Goal: Information Seeking & Learning: Learn about a topic

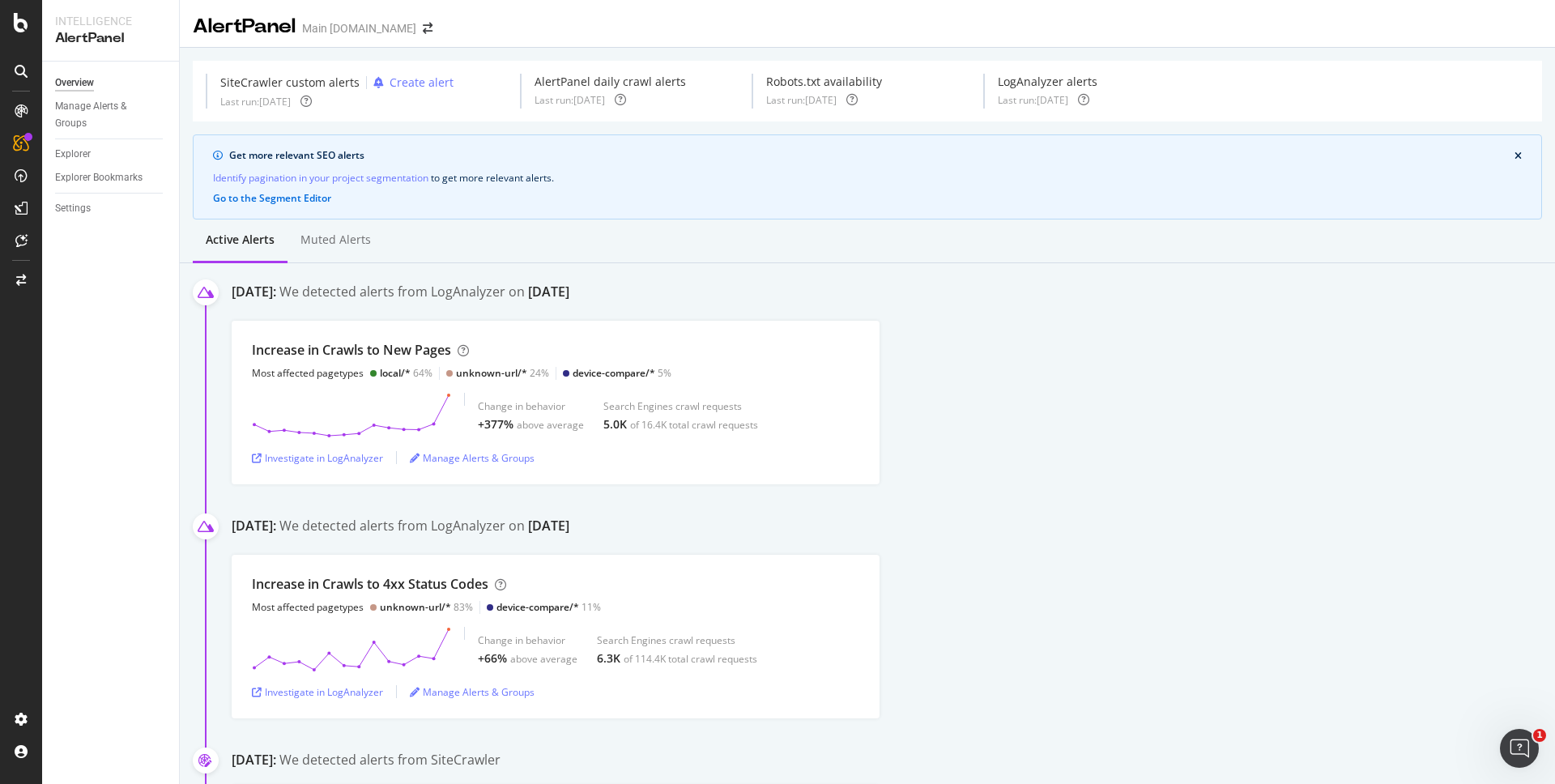
click at [102, 173] on div "SiteCrawler" at bounding box center [88, 179] width 57 height 17
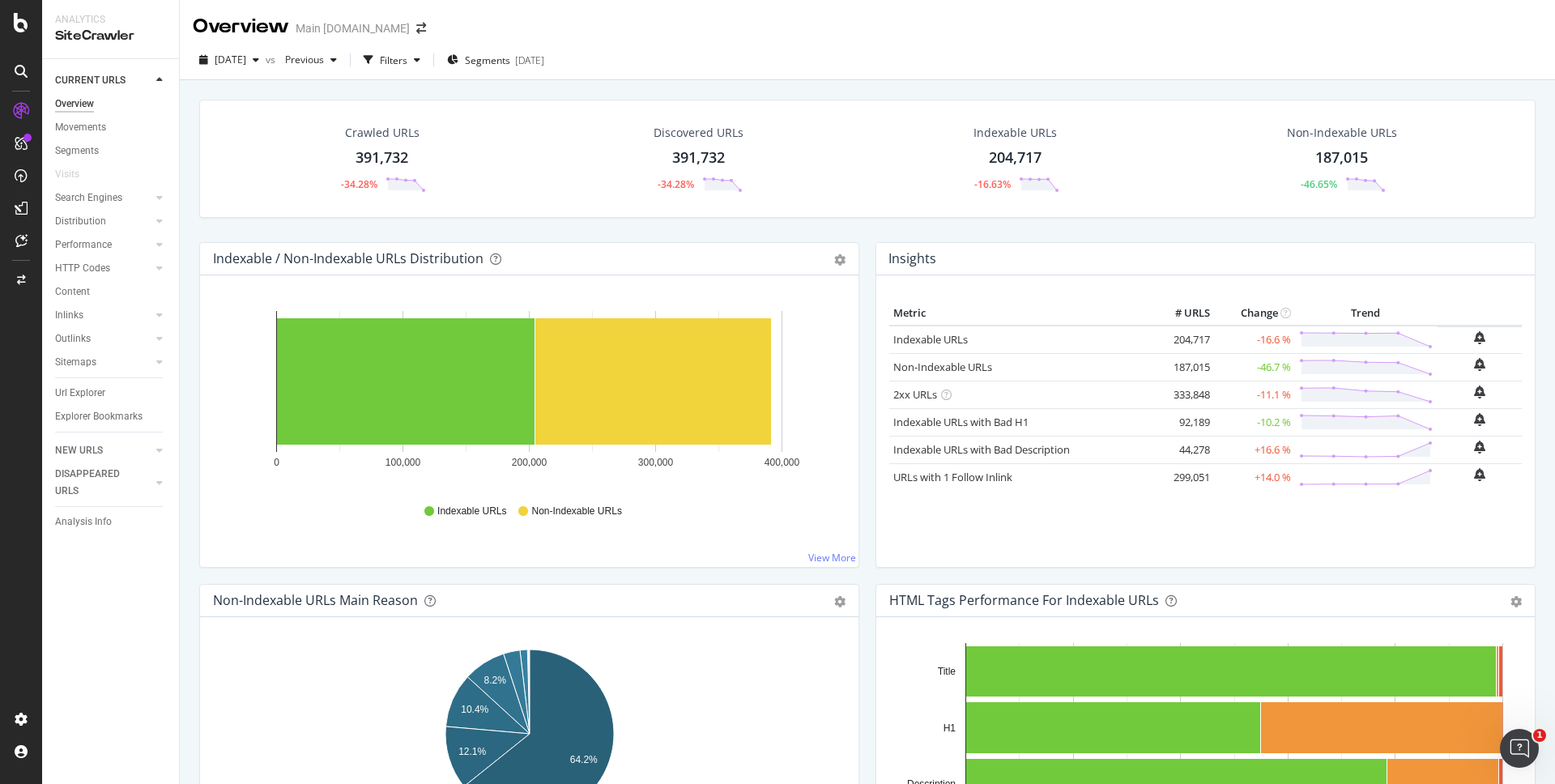
click at [1179, 85] on div "Crawled URLs 391,732 -34.28% Discovered URLs 391,732 -34.28% Indexable URLs 204…" at bounding box center [868, 472] width 1376 height 784
click at [246, 60] on span "[DATE]" at bounding box center [231, 59] width 32 height 14
click at [959, 84] on div "Crawled URLs 391,732 -34.28% Discovered URLs 391,732 -34.28% Indexable URLs 204…" at bounding box center [868, 472] width 1376 height 784
click at [675, 183] on div "-34.28%" at bounding box center [676, 184] width 37 height 14
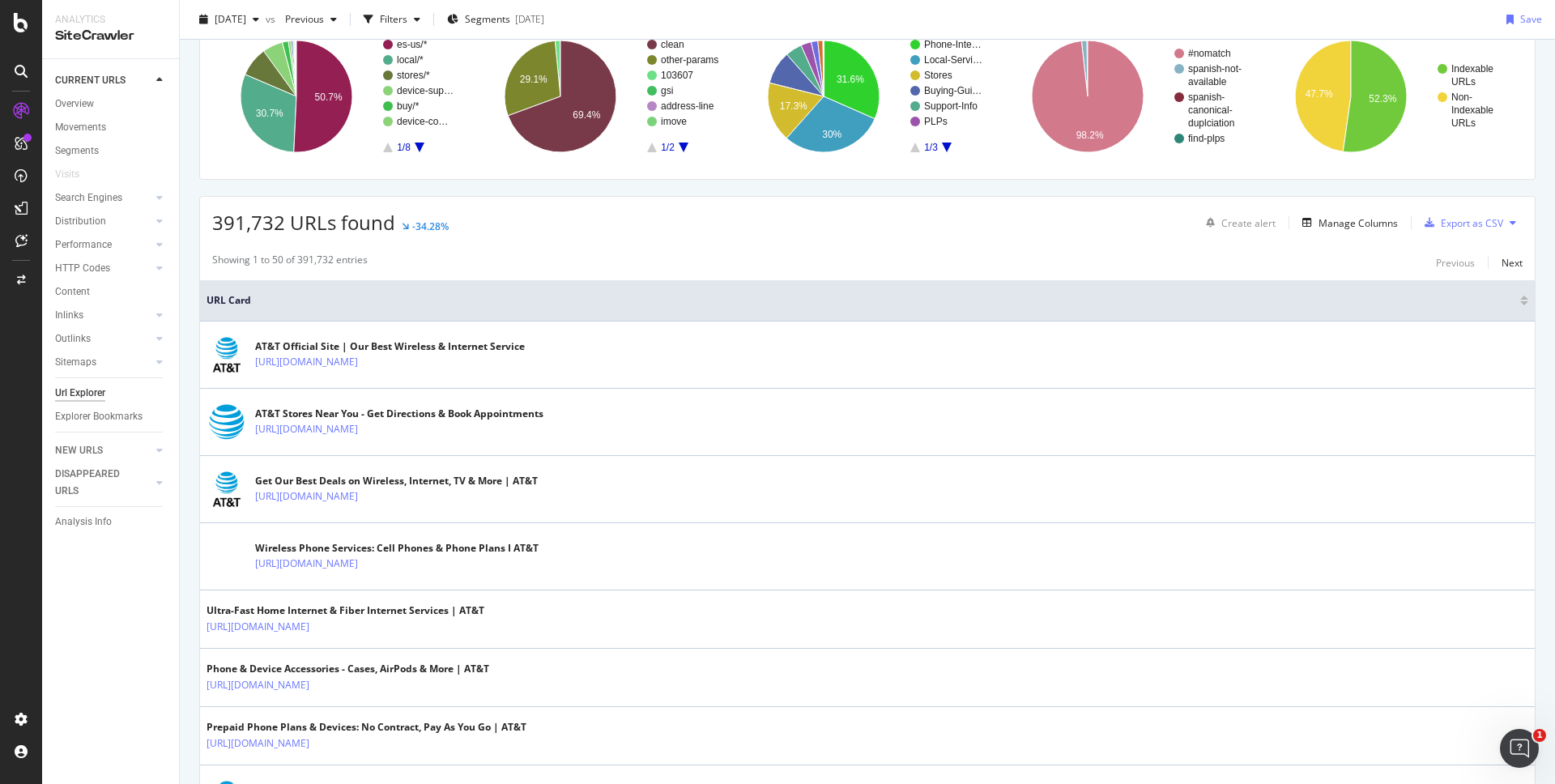
scroll to position [153, 0]
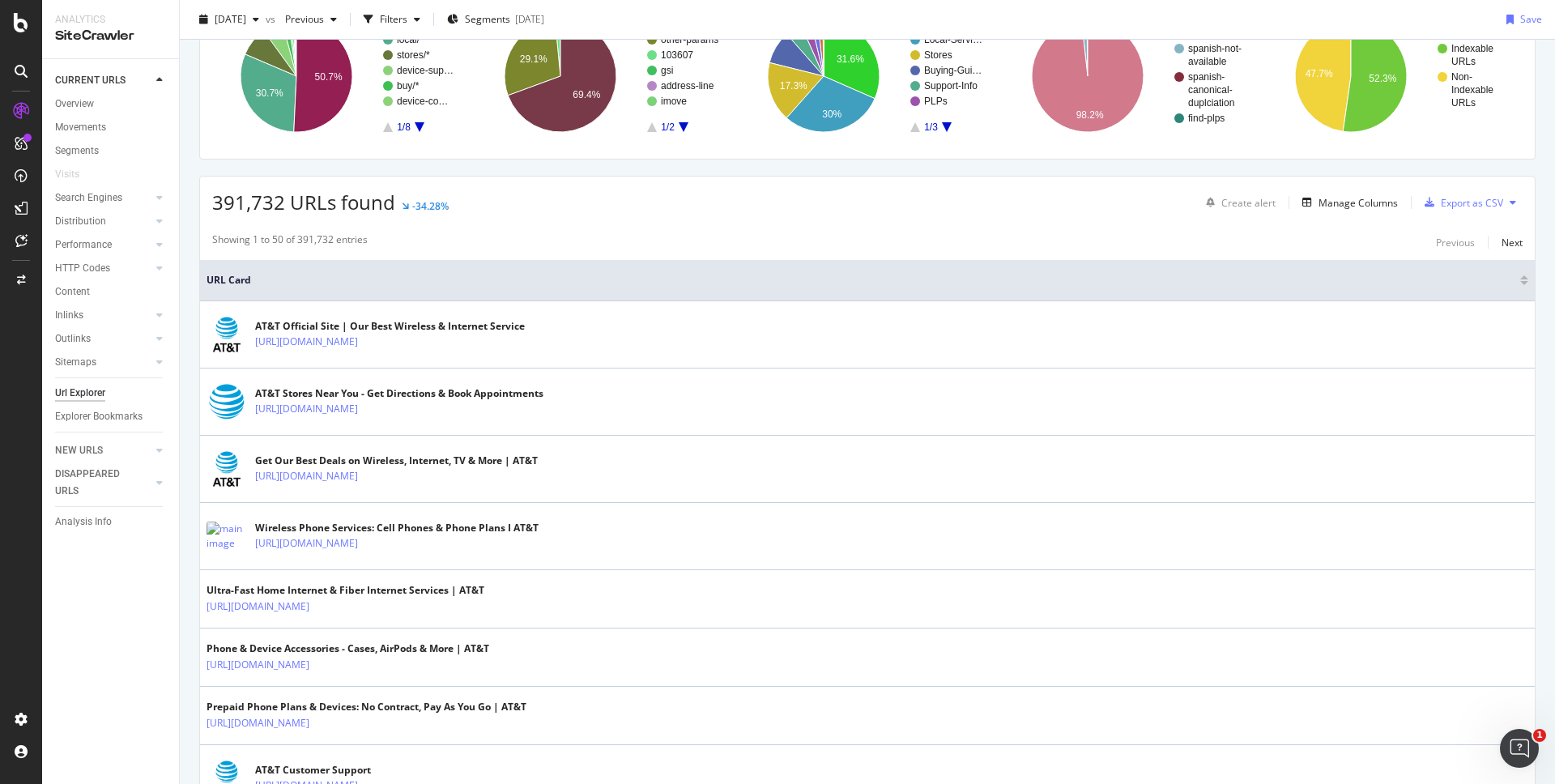
click at [1055, 188] on div "391,732 URLs found -34.28% Create alert Manage Columns Export as CSV" at bounding box center [867, 197] width 1335 height 40
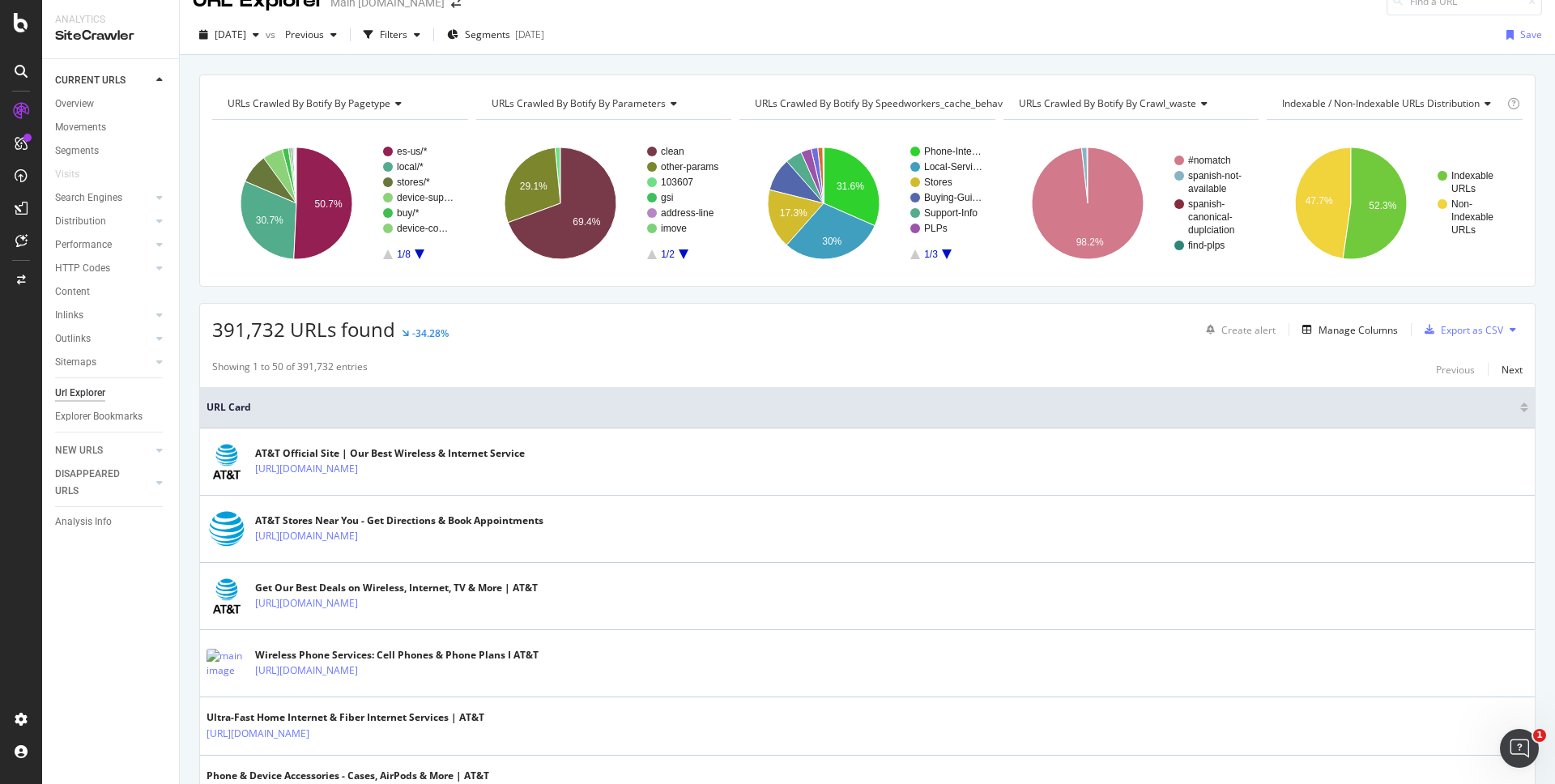
scroll to position [0, 0]
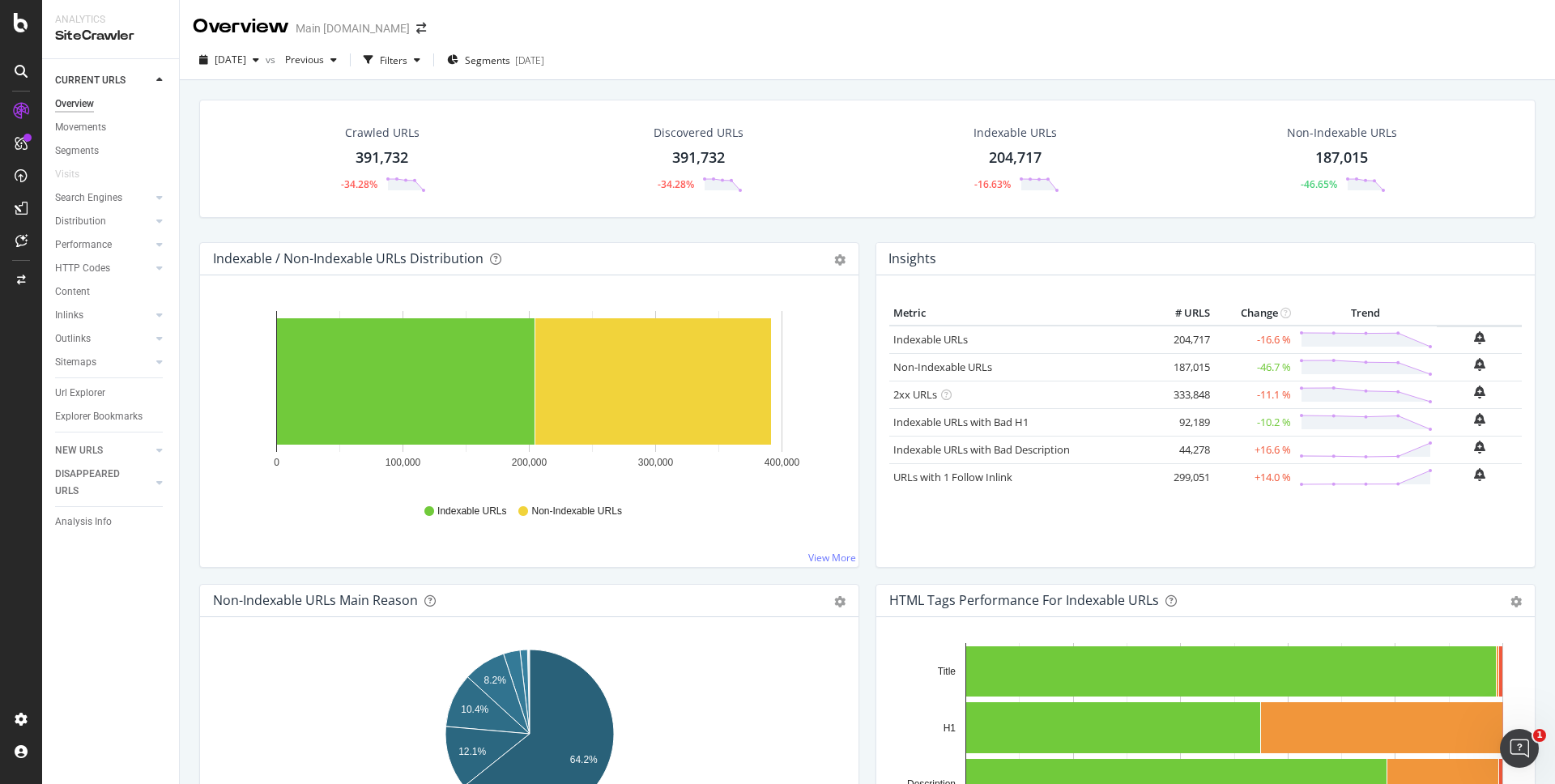
click at [1428, 234] on div "Crawled URLs 391,732 -34.28% Discovered URLs 391,732 -34.28% Indexable URLs 204…" at bounding box center [867, 171] width 1353 height 143
click at [407, 63] on div "Filters" at bounding box center [393, 60] width 27 height 14
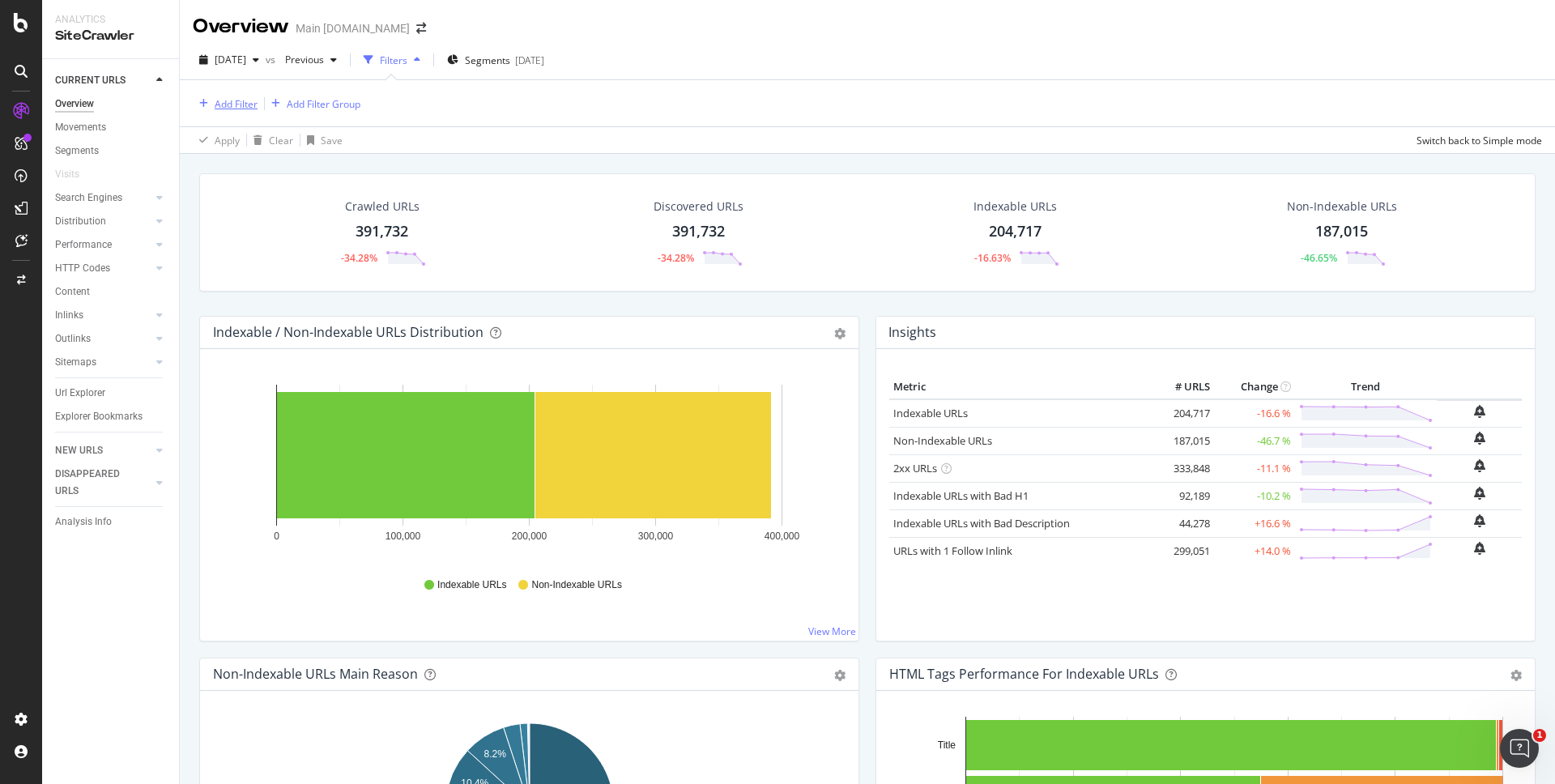
click at [236, 105] on div "Add Filter" at bounding box center [236, 104] width 43 height 14
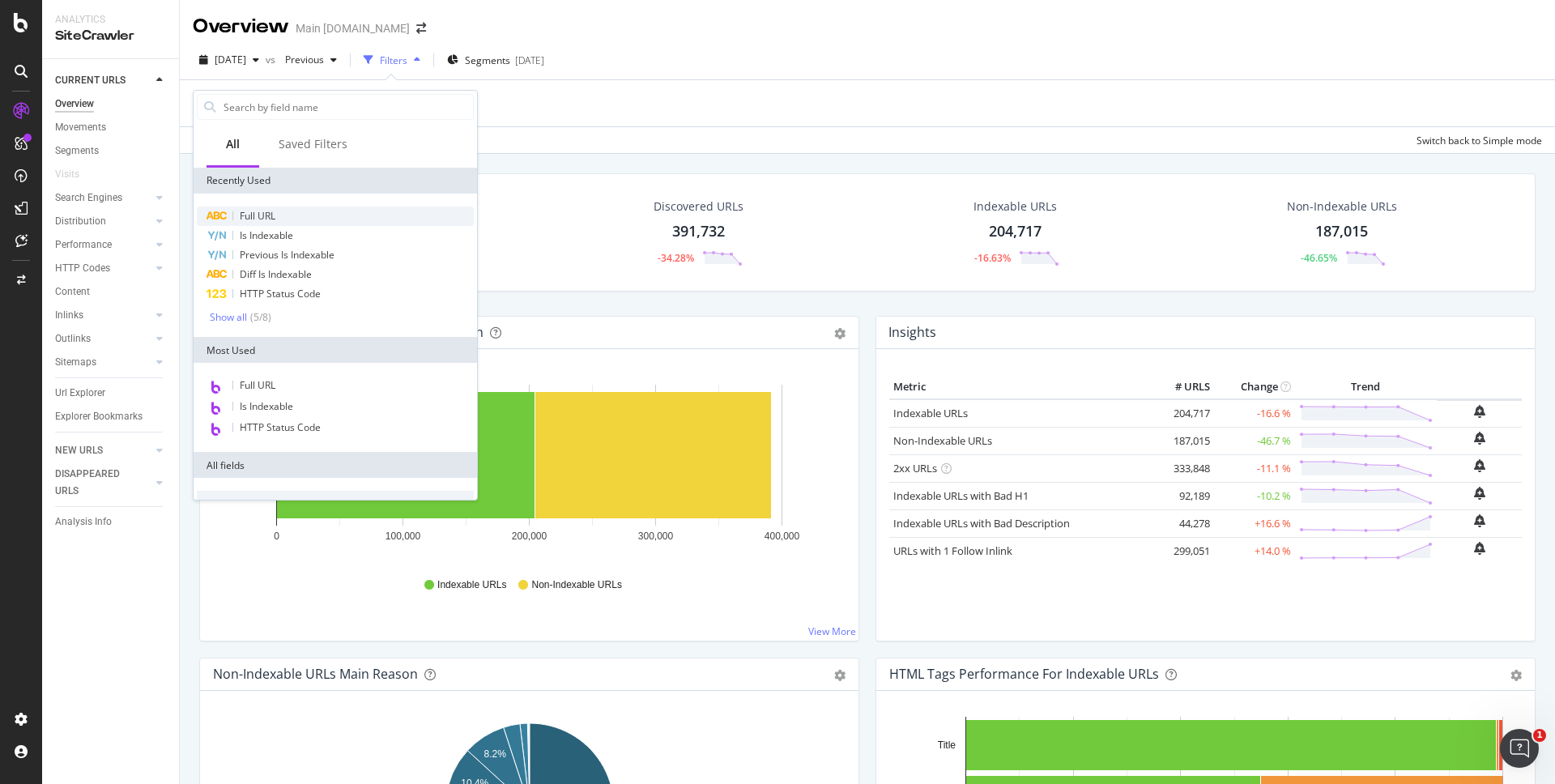
click at [305, 207] on div "Full URL" at bounding box center [335, 216] width 277 height 19
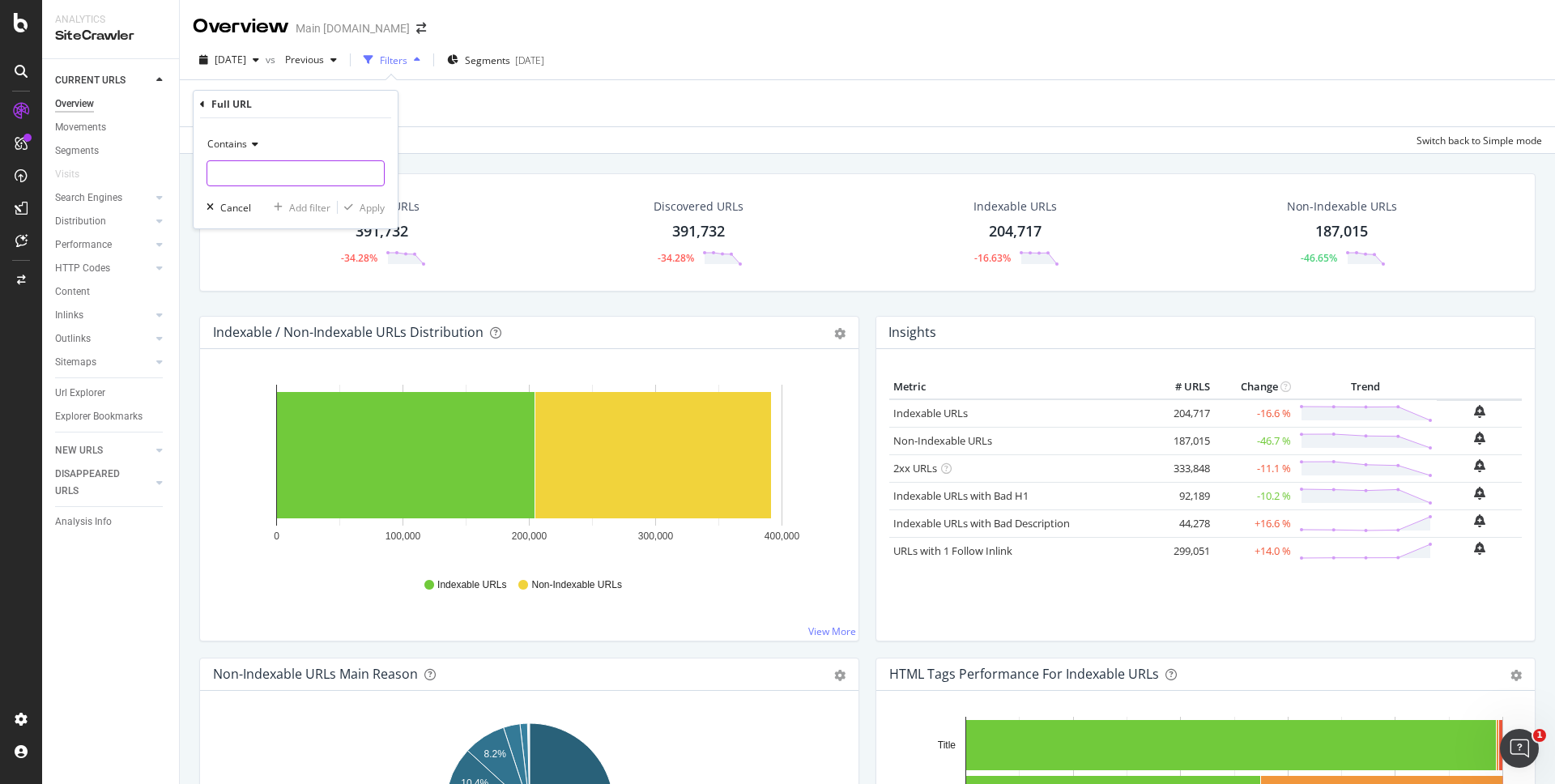
click at [256, 172] on input "text" at bounding box center [295, 173] width 177 height 26
type input "device-compare"
click at [359, 208] on div "Apply" at bounding box center [372, 207] width 25 height 14
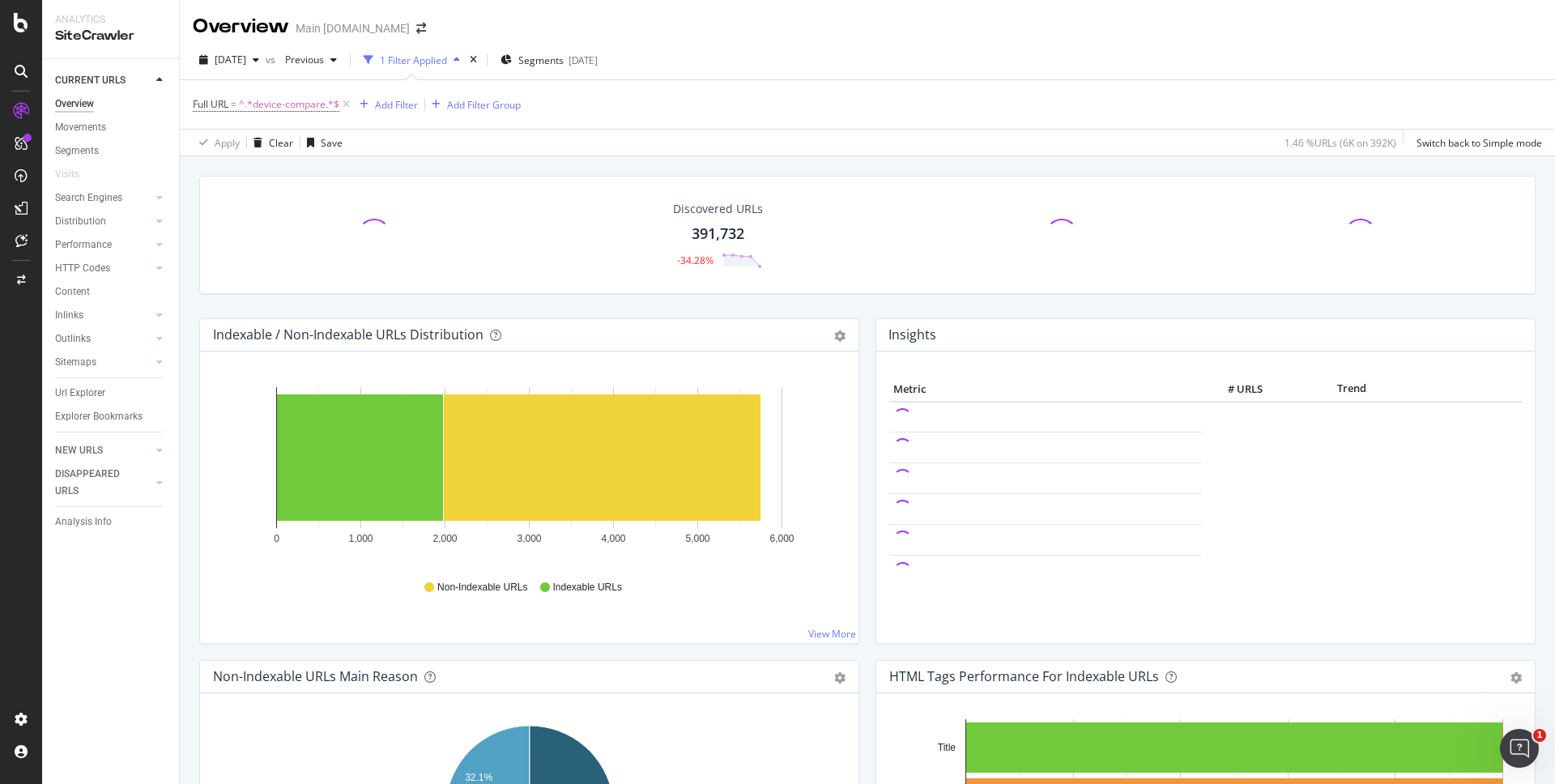
click at [1218, 159] on div "Discovered URLs 391,732 -34.28% Indexable / Non-Indexable URLs Distribution Bar…" at bounding box center [868, 548] width 1376 height 784
click at [1137, 161] on div "Crawled URLs 5,746 +11.76% Discovered URLs 391,732 -34.28% Indexable URLs 1,981…" at bounding box center [868, 548] width 1376 height 784
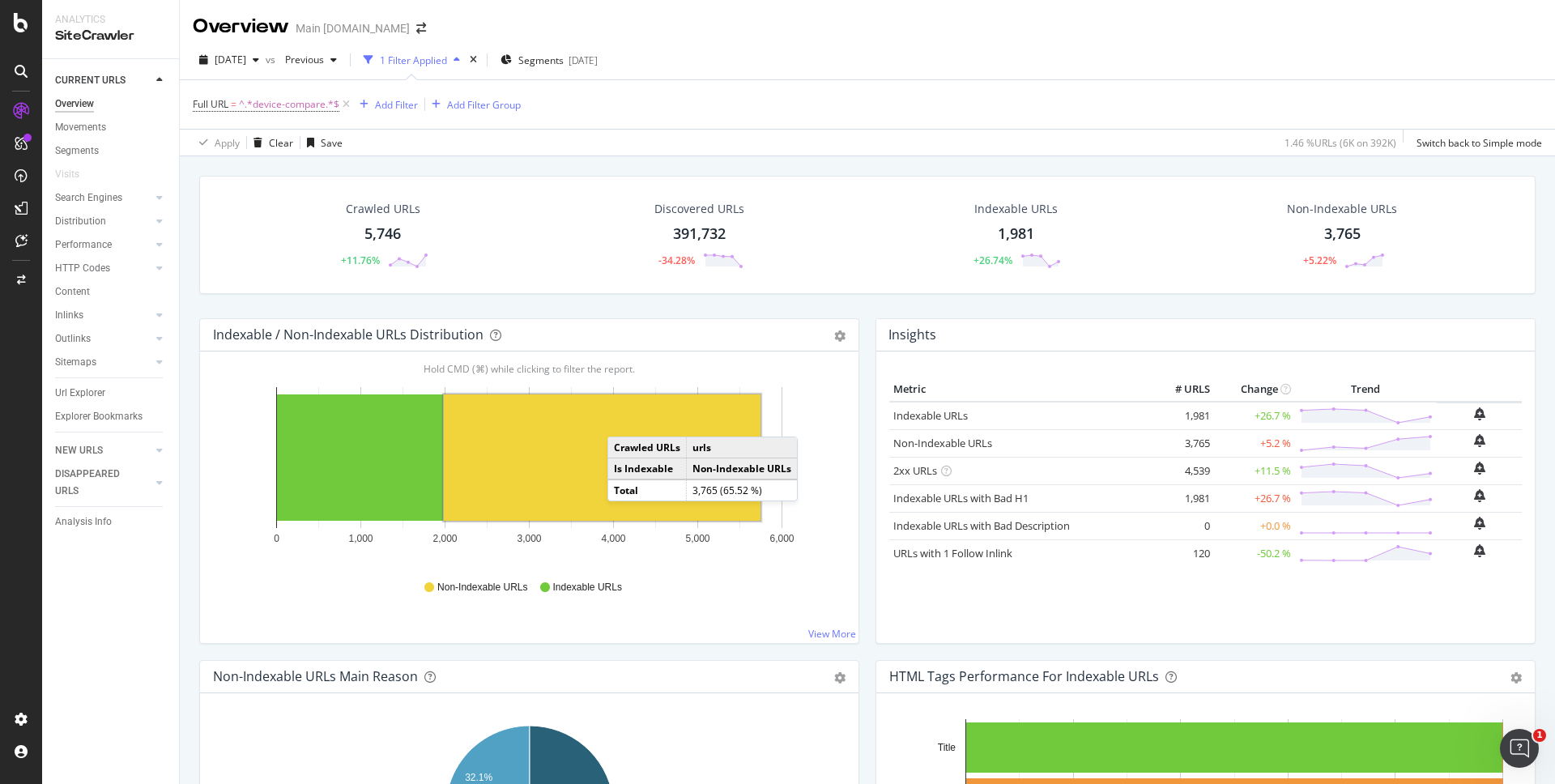
click at [625, 421] on rect "A chart." at bounding box center [602, 457] width 317 height 126
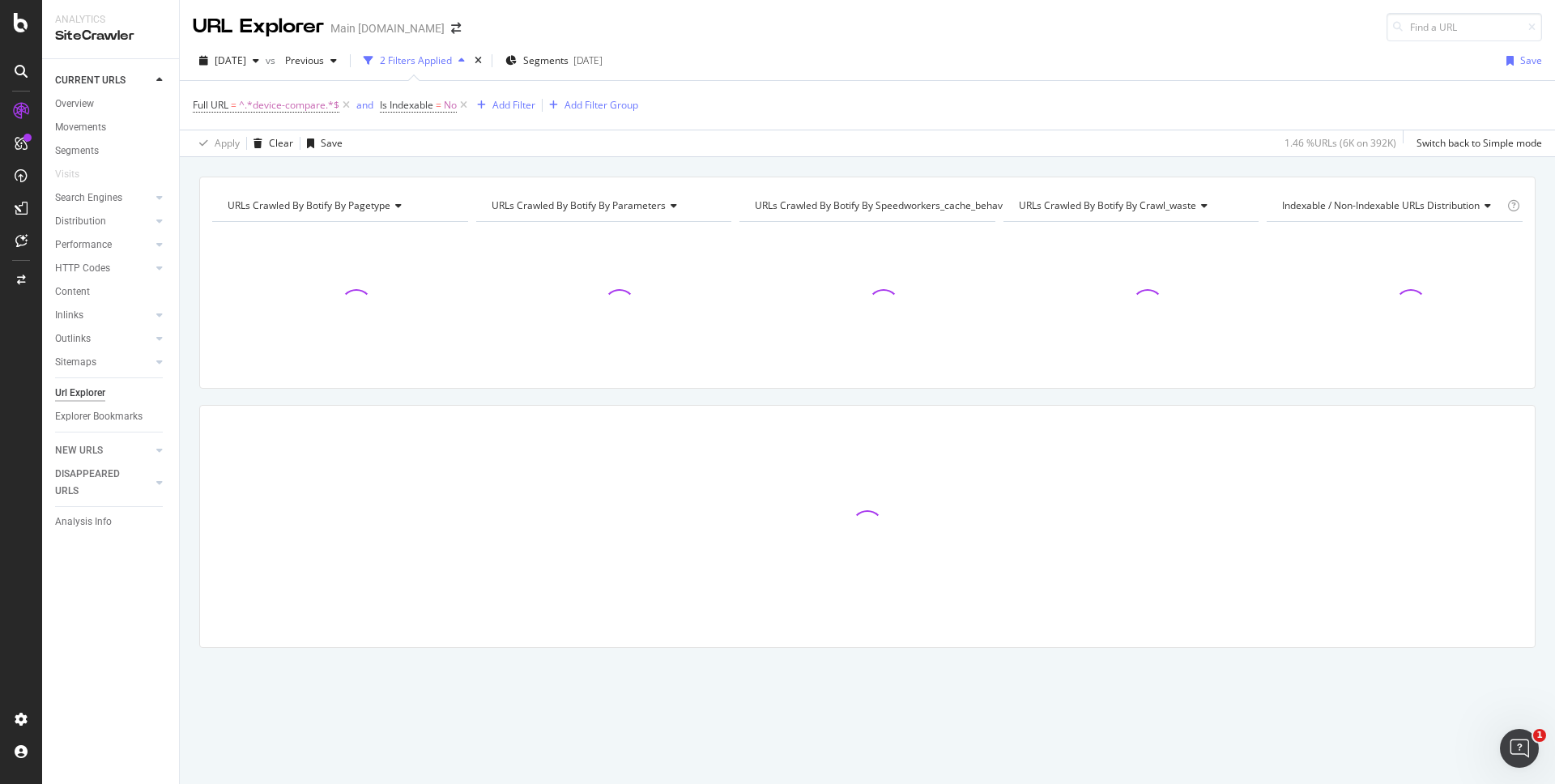
click at [1147, 170] on div "URLs Crawled By Botify By pagetype Chart (by Value) Table Expand Export as CSV …" at bounding box center [868, 176] width 1376 height 39
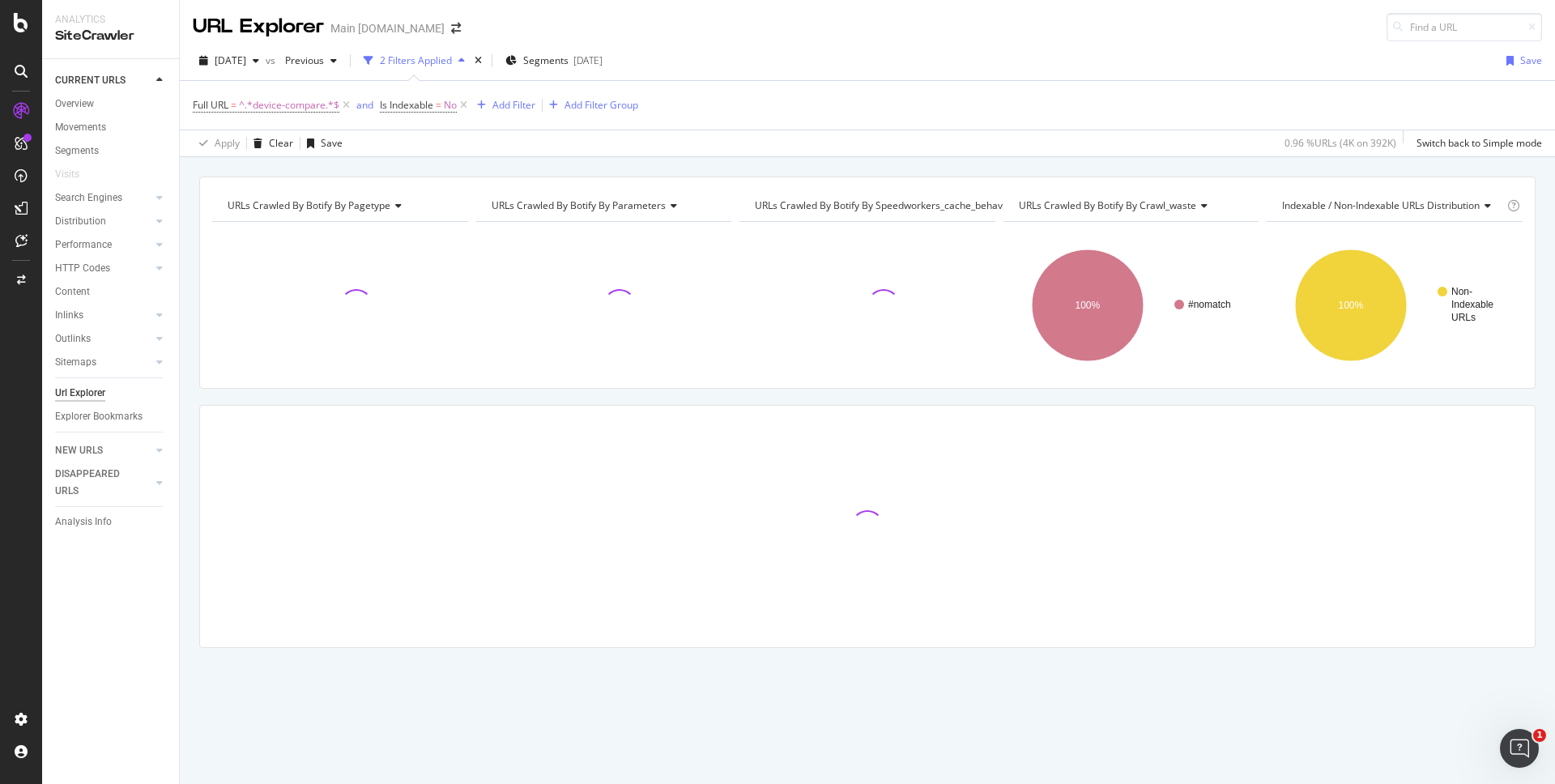
click at [1205, 169] on div "URLs Crawled By Botify By pagetype Chart (by Value) Table Expand Export as CSV …" at bounding box center [868, 176] width 1376 height 39
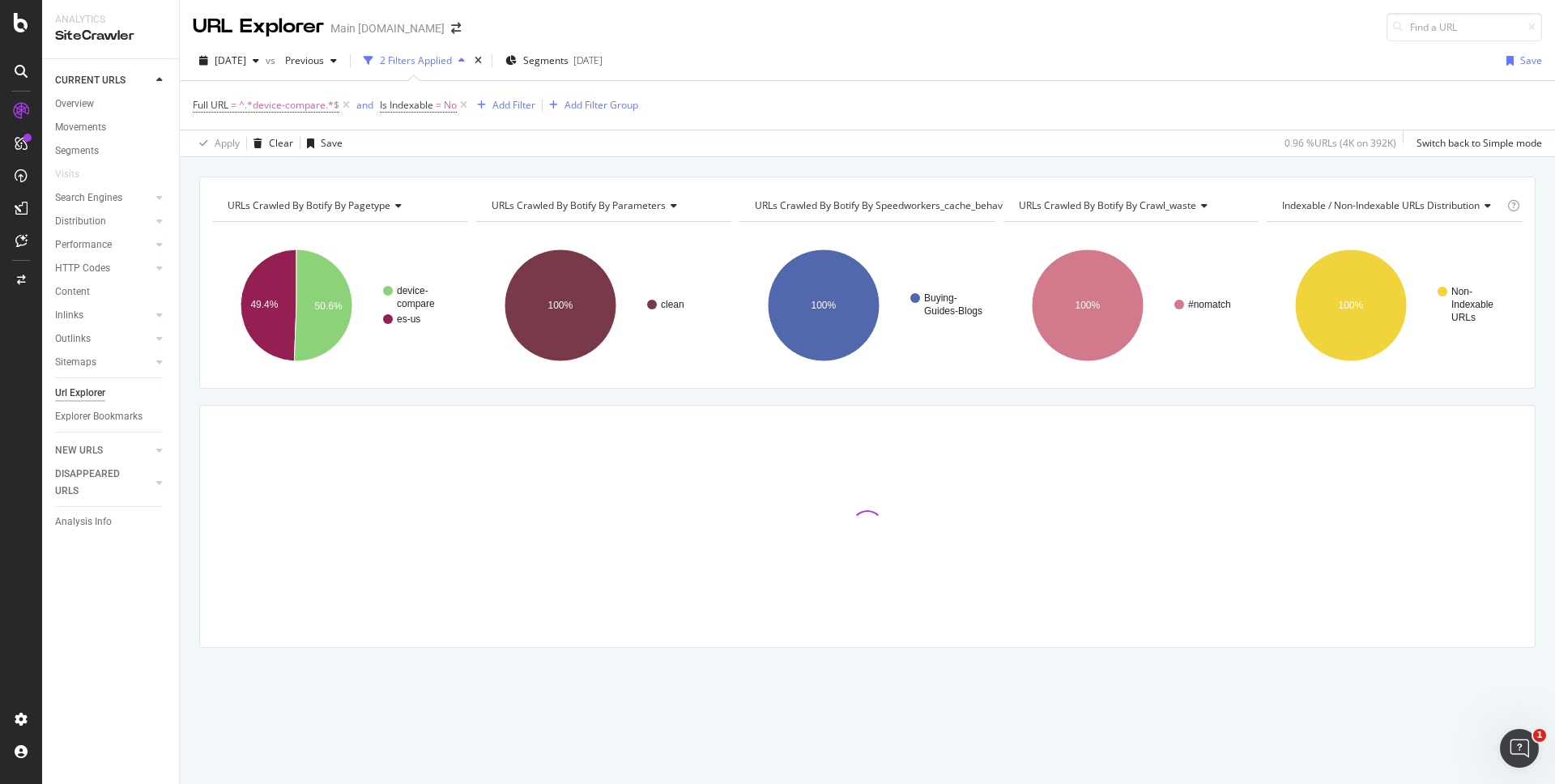
click at [1232, 171] on div "URLs Crawled By Botify By pagetype Chart (by Value) Table Expand Export as CSV …" at bounding box center [868, 176] width 1376 height 39
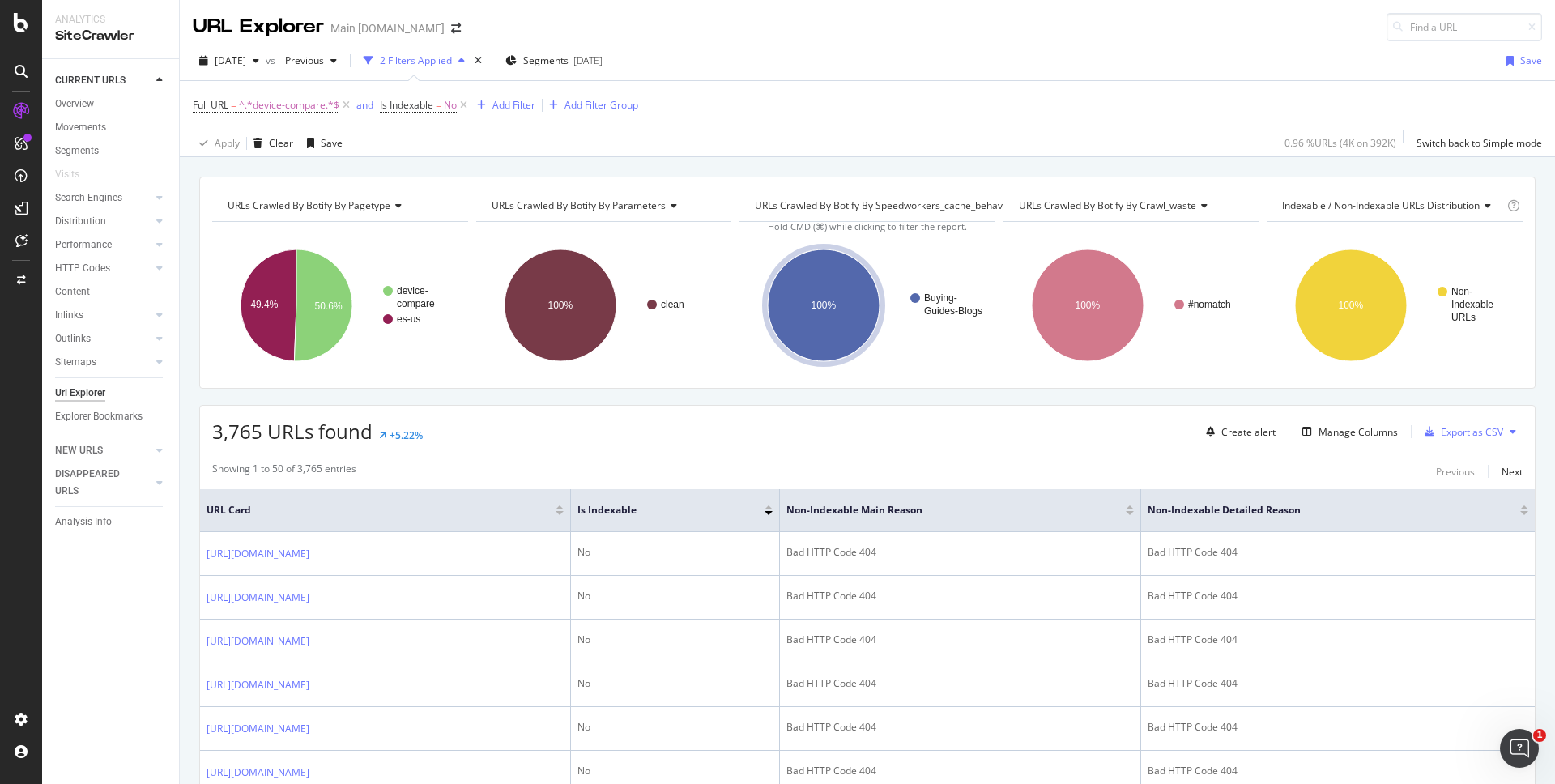
click at [394, 160] on div "URLs Crawled By Botify By pagetype Chart (by Value) Table Expand Export as CSV …" at bounding box center [868, 176] width 1376 height 39
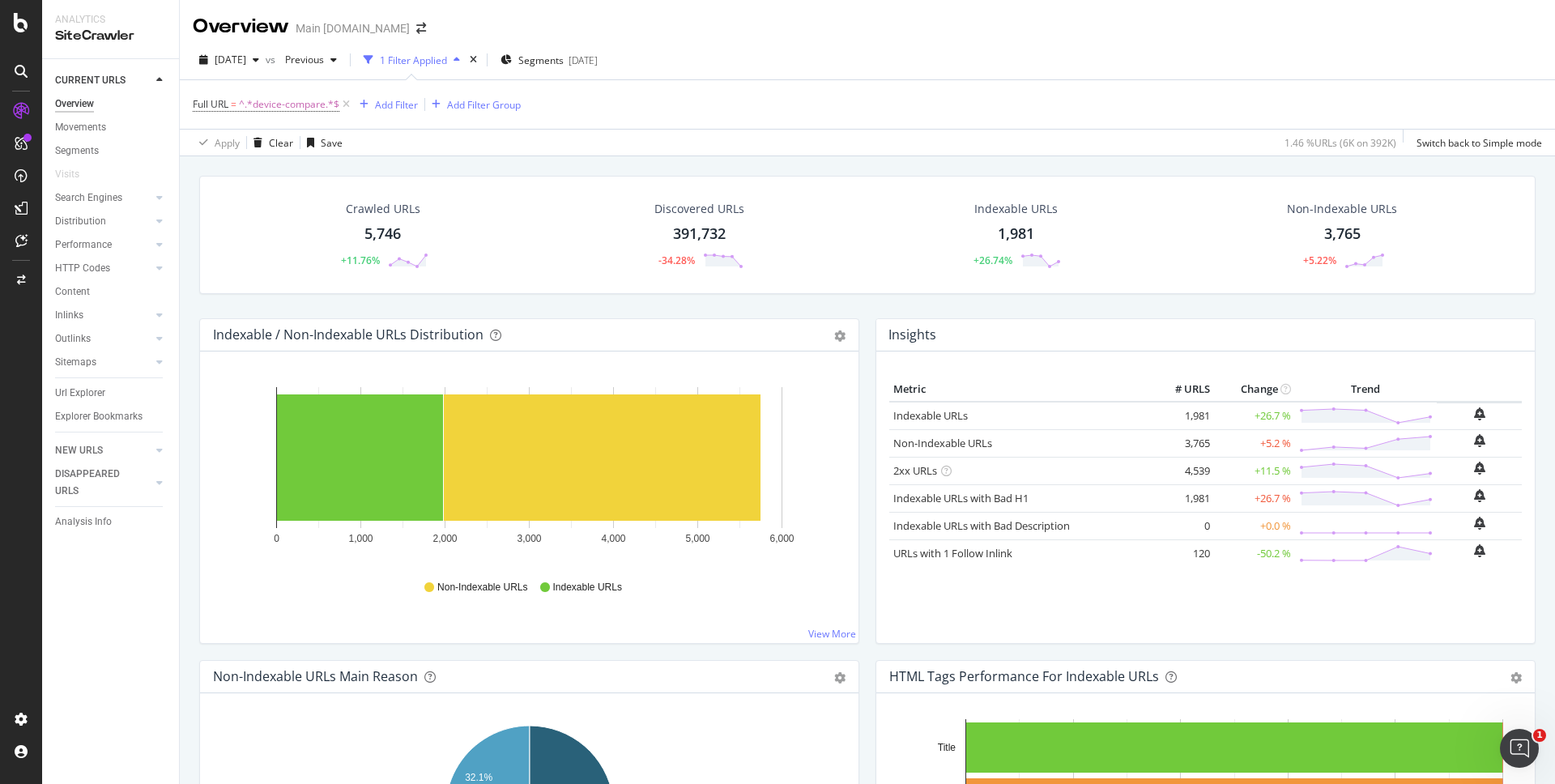
click at [1188, 158] on div "Crawled URLs 5,746 +11.76% Discovered URLs 391,732 -34.28% Indexable URLs 1,981…" at bounding box center [868, 548] width 1376 height 784
click at [383, 231] on div "5,746" at bounding box center [383, 233] width 37 height 21
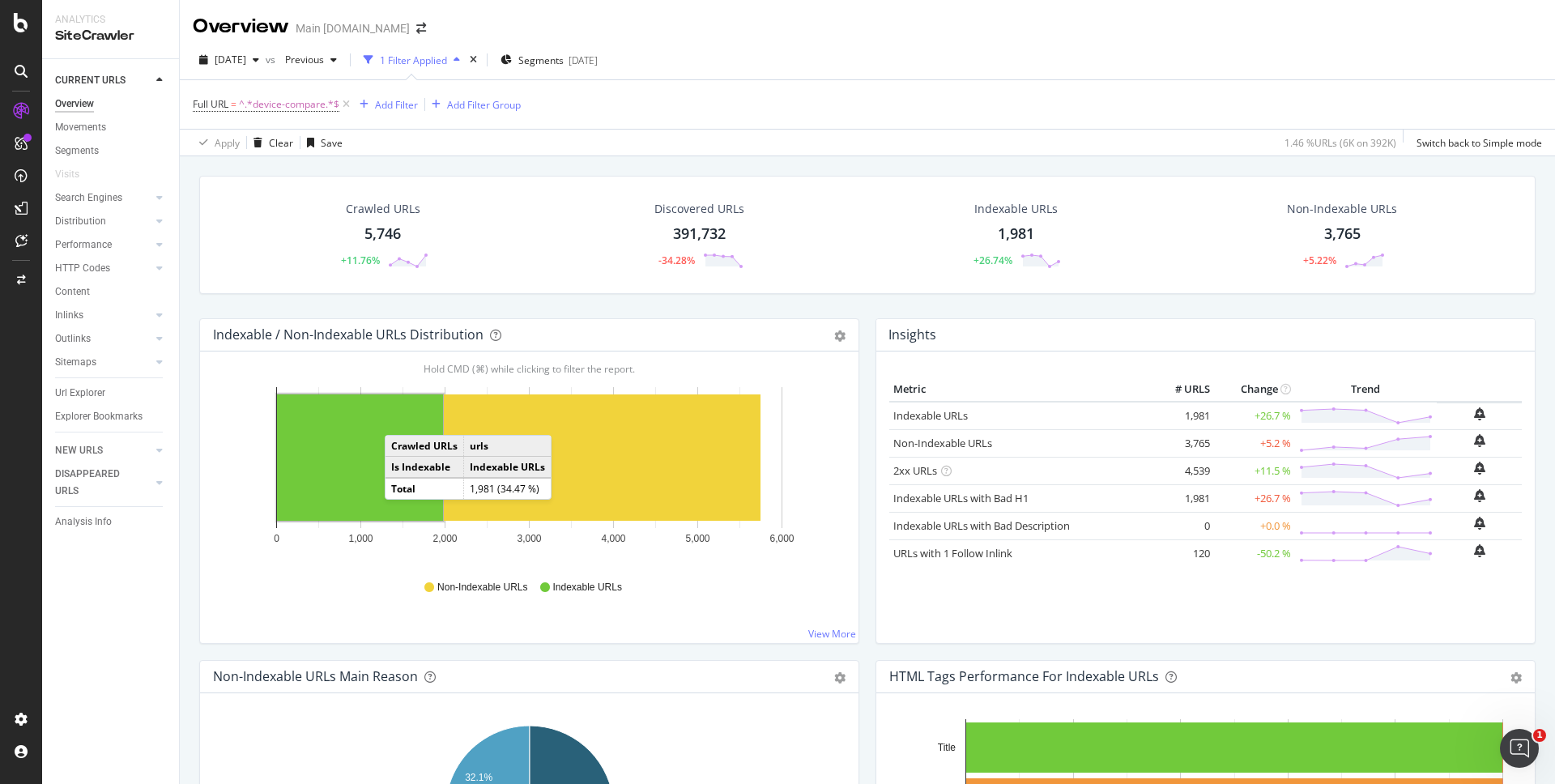
click at [401, 419] on rect "A chart." at bounding box center [360, 457] width 166 height 126
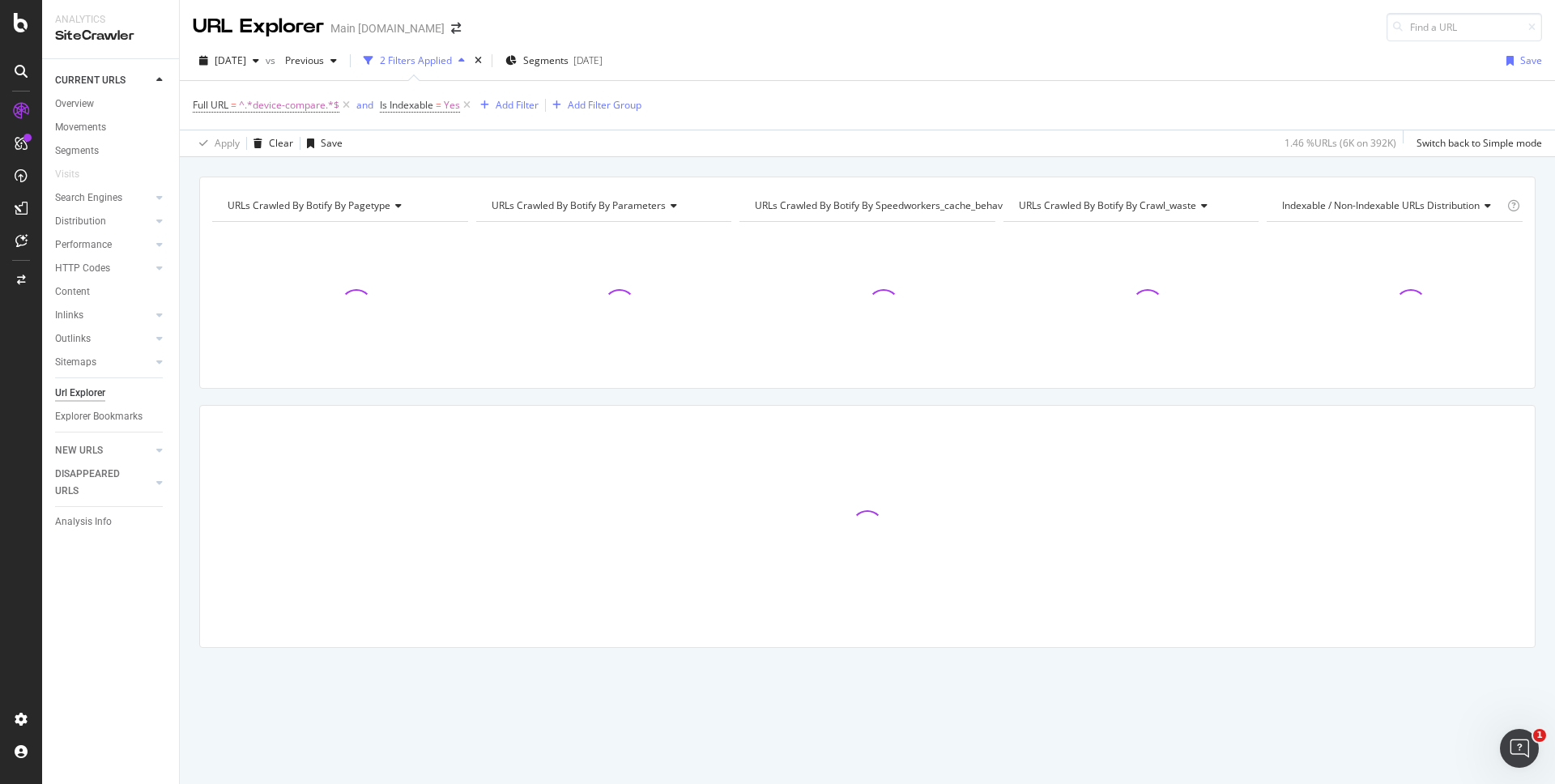
click at [1002, 158] on div "URLs Crawled By Botify By pagetype Chart (by Value) Table Expand Export as CSV …" at bounding box center [868, 176] width 1376 height 39
click at [1192, 164] on div "URLs Crawled By Botify By pagetype Chart (by Value) Table Expand Export as CSV …" at bounding box center [868, 176] width 1376 height 39
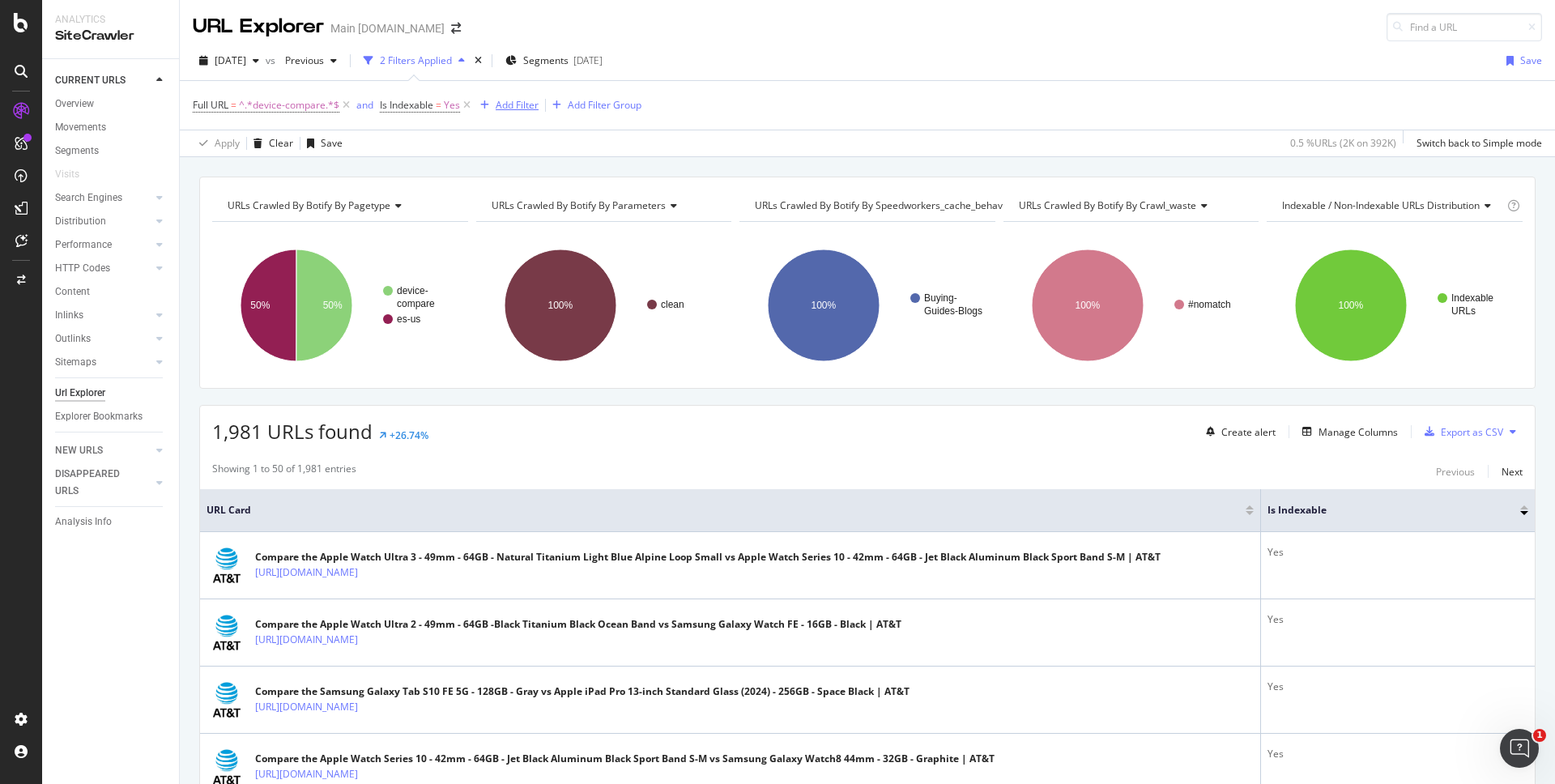
click at [515, 106] on div "Add Filter" at bounding box center [517, 105] width 43 height 14
click at [922, 162] on div "URLs Crawled By Botify By pagetype Chart (by Value) Table Expand Export as CSV …" at bounding box center [868, 176] width 1376 height 39
click at [1362, 436] on div "Manage Columns" at bounding box center [1358, 432] width 80 height 14
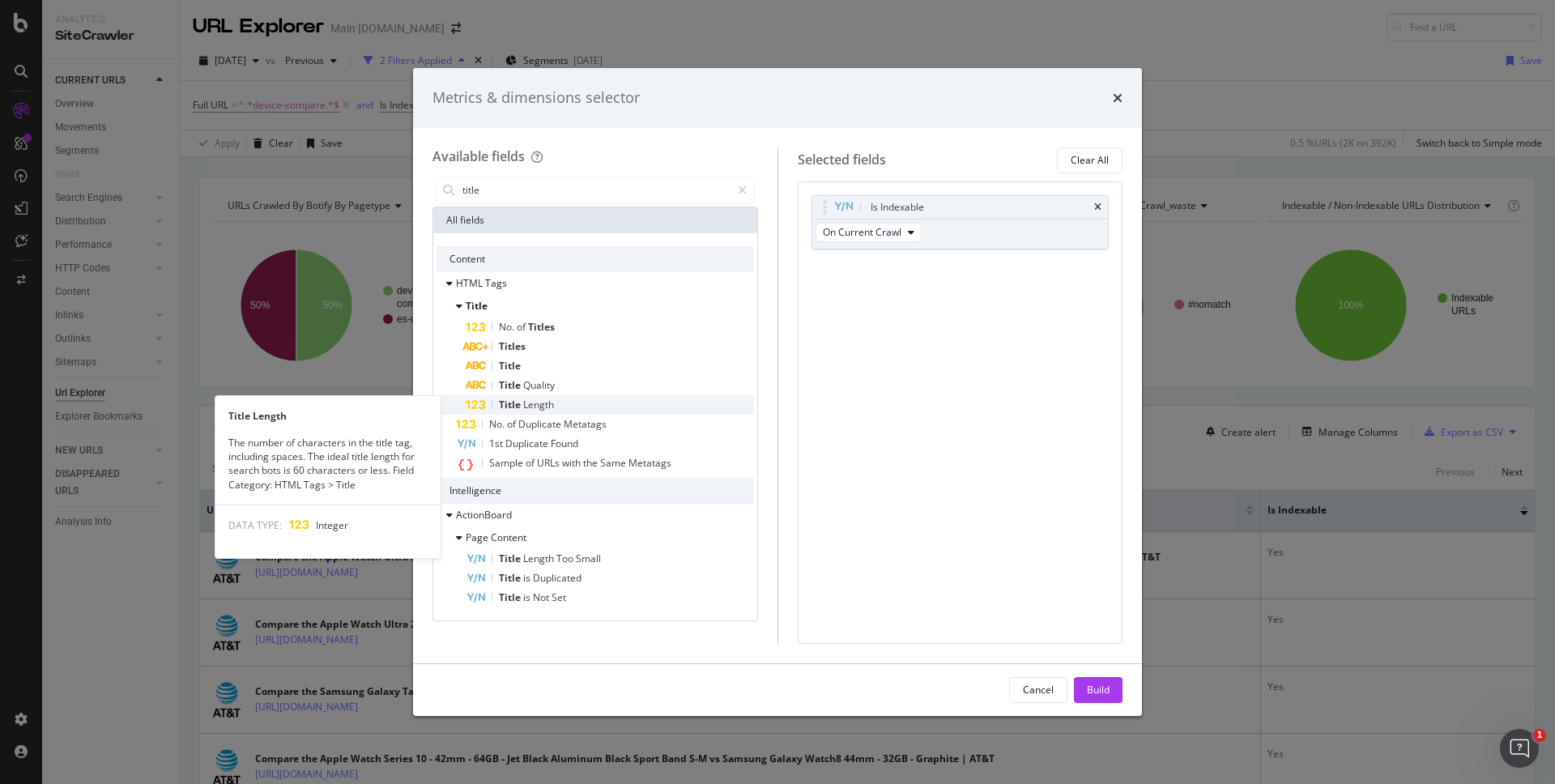
type input "title"
click at [553, 399] on span "Length" at bounding box center [539, 404] width 31 height 14
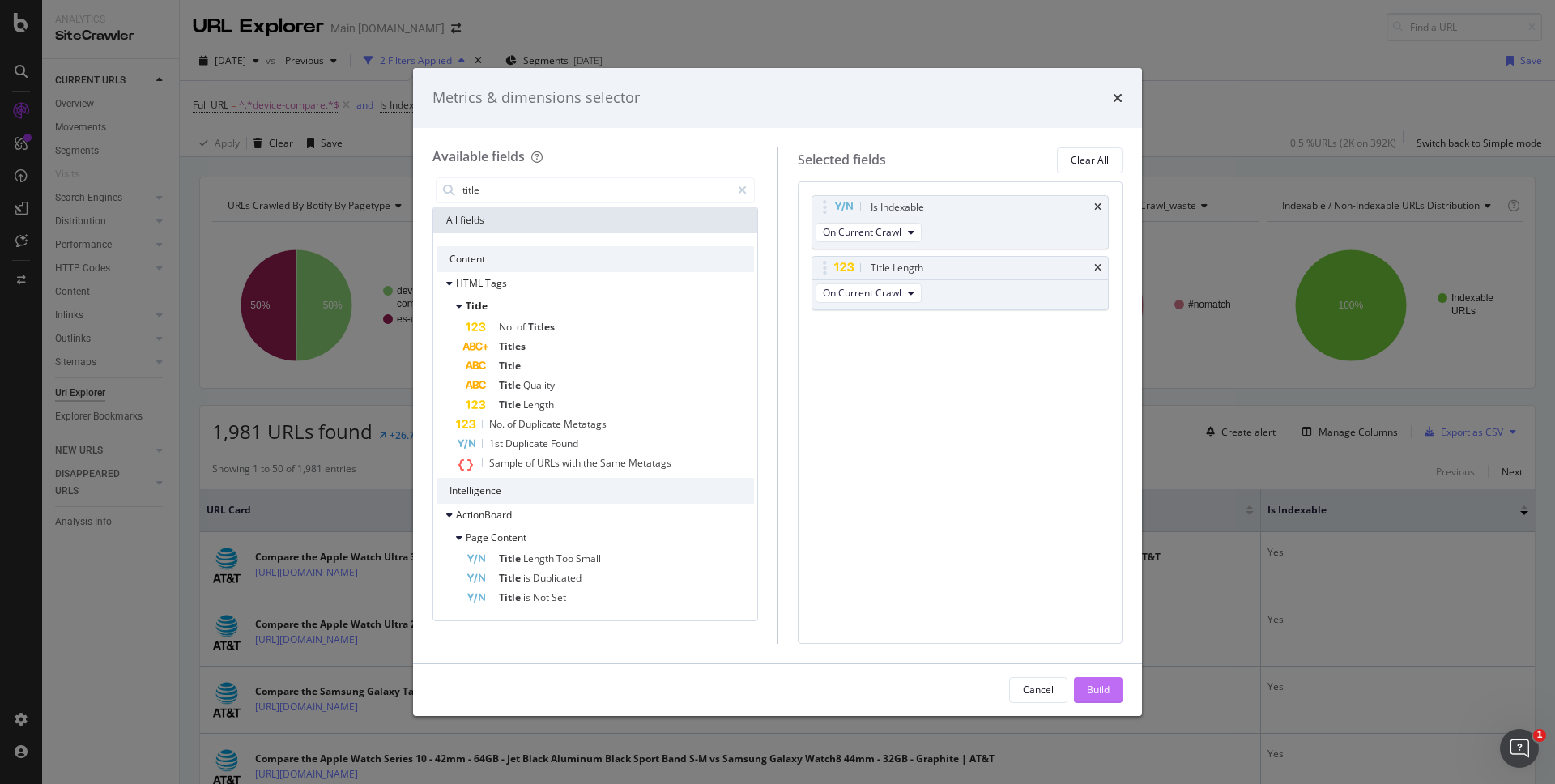
click at [1089, 689] on div "Build" at bounding box center [1098, 689] width 22 height 14
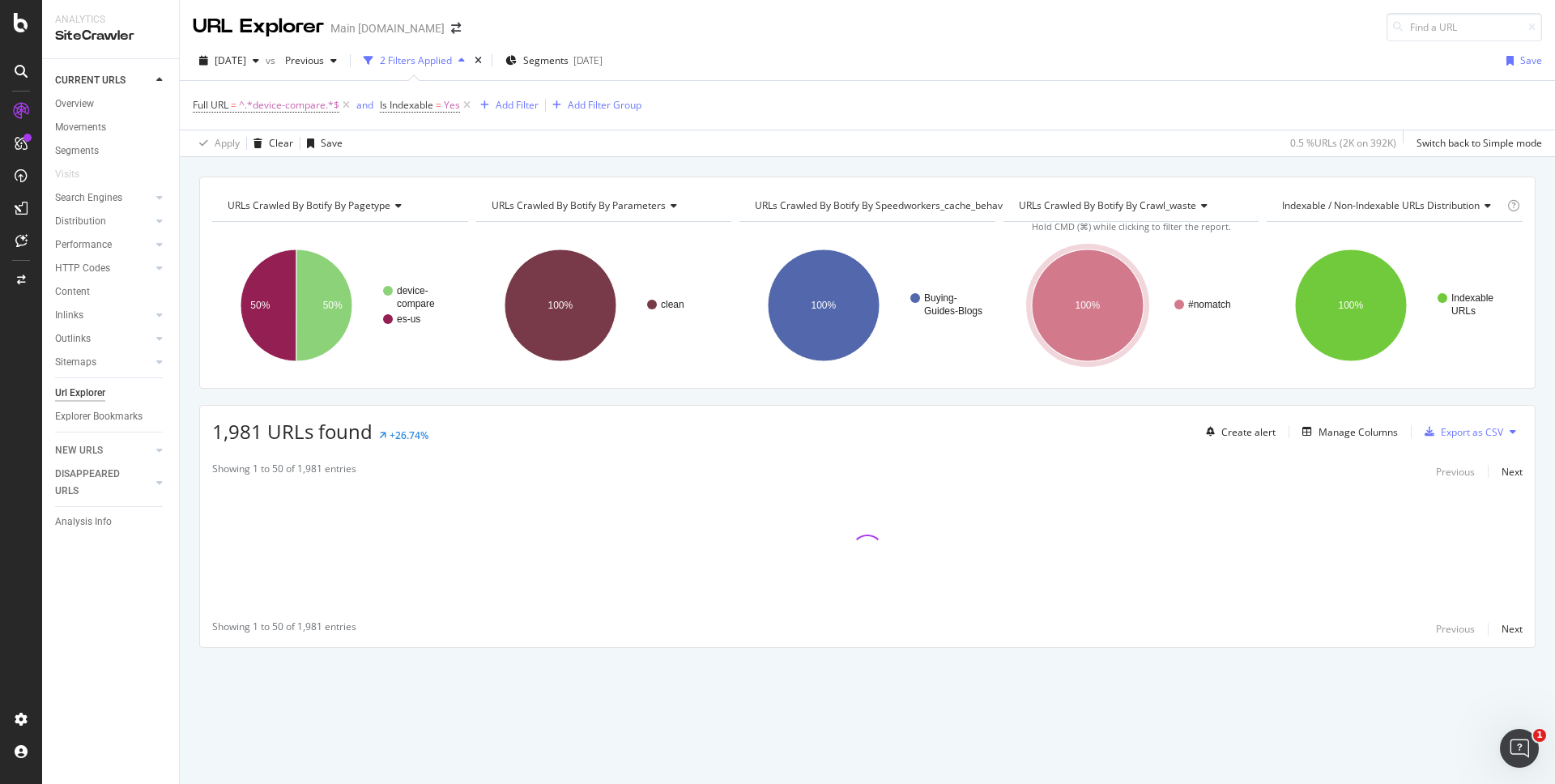
click at [949, 165] on div "URLs Crawled By Botify By pagetype Chart (by Value) Table Expand Export as CSV …" at bounding box center [868, 176] width 1376 height 39
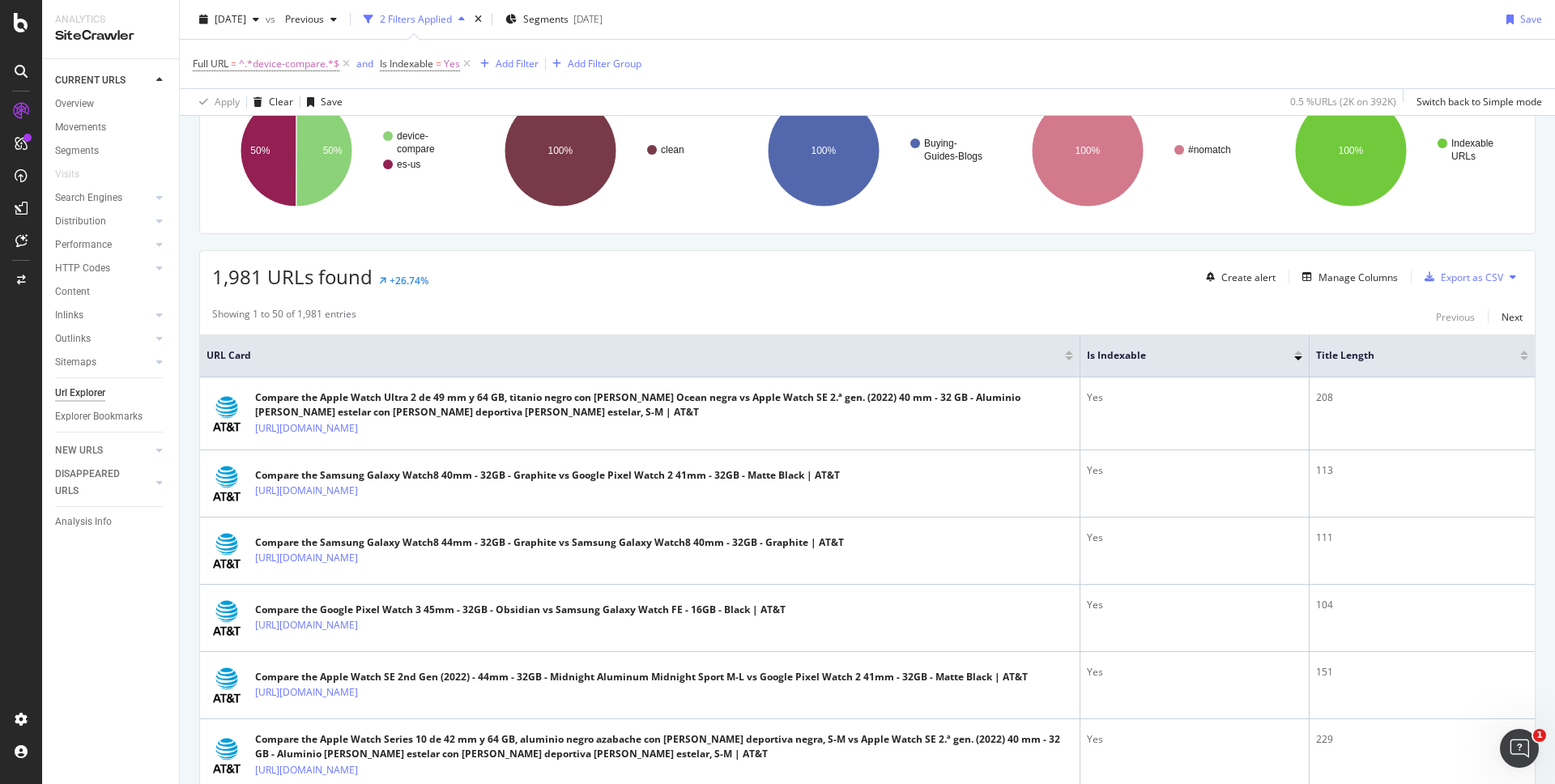
scroll to position [231, 0]
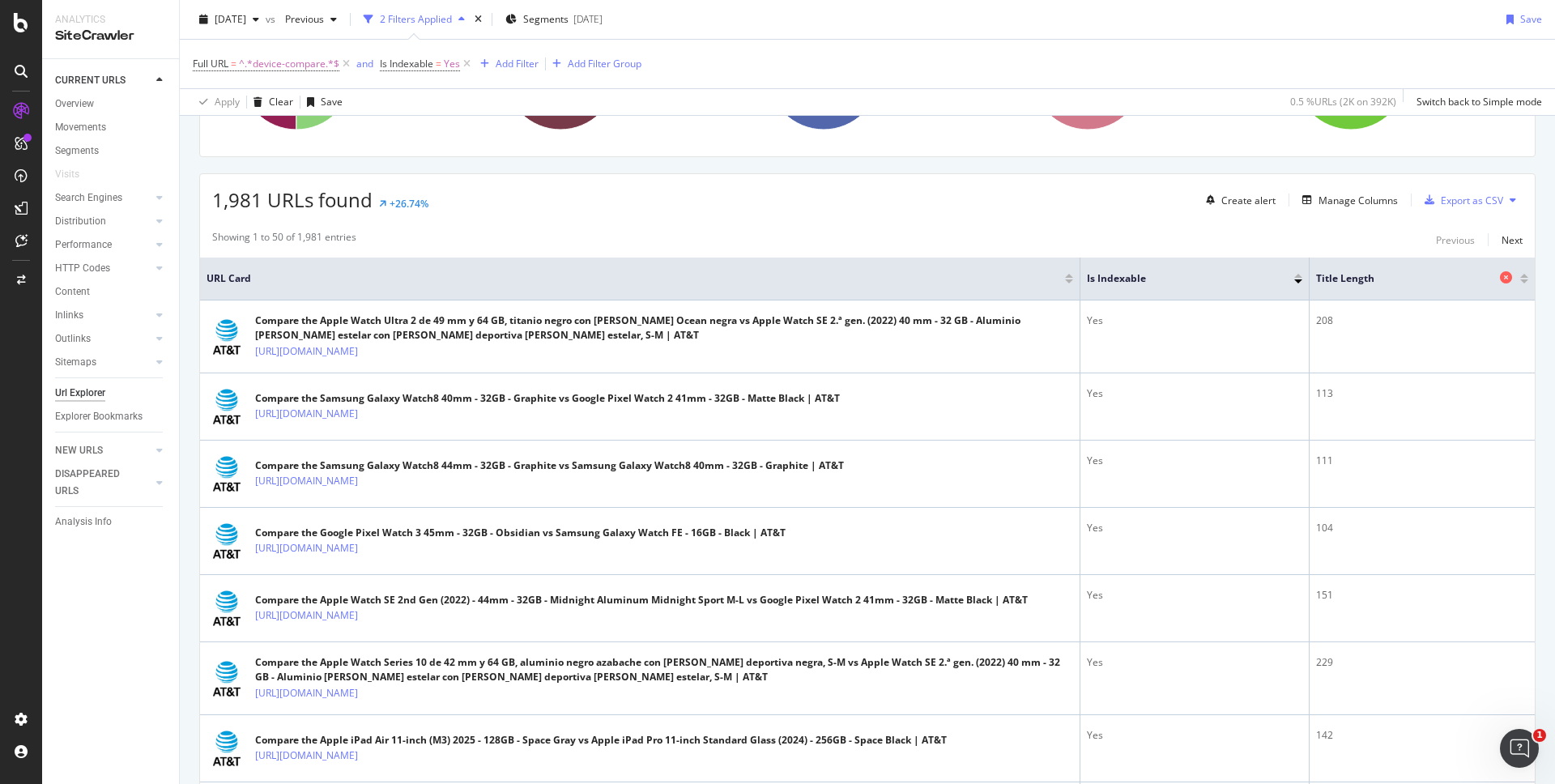
click at [1372, 277] on span "Title Length" at bounding box center [1406, 279] width 180 height 15
click at [1523, 280] on div at bounding box center [1524, 281] width 8 height 4
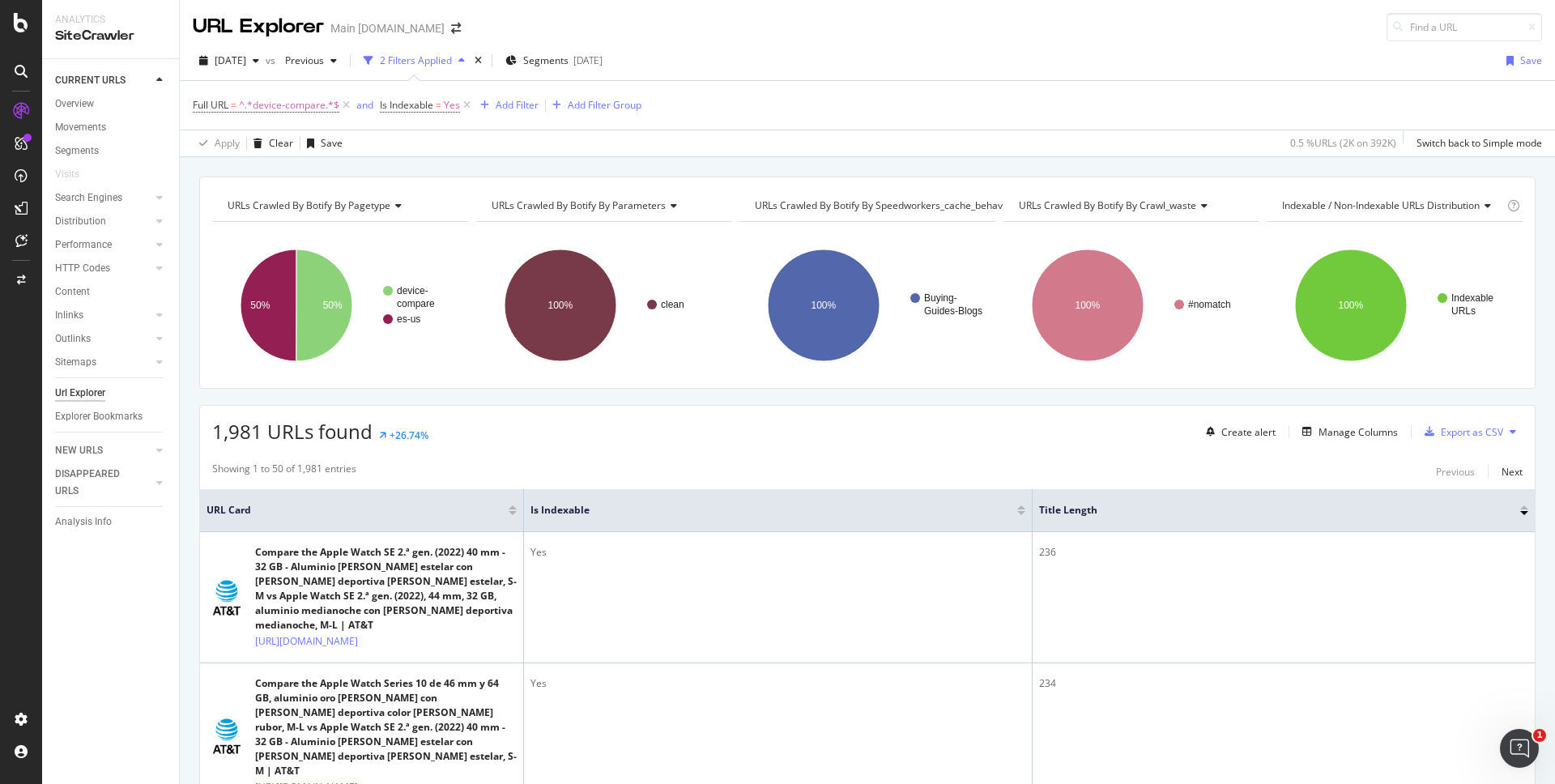
click at [1288, 168] on div "URLs Crawled By Botify By pagetype Chart (by Value) Table Expand Export as CSV …" at bounding box center [868, 176] width 1376 height 39
click at [524, 105] on div "Add Filter" at bounding box center [517, 105] width 43 height 14
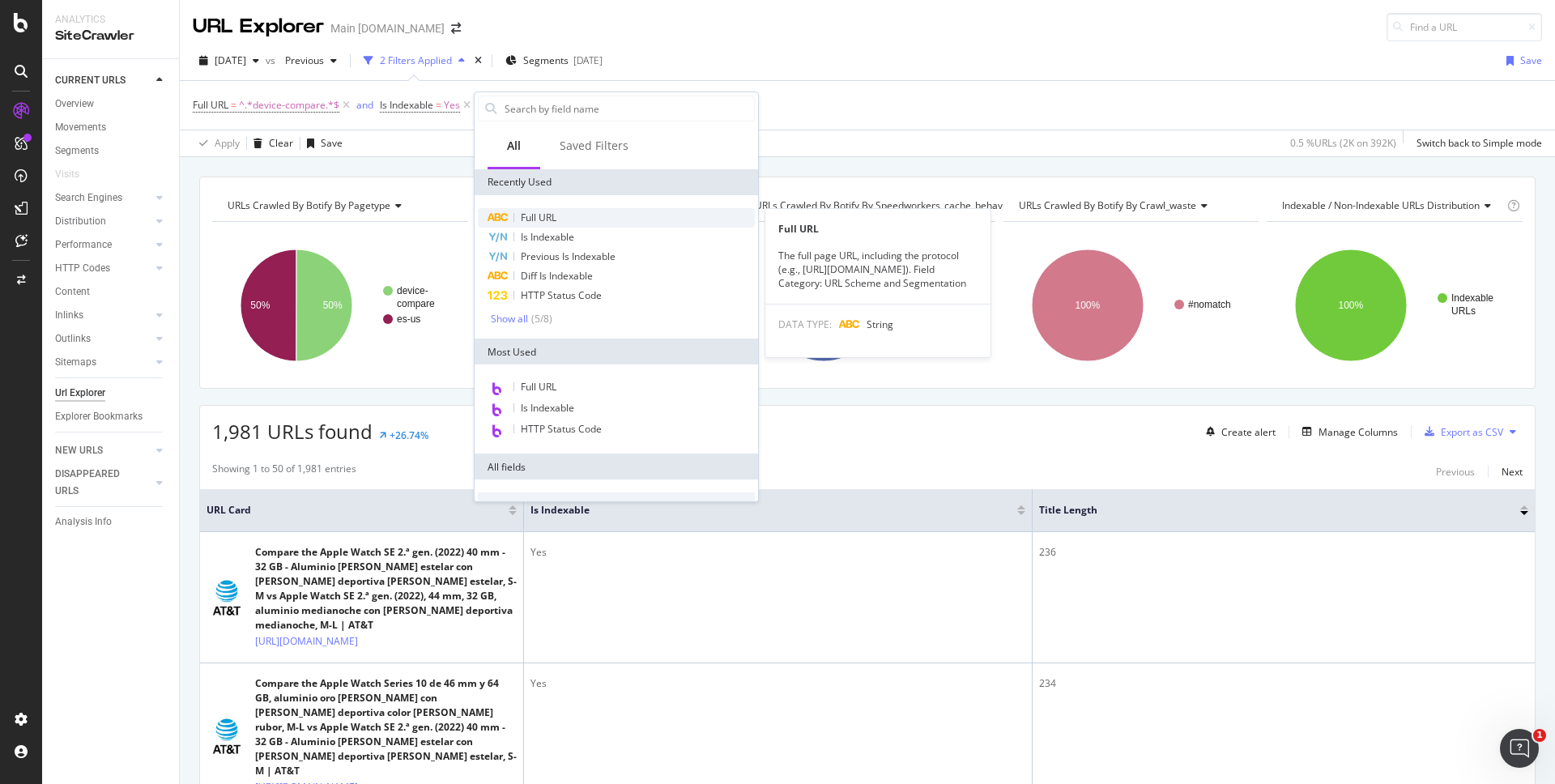
click at [554, 216] on span "Full URL" at bounding box center [539, 217] width 36 height 14
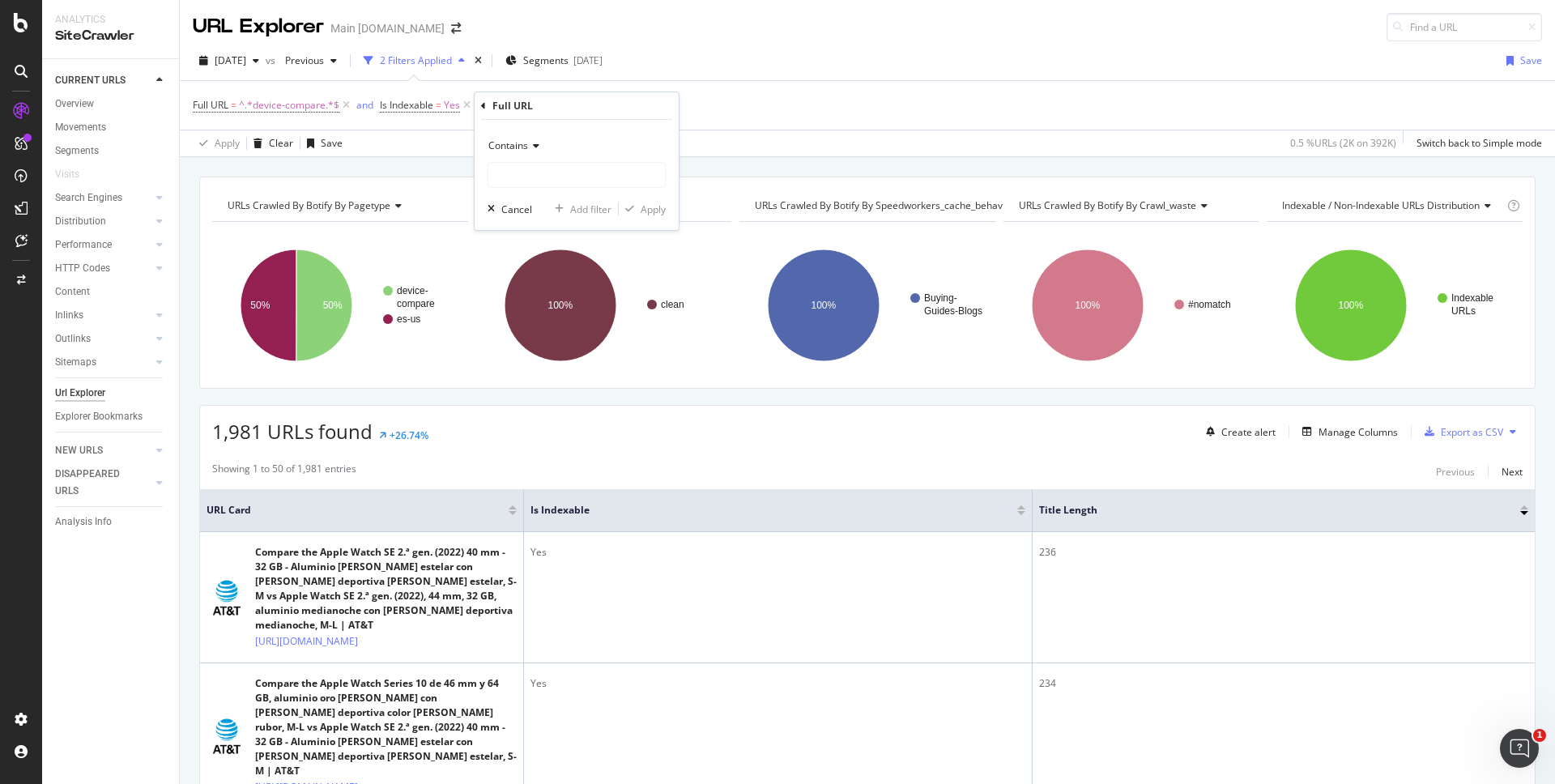
click at [523, 144] on span "Contains" at bounding box center [509, 145] width 40 height 14
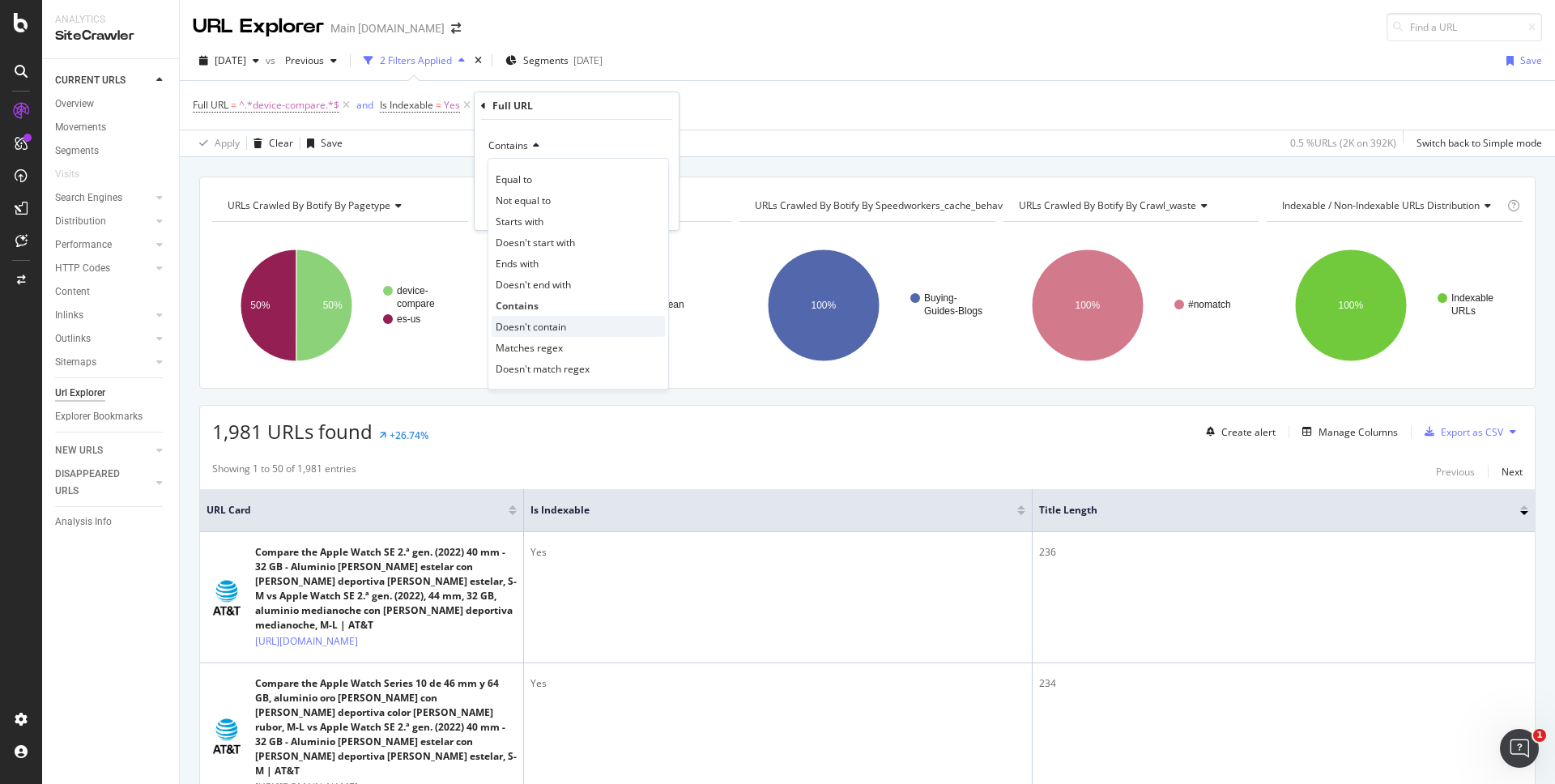
click at [539, 320] on span "Doesn't contain" at bounding box center [530, 327] width 71 height 14
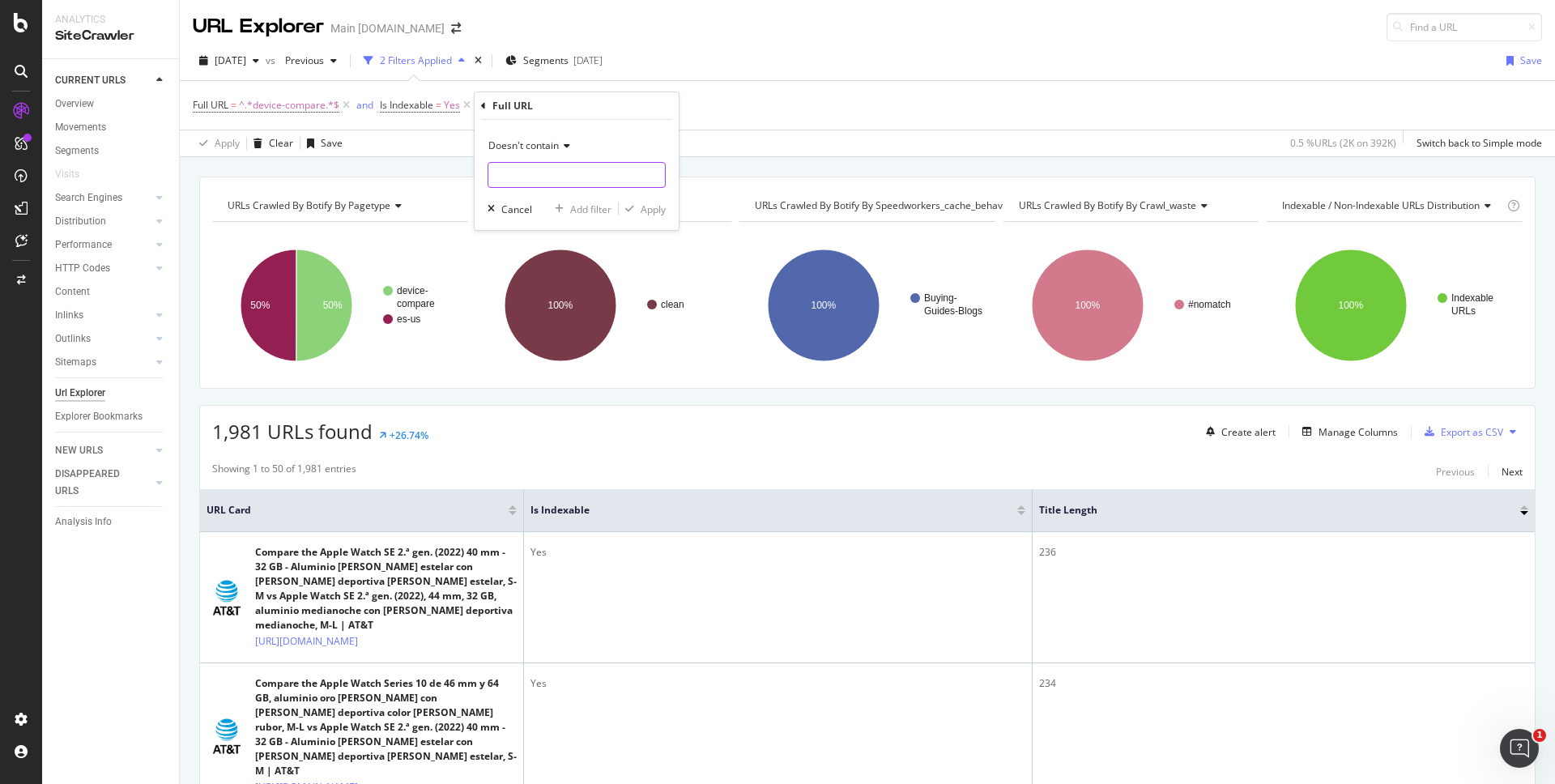
click at [534, 181] on input "text" at bounding box center [577, 174] width 177 height 26
type input "es-us"
click at [646, 210] on div "Apply" at bounding box center [653, 209] width 25 height 14
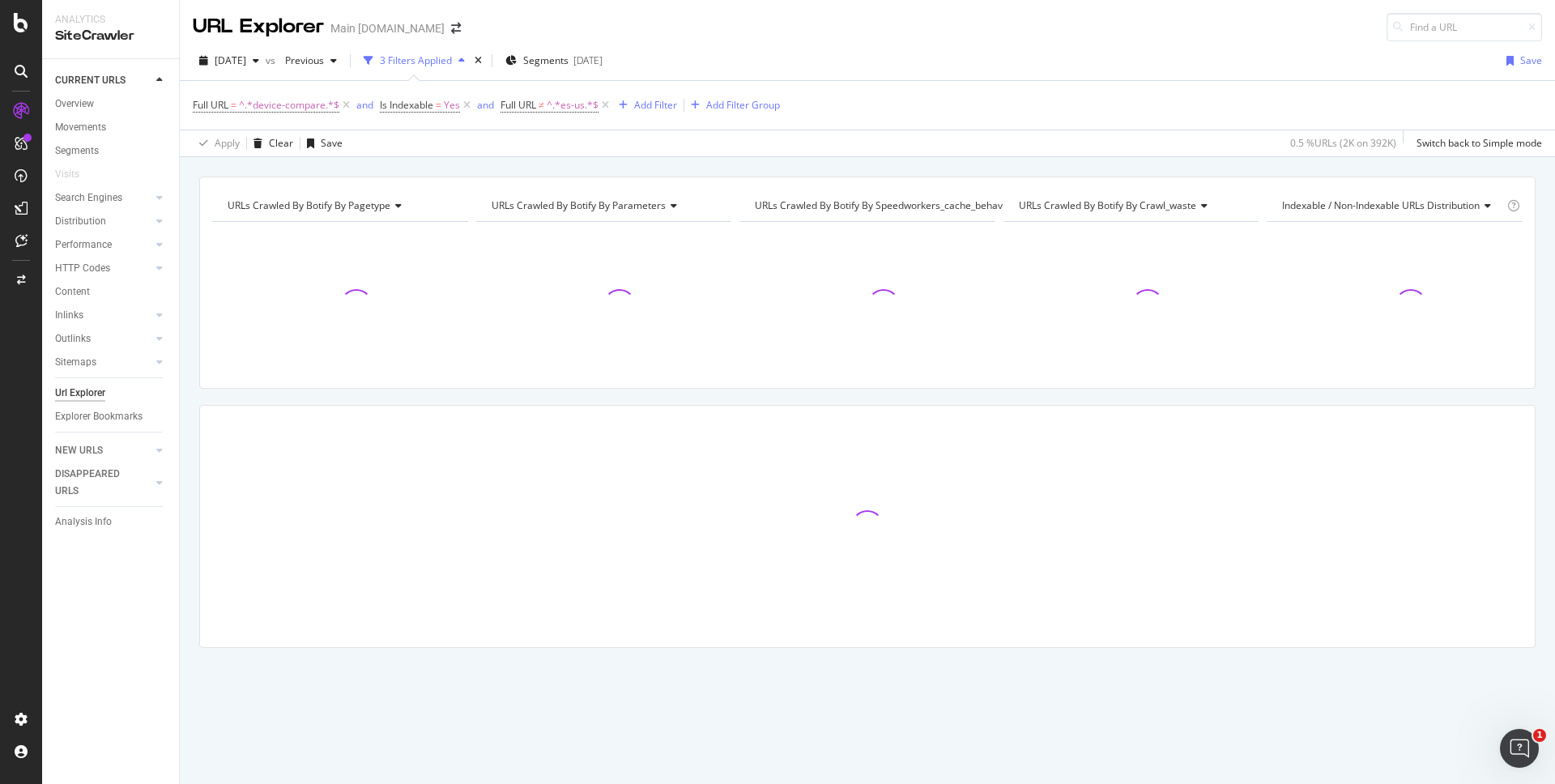
click at [834, 161] on div "URLs Crawled By Botify By pagetype Chart (by Value) Table Expand Export as CSV …" at bounding box center [868, 176] width 1376 height 39
click at [1180, 164] on div "URLs Crawled By Botify By pagetype Chart (by Value) Table Expand Export as CSV …" at bounding box center [868, 176] width 1376 height 39
click at [1200, 158] on div "URLs Crawled By Botify By pagetype Chart (by Value) Table Expand Export as CSV …" at bounding box center [868, 176] width 1376 height 39
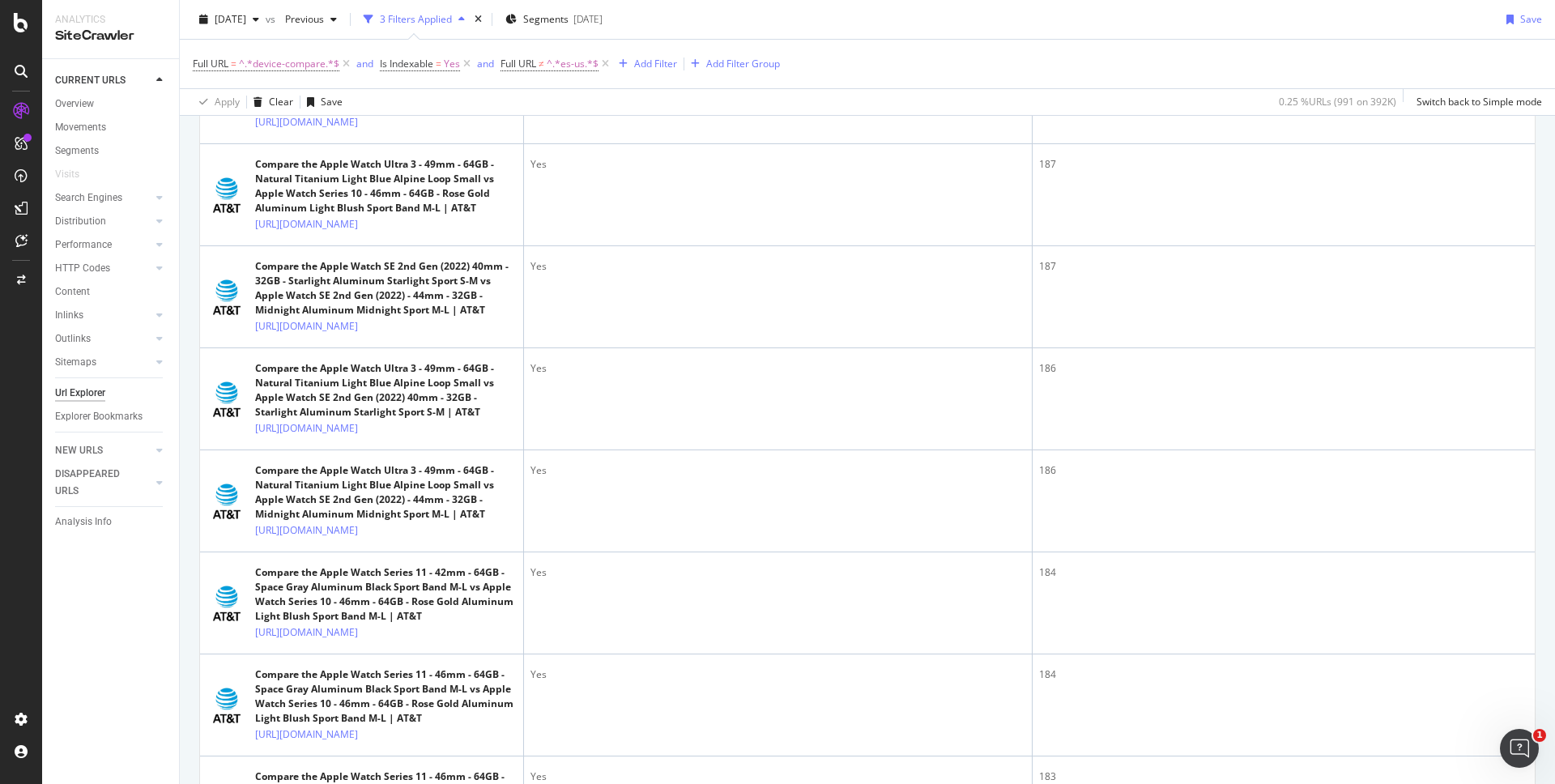
scroll to position [768, 0]
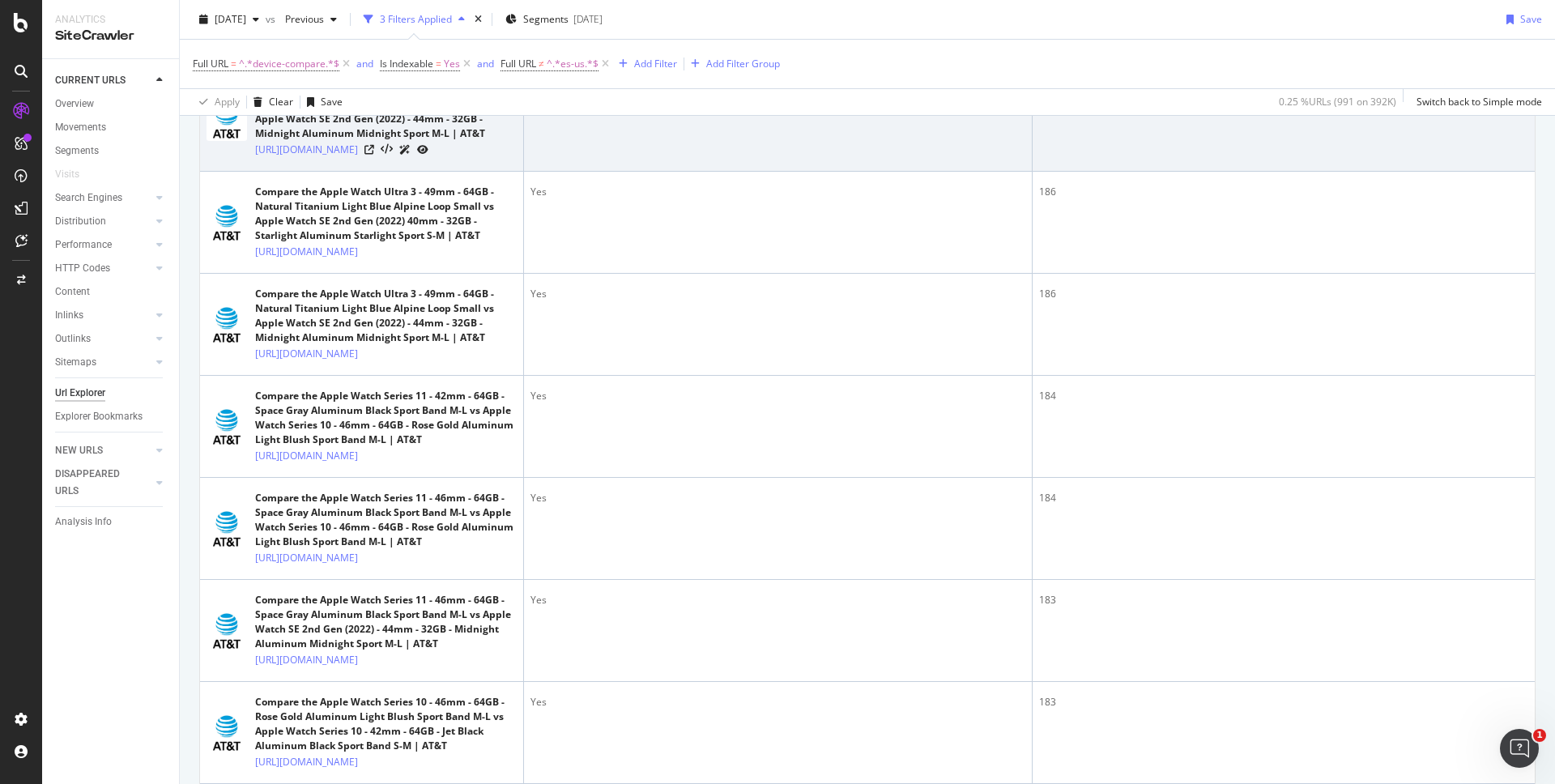
click at [429, 141] on div "Compare the Apple Watch SE 2nd Gen (2022) 40mm - 32GB - Starlight Aluminum Star…" at bounding box center [386, 112] width 261 height 58
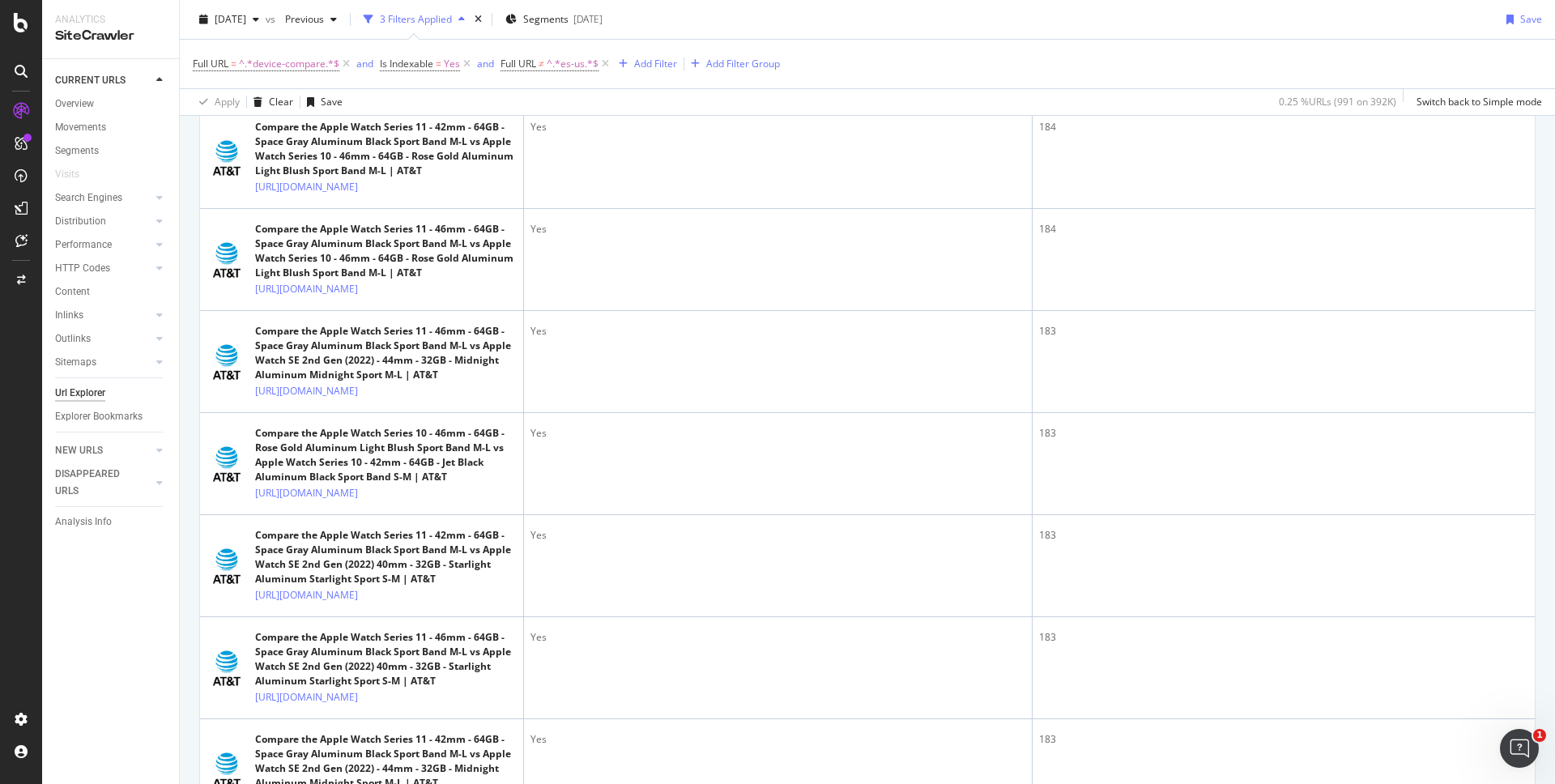
copy link "[URL][DOMAIN_NAME]"
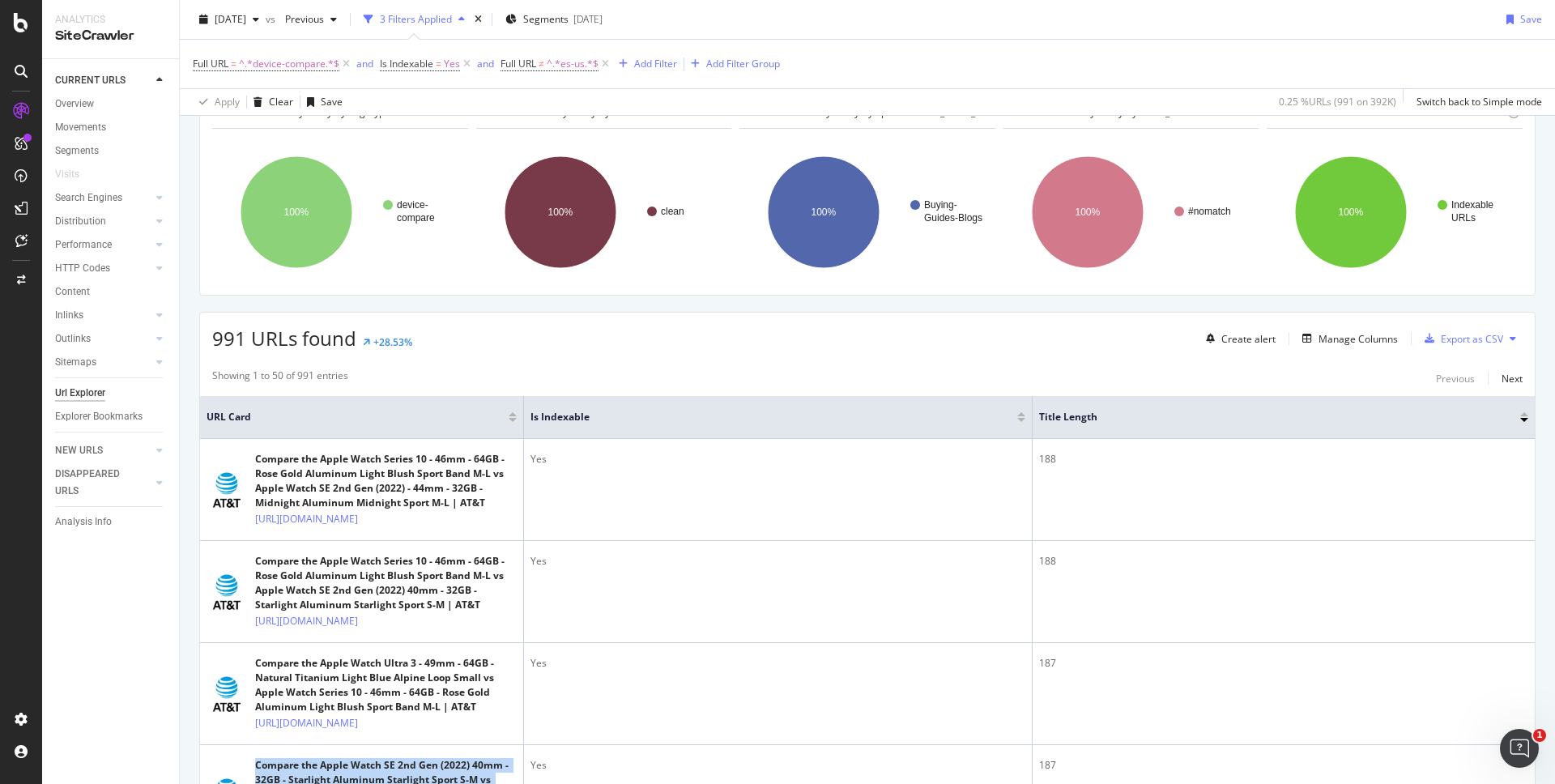
scroll to position [0, 0]
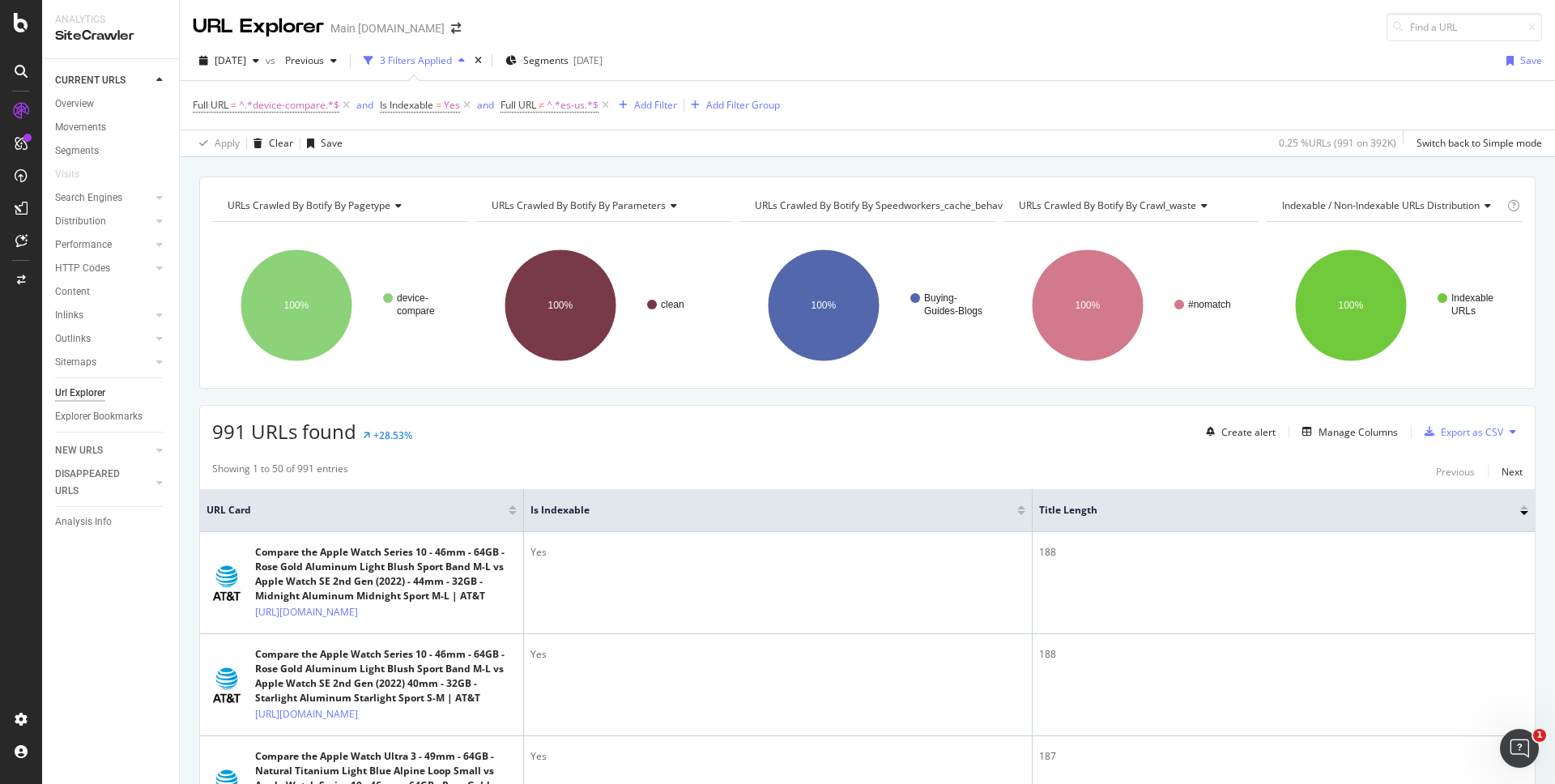
click at [493, 166] on div "URLs Crawled By Botify By pagetype Chart (by Value) Table Expand Export as CSV …" at bounding box center [868, 176] width 1376 height 39
click at [641, 110] on div "Add Filter" at bounding box center [656, 105] width 43 height 14
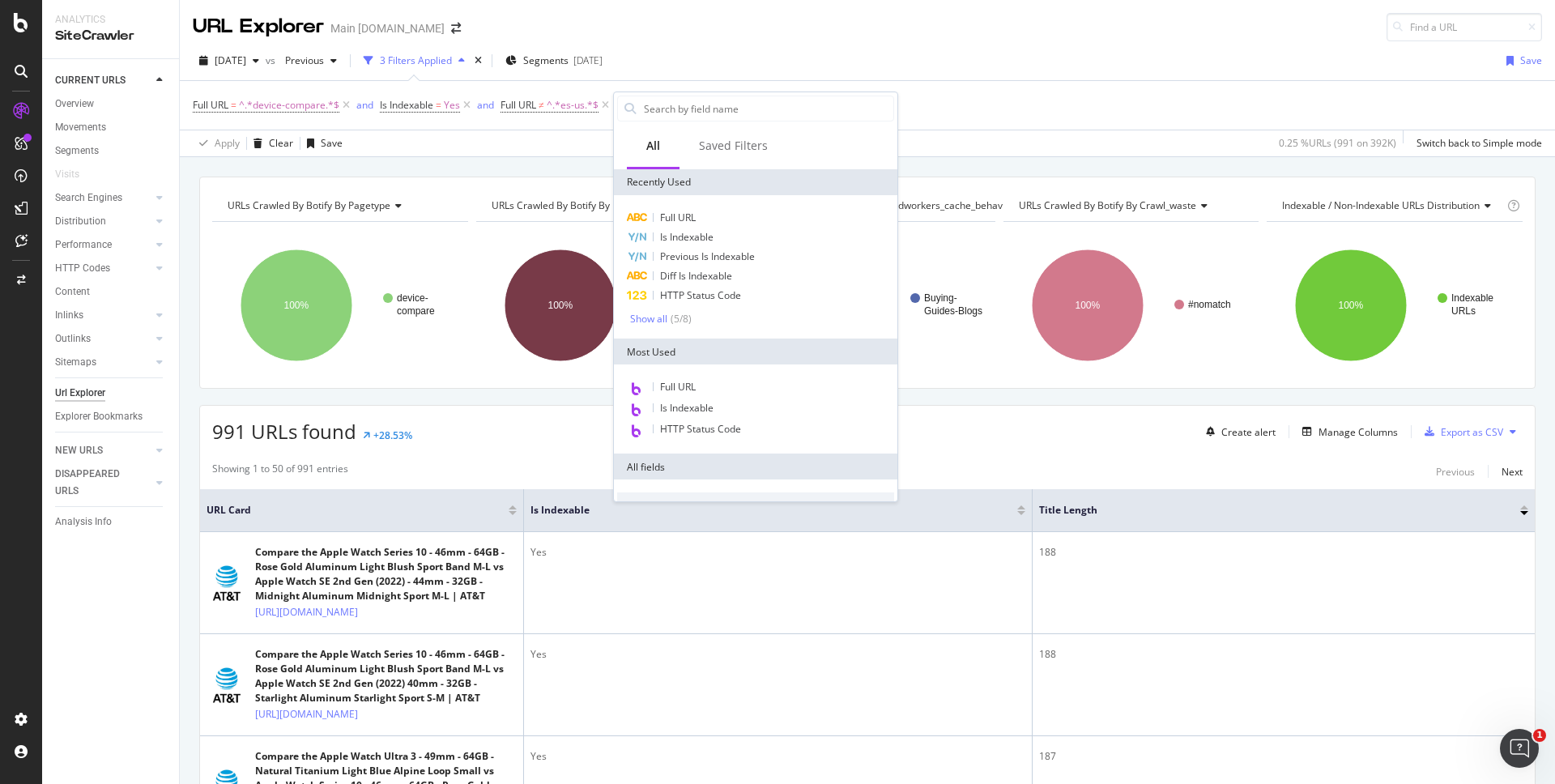
click at [686, 207] on div "Full URL Is Indexable Previous Is Indexable Diff Is Indexable HTTP Status Code …" at bounding box center [756, 266] width 284 height 144
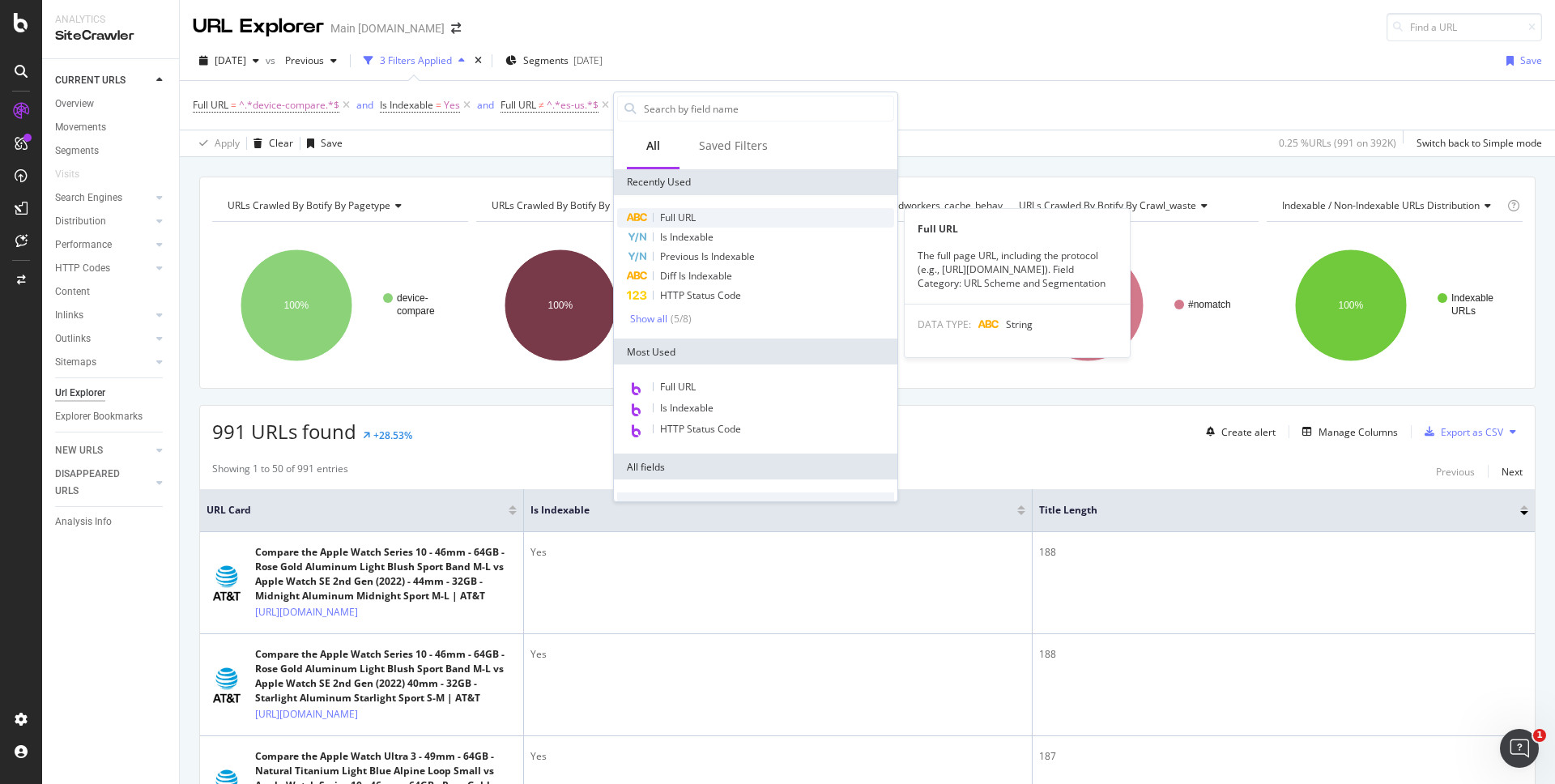
click at [685, 212] on span "Full URL" at bounding box center [678, 217] width 36 height 14
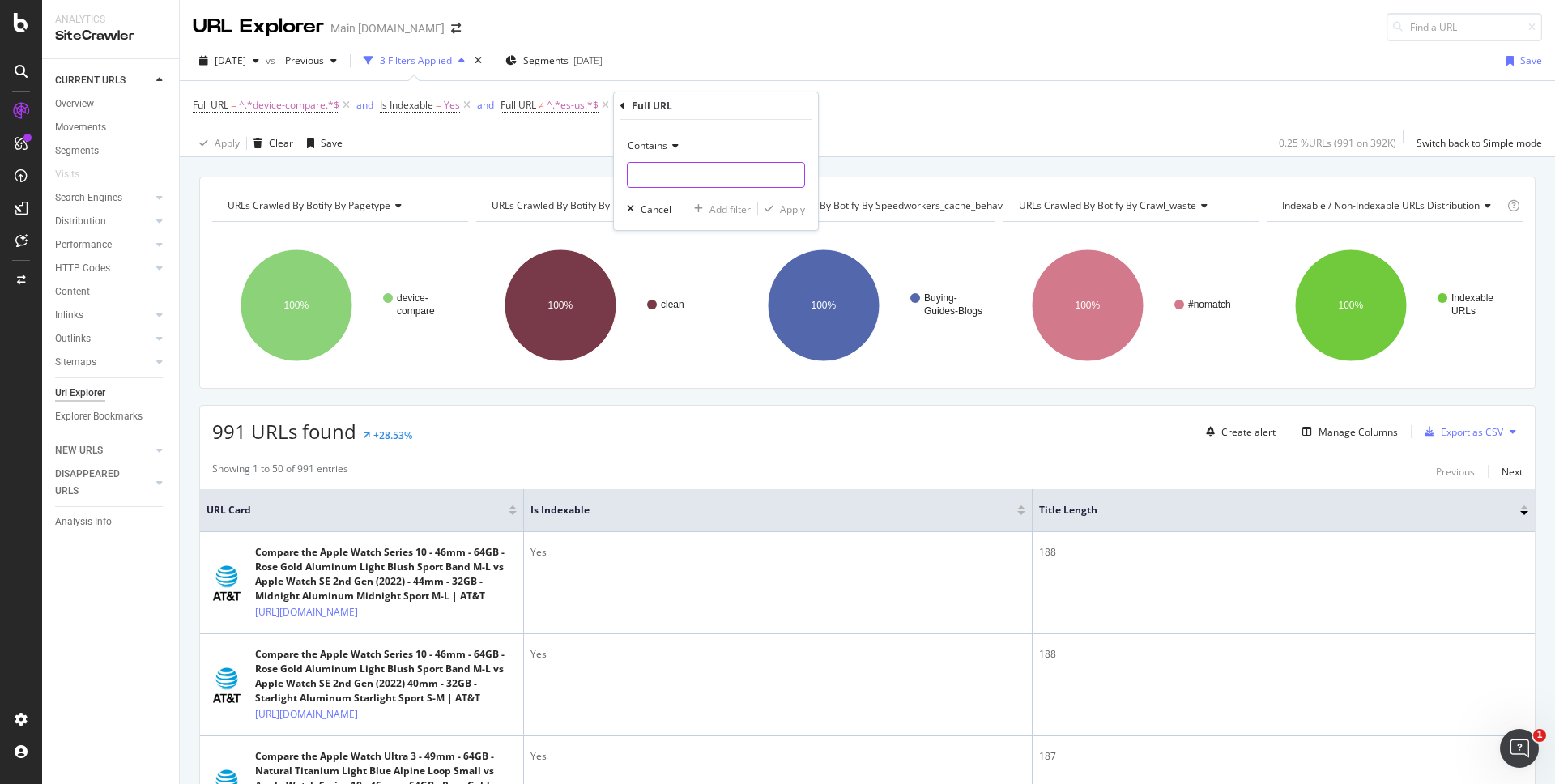
click at [667, 173] on input "text" at bounding box center [716, 174] width 177 height 26
type input "iphone"
click at [773, 204] on div "button" at bounding box center [769, 209] width 22 height 10
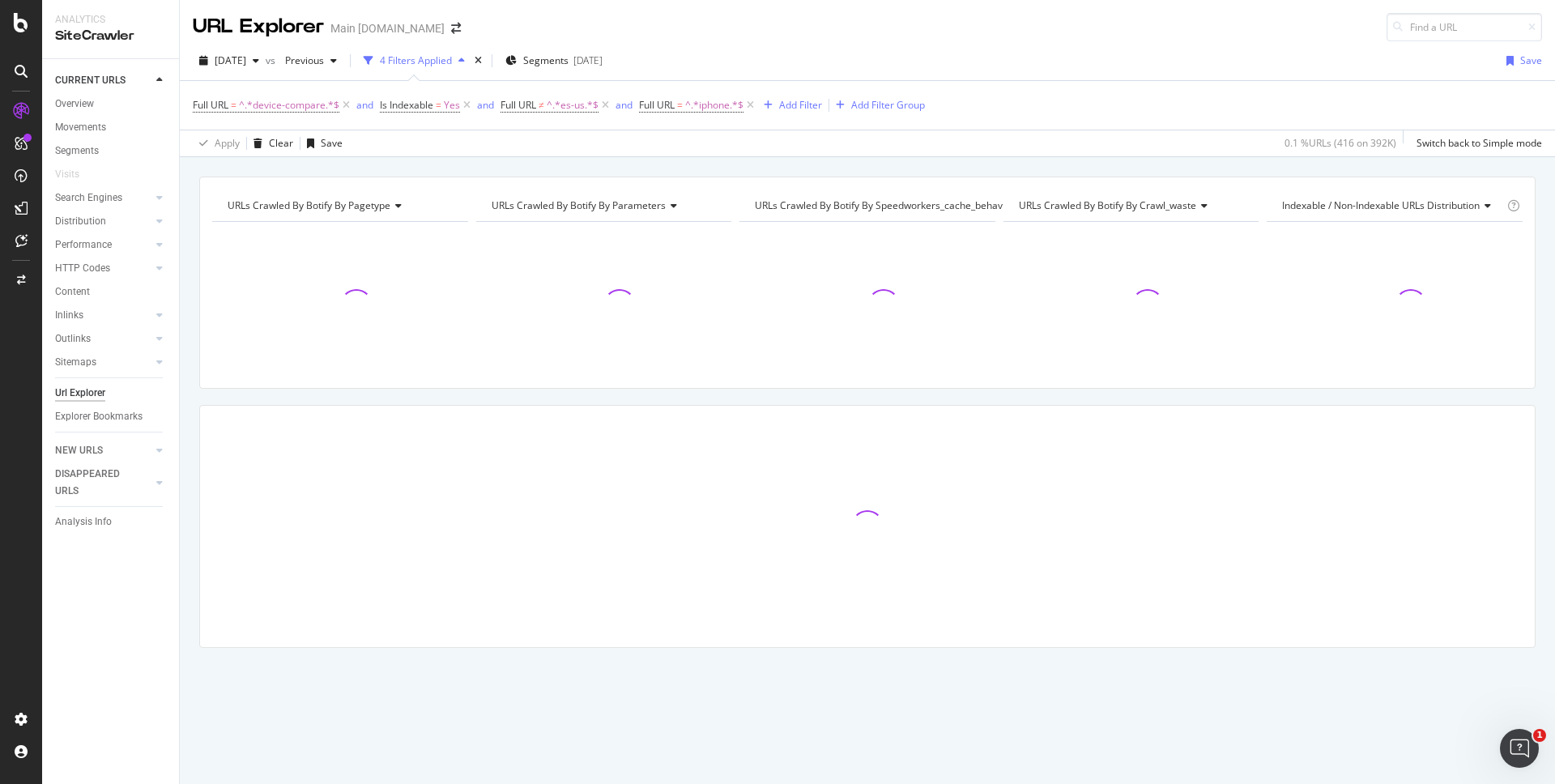
click at [1120, 168] on div "URLs Crawled By Botify By pagetype Chart (by Value) Table Expand Export as CSV …" at bounding box center [868, 176] width 1376 height 39
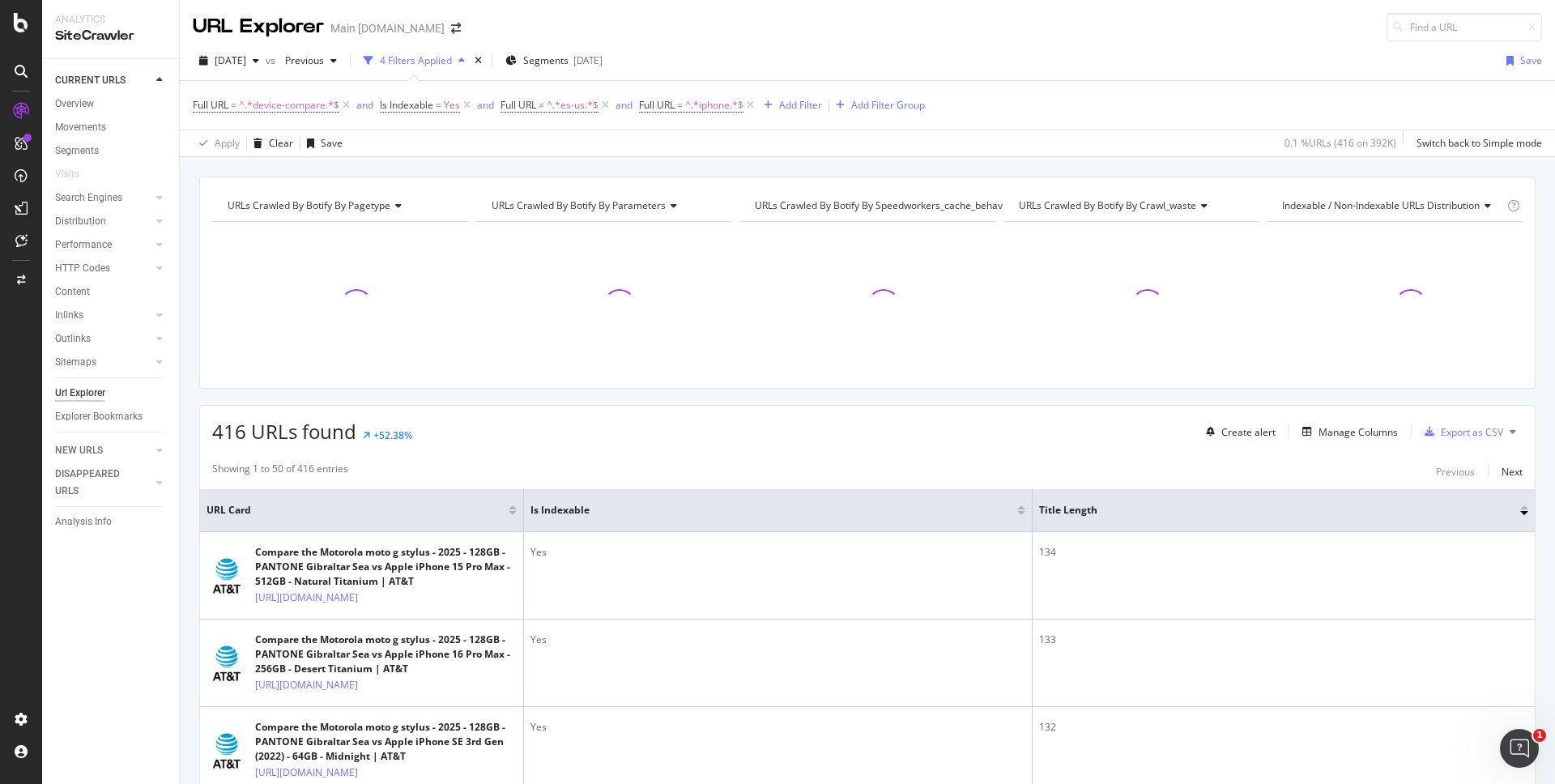
click at [1125, 161] on div "URLs Crawled By Botify By pagetype Chart (by Value) Table Expand Export as CSV …" at bounding box center [868, 176] width 1376 height 39
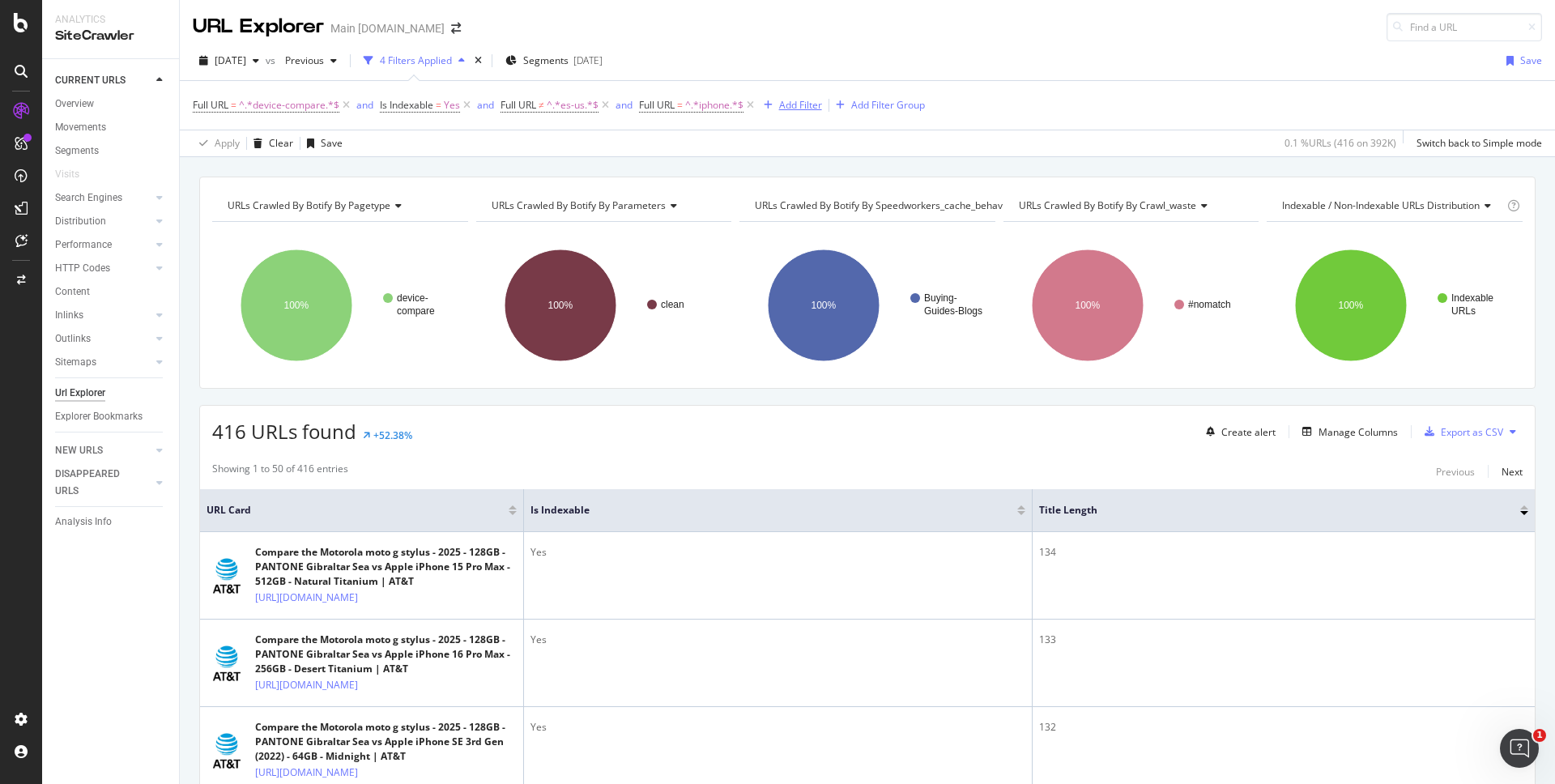
click at [814, 104] on div "Add Filter" at bounding box center [801, 105] width 43 height 14
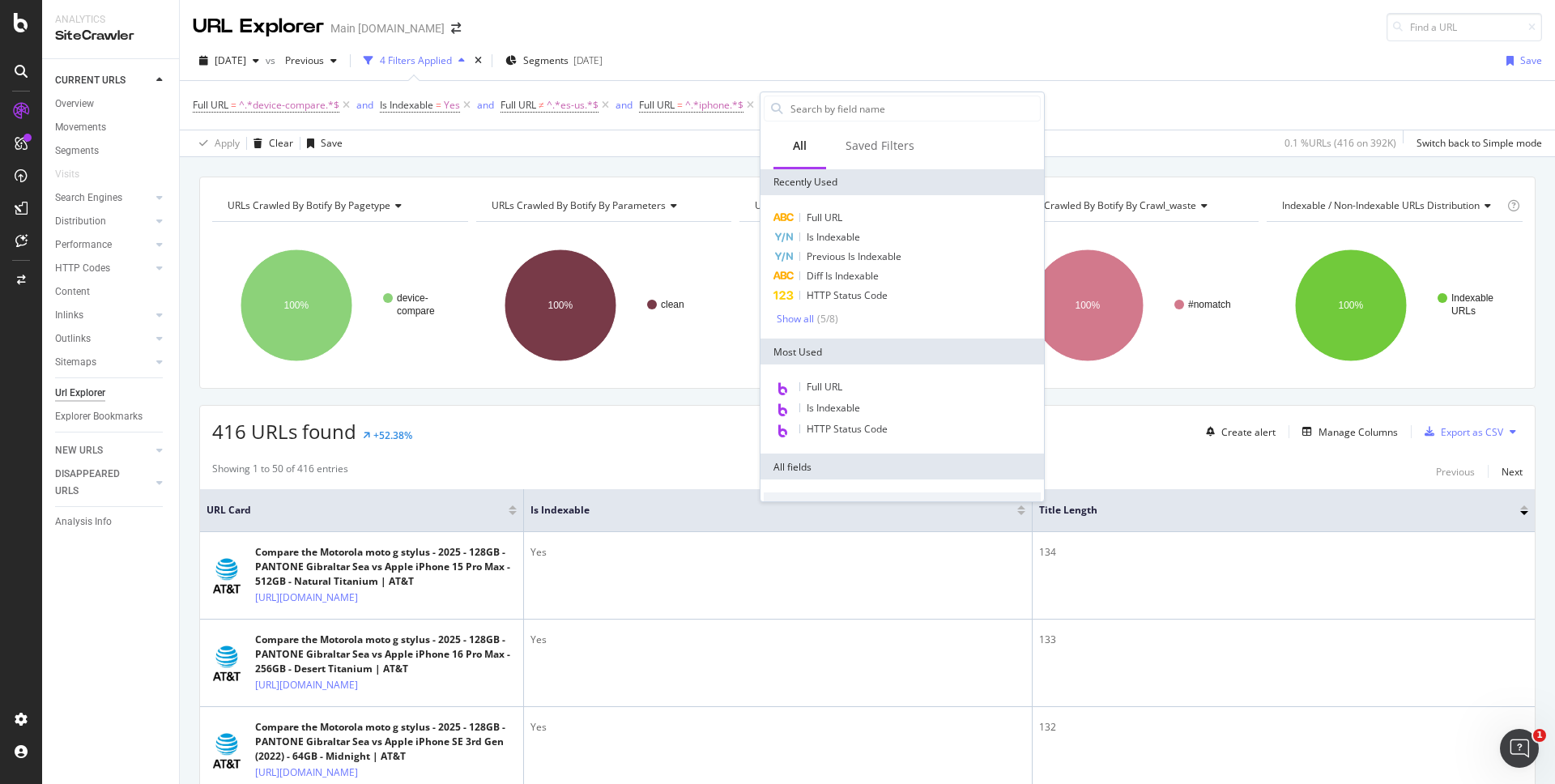
click at [735, 158] on div "URLs Crawled By Botify By pagetype Chart (by Value) Table Expand Export as CSV …" at bounding box center [868, 176] width 1376 height 39
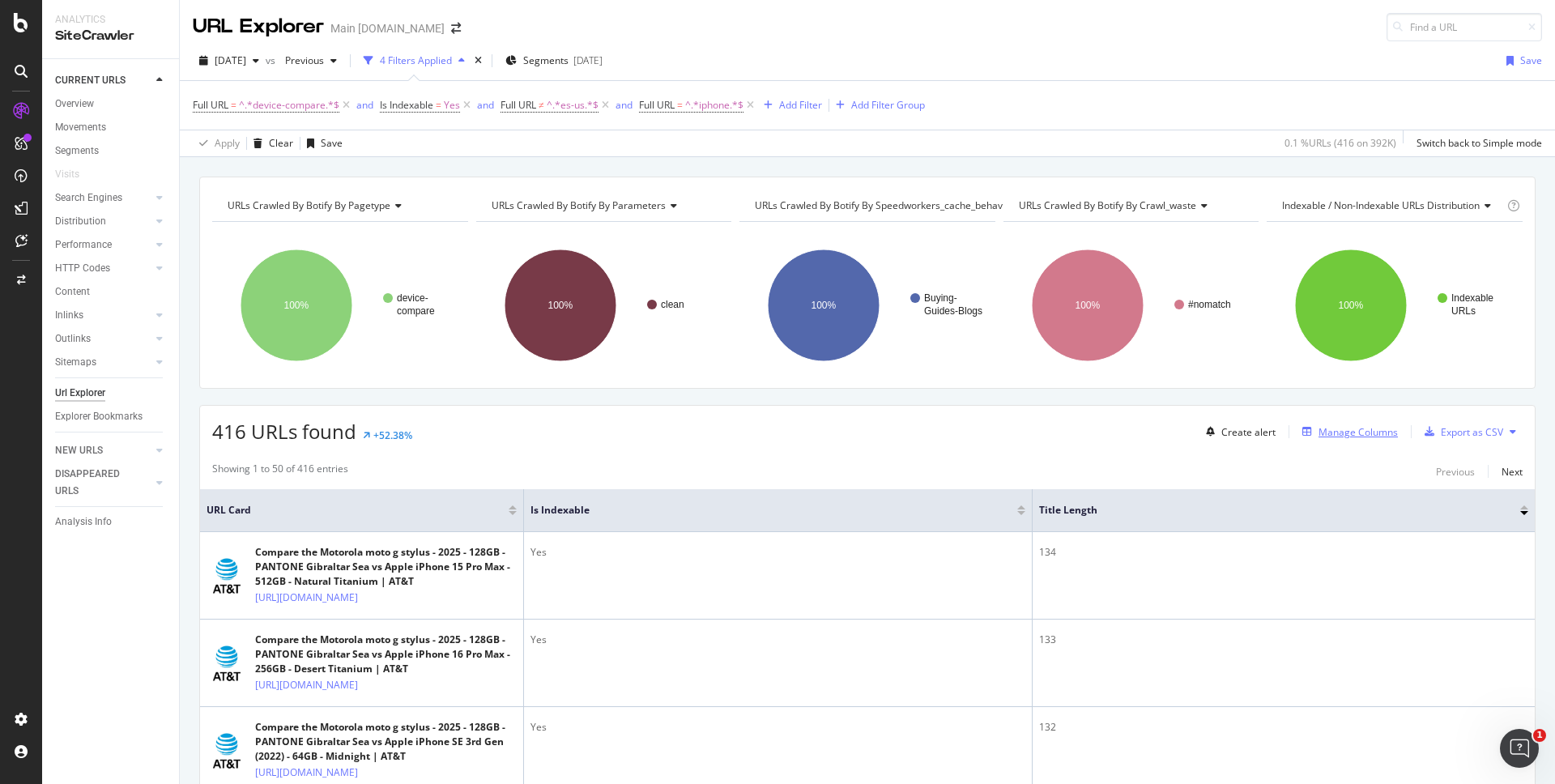
click at [1358, 431] on div "Manage Columns" at bounding box center [1358, 432] width 80 height 14
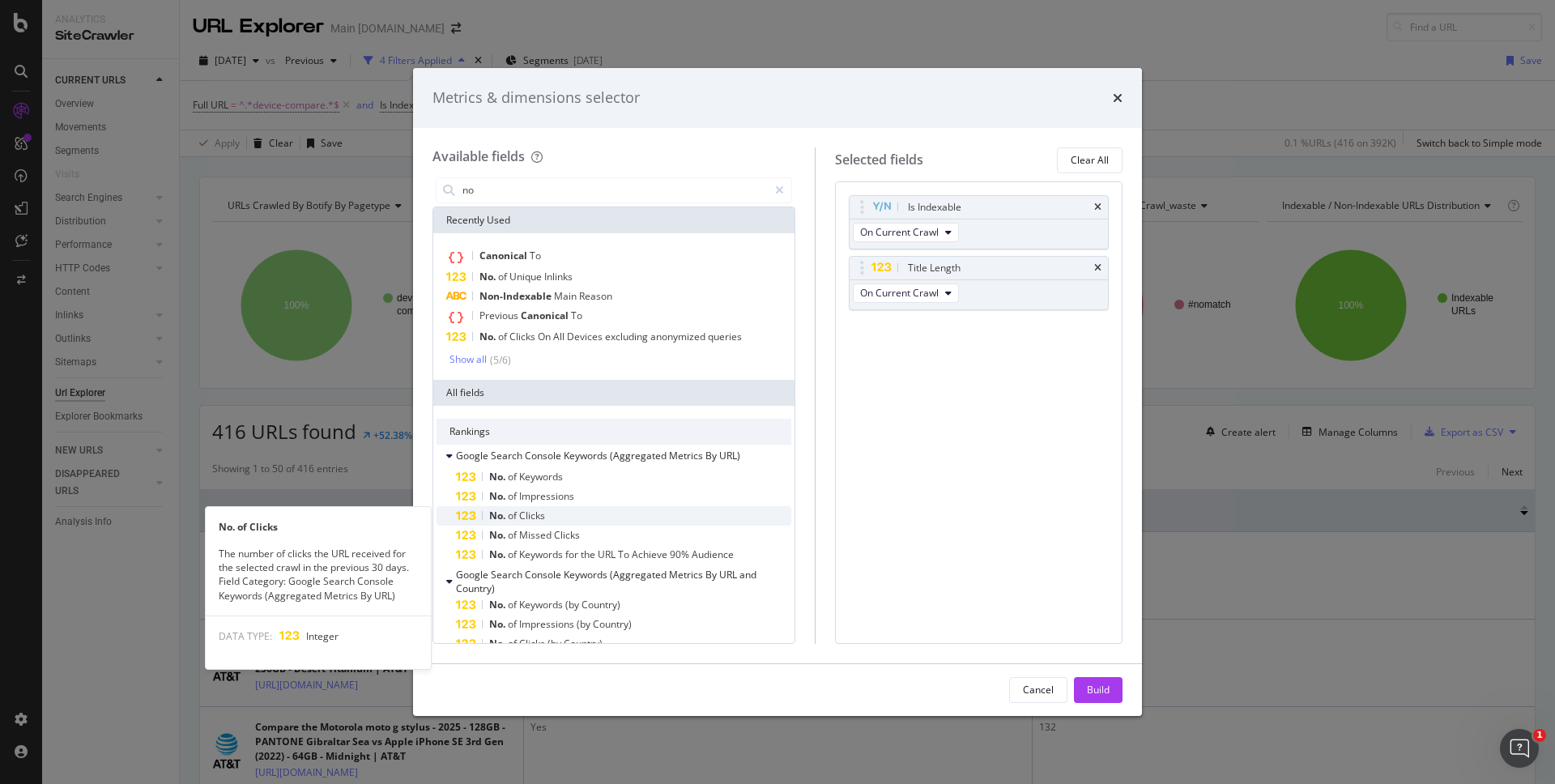
type input "no"
click at [534, 514] on span "Clicks" at bounding box center [532, 515] width 26 height 14
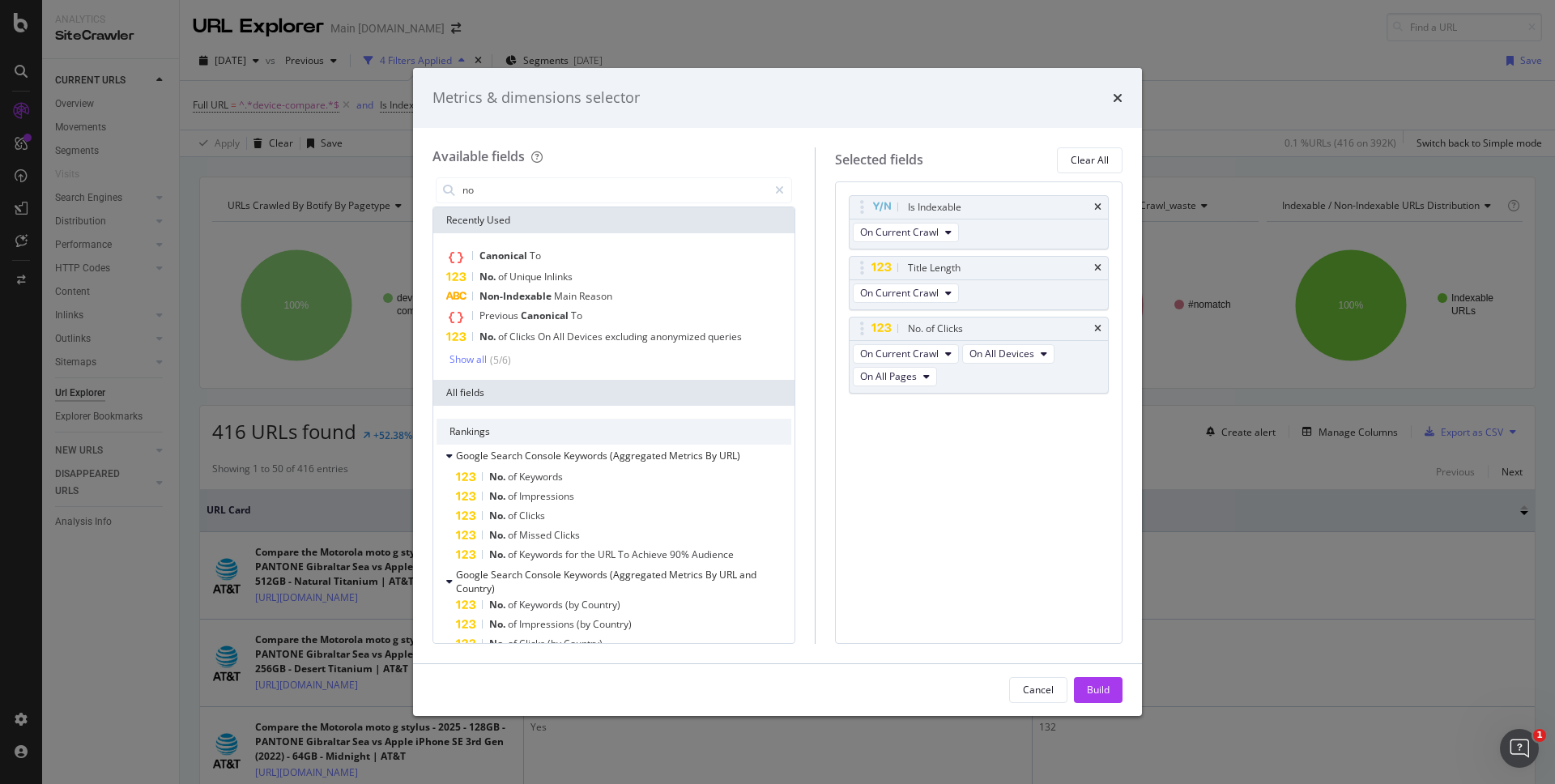
click at [1094, 686] on div "Build" at bounding box center [1098, 689] width 22 height 14
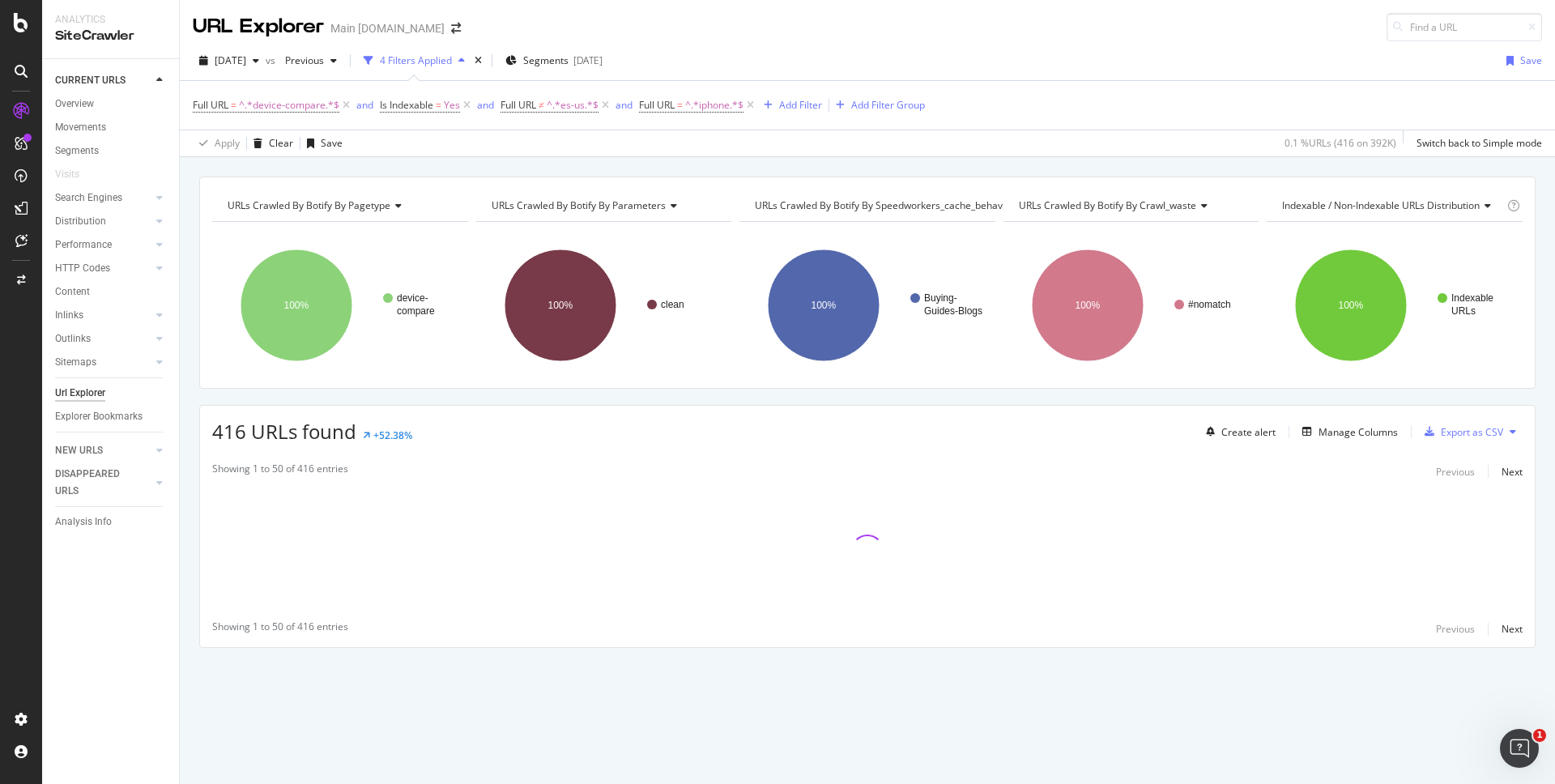
click at [1047, 160] on div "URLs Crawled By Botify By pagetype Chart (by Value) Table Expand Export as CSV …" at bounding box center [868, 176] width 1376 height 39
click at [1197, 162] on div "URLs Crawled By Botify By pagetype Chart (by Value) Table Expand Export as CSV …" at bounding box center [868, 176] width 1376 height 39
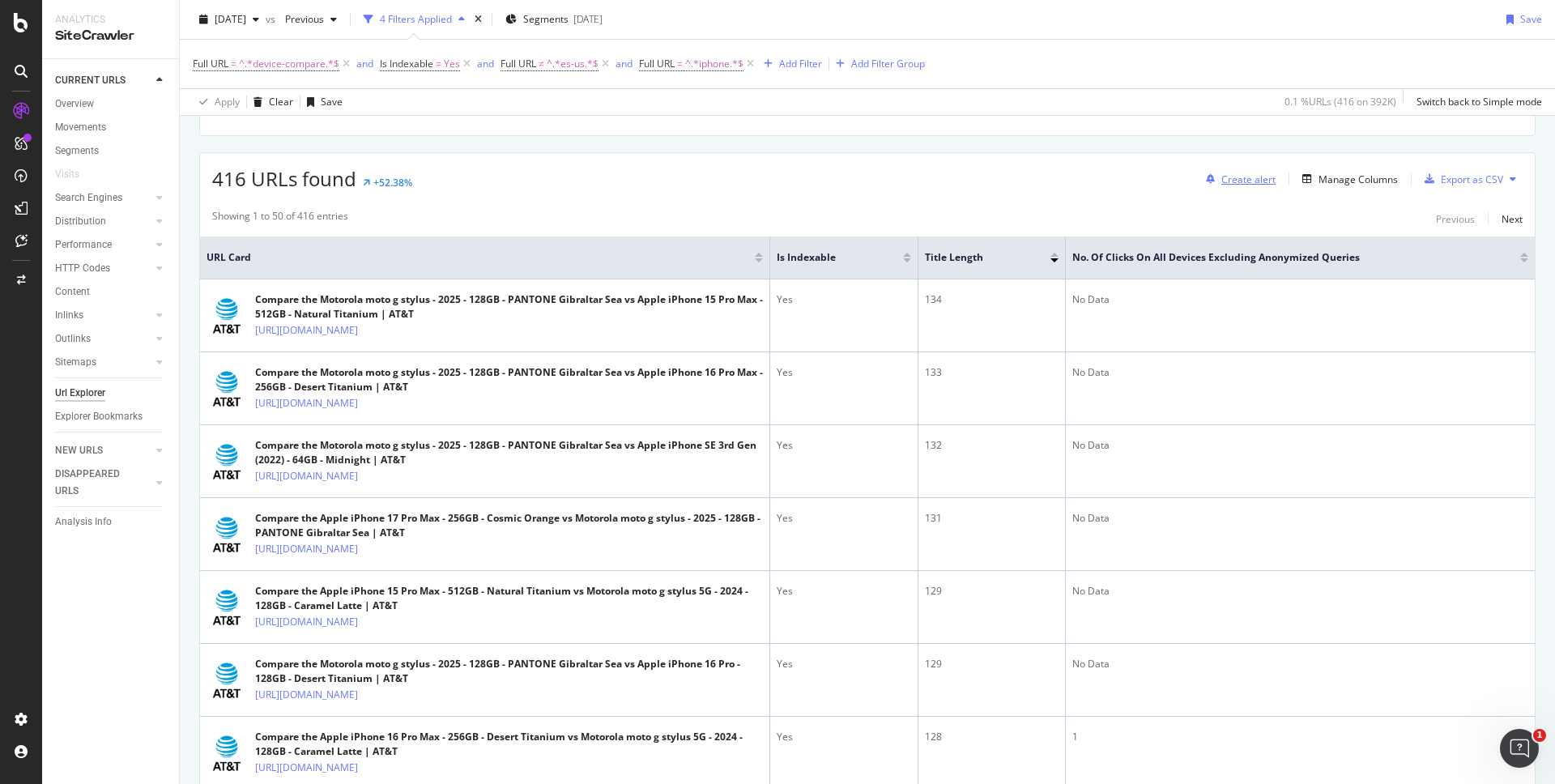
scroll to position [207, 0]
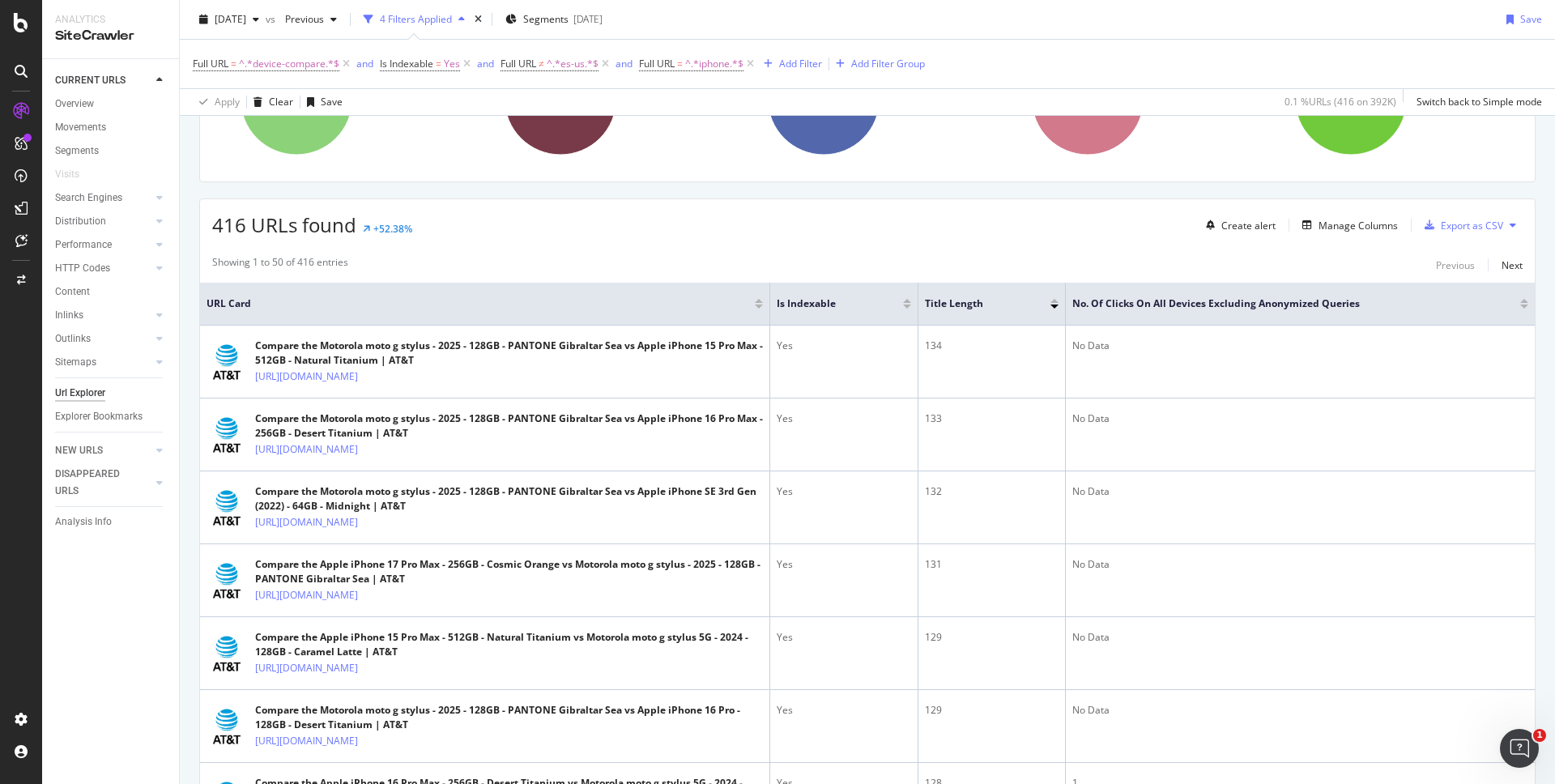
click at [1523, 305] on div at bounding box center [1524, 306] width 8 height 4
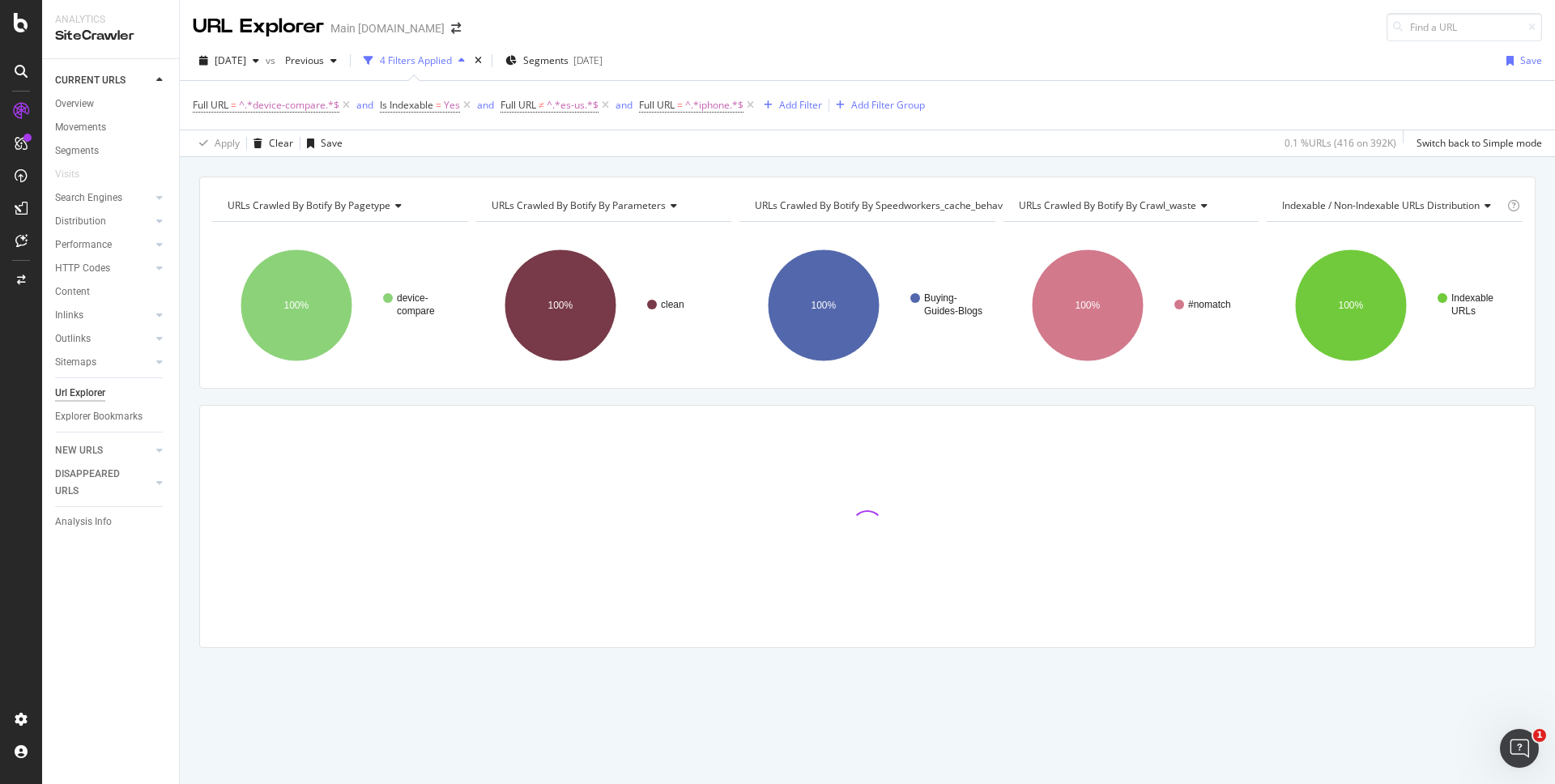
click at [1118, 160] on div "URLs Crawled By Botify By pagetype Chart (by Value) Table Expand Export as CSV …" at bounding box center [868, 176] width 1376 height 39
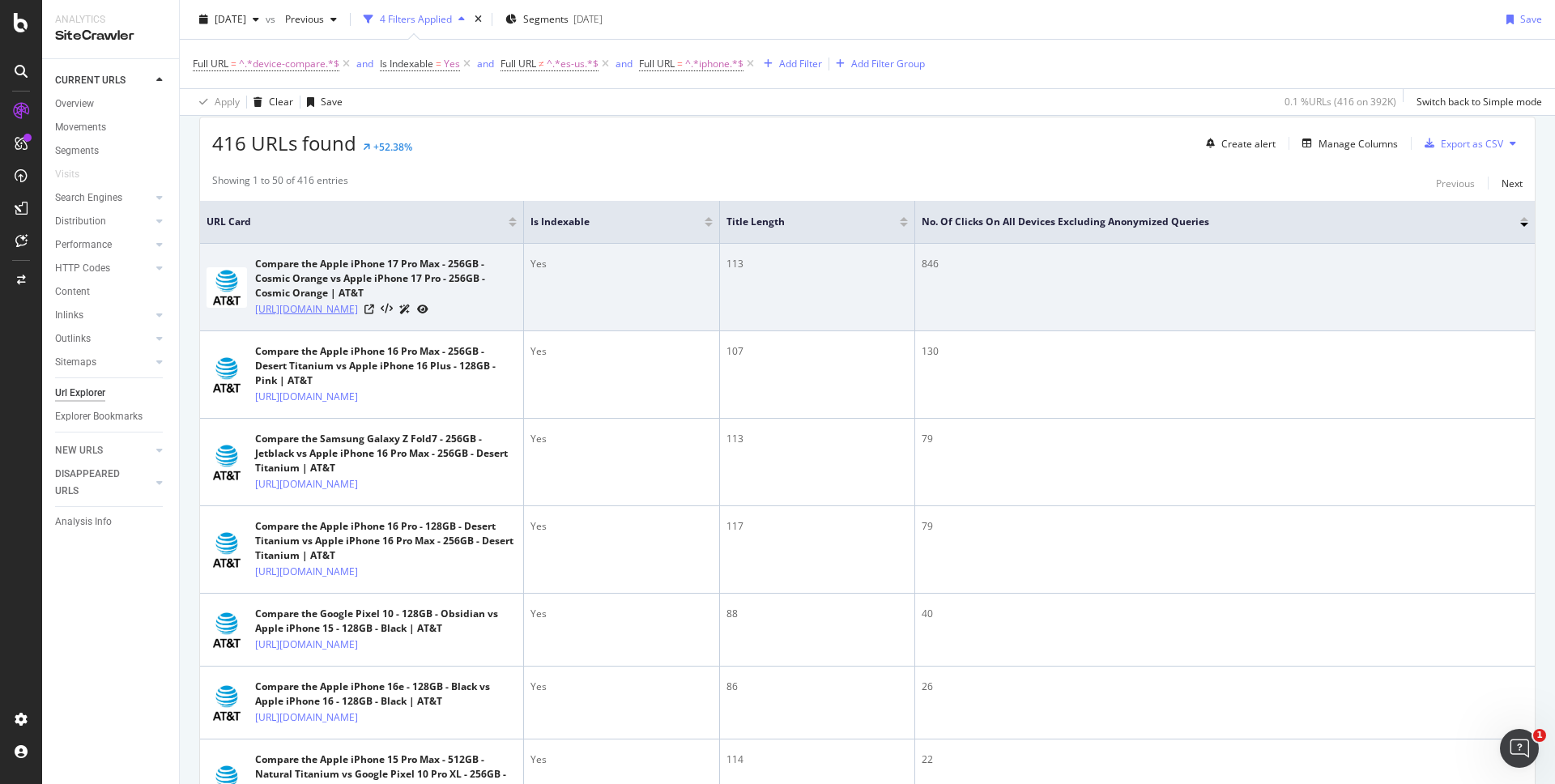
scroll to position [285, 0]
copy link "[URL][DOMAIN_NAME]"
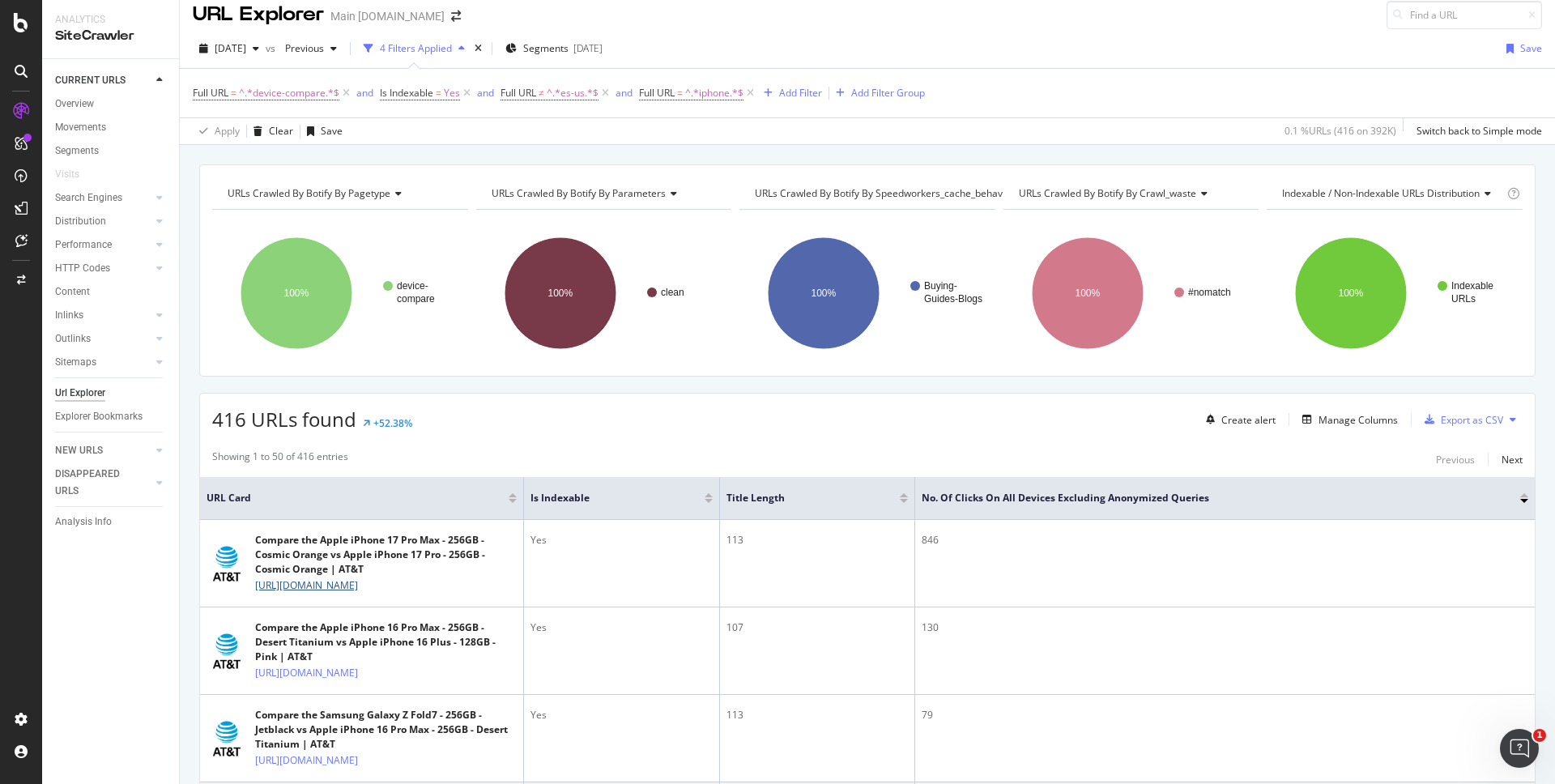
scroll to position [0, 0]
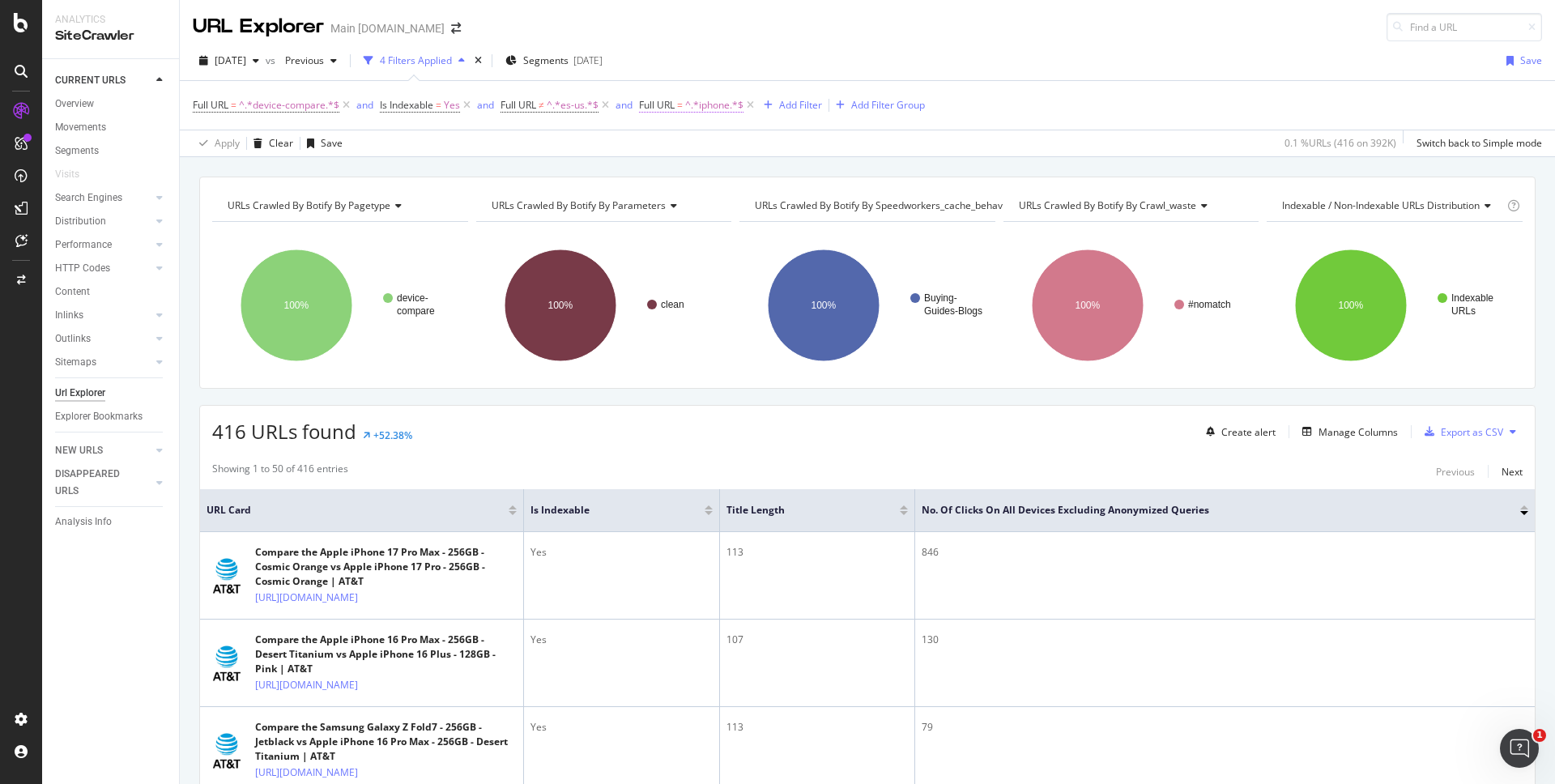
click at [709, 108] on span "^.*iphone.*$" at bounding box center [714, 105] width 58 height 22
click at [714, 171] on input "iphone" at bounding box center [731, 172] width 154 height 26
type input "iphone-17-pro-max"
click at [807, 208] on div "Apply" at bounding box center [819, 207] width 25 height 14
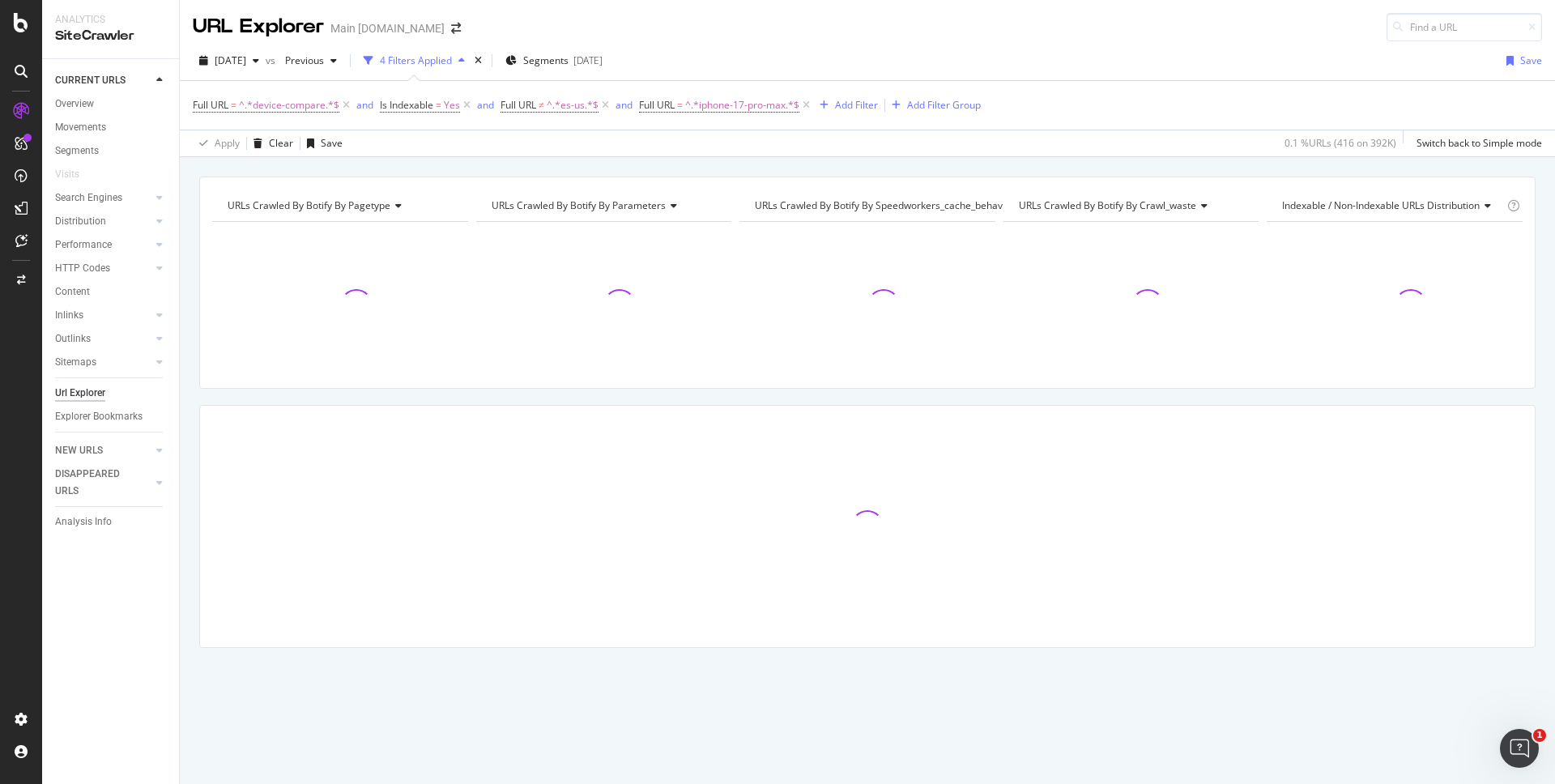
click at [846, 166] on div "URLs Crawled By Botify By pagetype Chart (by Value) Table Expand Export as CSV …" at bounding box center [868, 176] width 1376 height 39
click at [916, 163] on div "URLs Crawled By Botify By pagetype Chart (by Value) Table Expand Export as CSV …" at bounding box center [868, 176] width 1376 height 39
click at [923, 168] on div "URLs Crawled By Botify By pagetype Chart (by Value) Table Expand Export as CSV …" at bounding box center [868, 176] width 1376 height 39
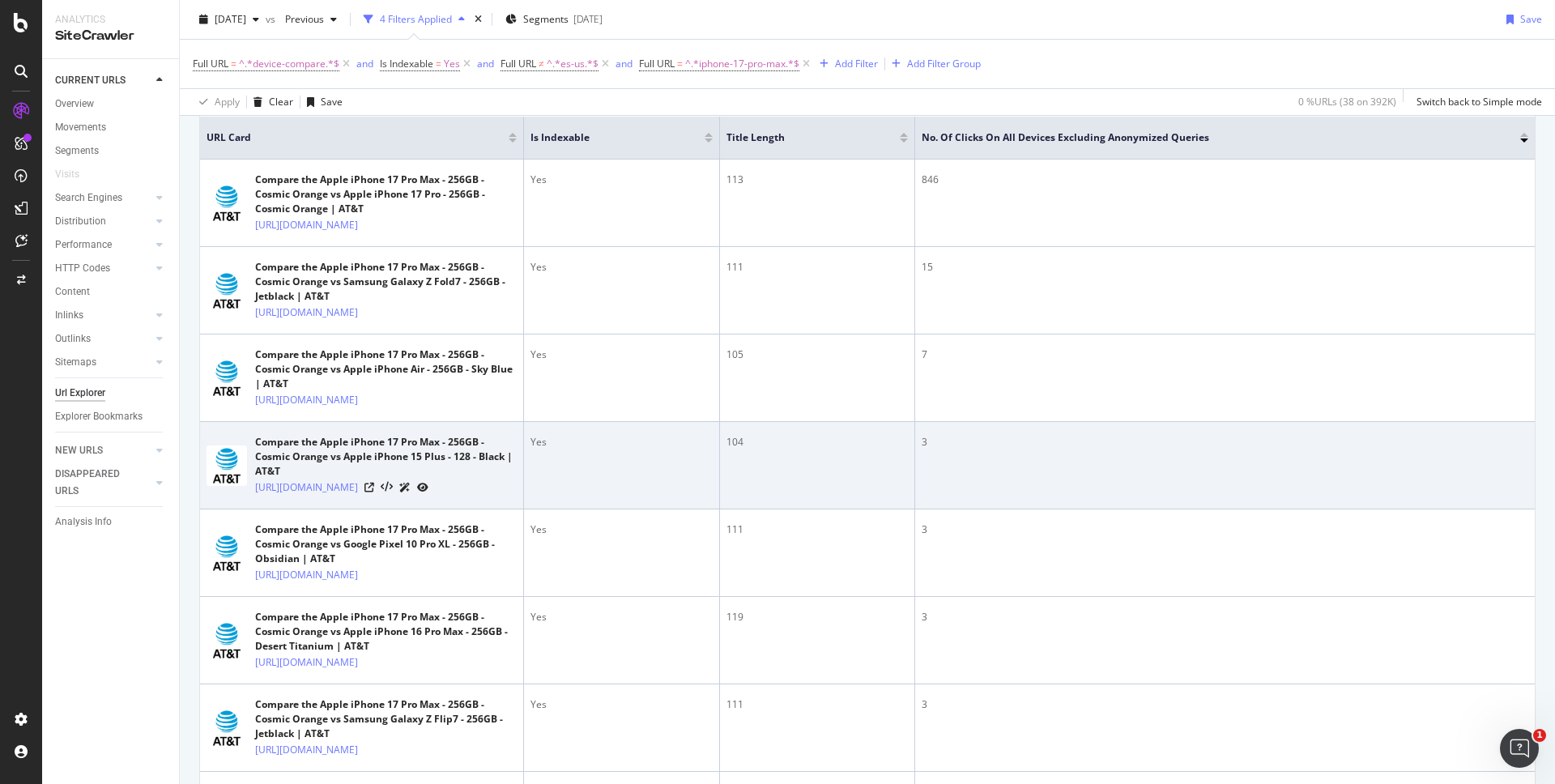
scroll to position [326, 0]
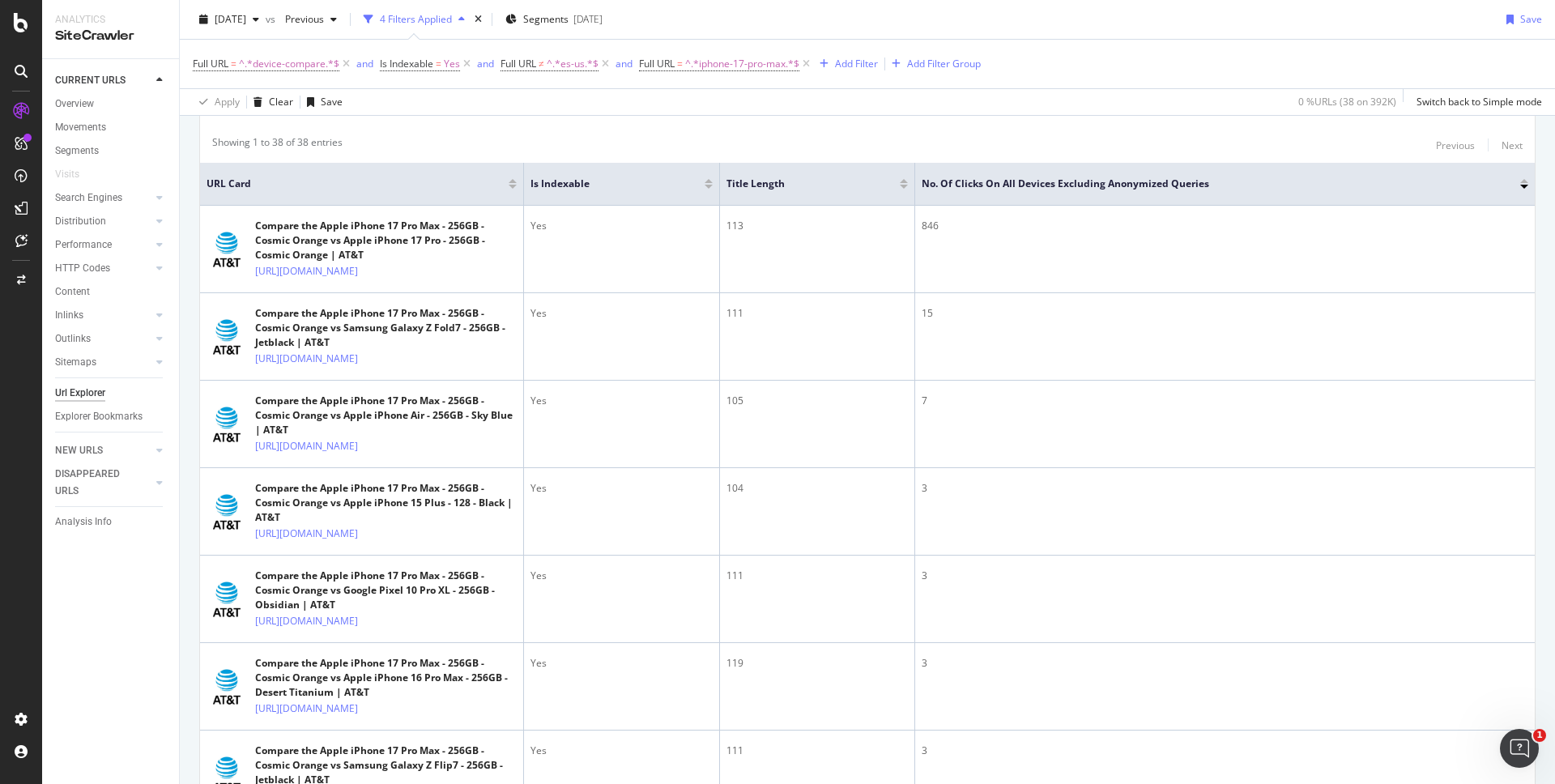
click at [513, 183] on div at bounding box center [513, 181] width 8 height 4
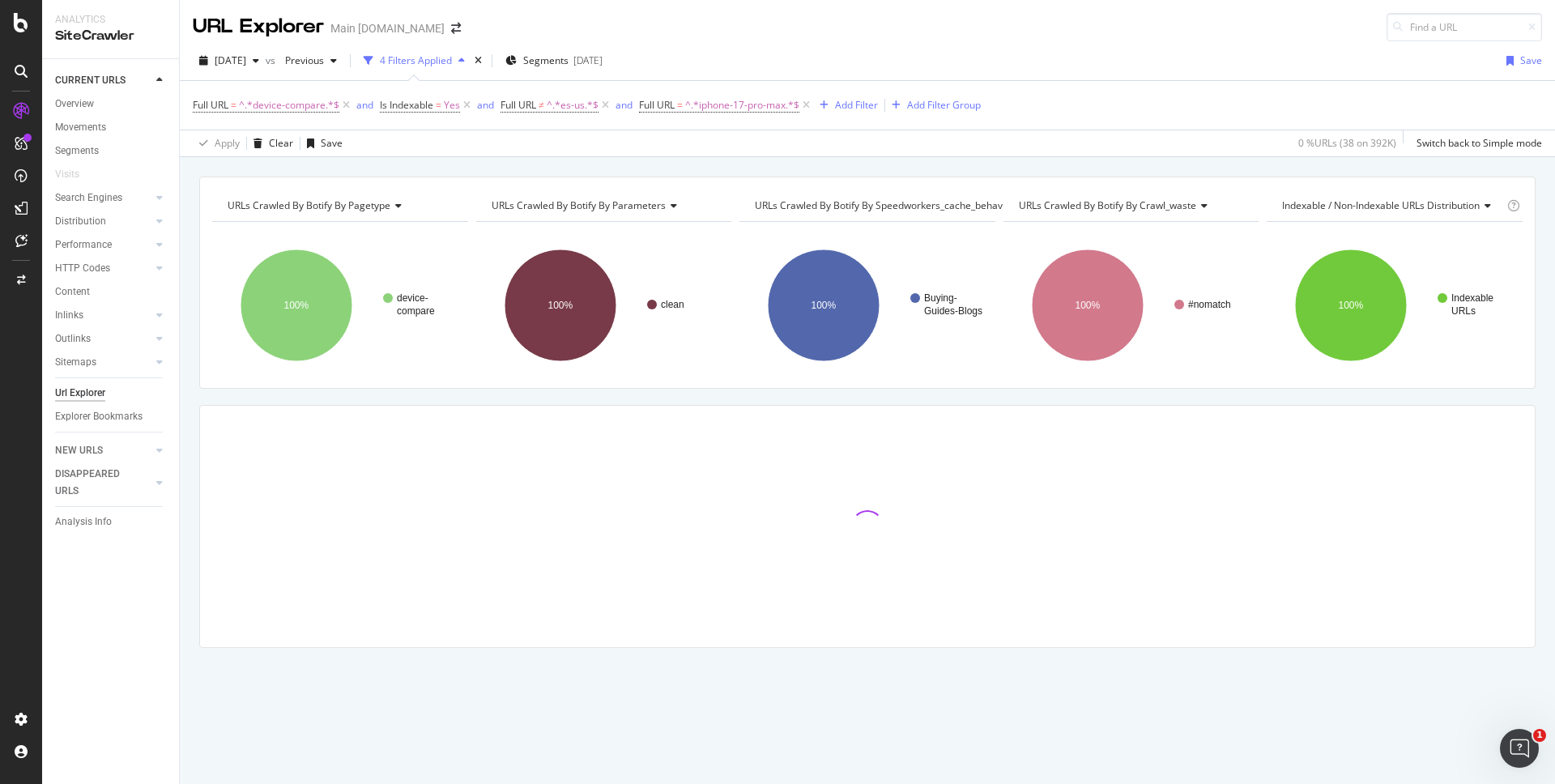
click at [788, 158] on div "URLs Crawled By Botify By pagetype Chart (by Value) Table Expand Export as CSV …" at bounding box center [868, 176] width 1376 height 39
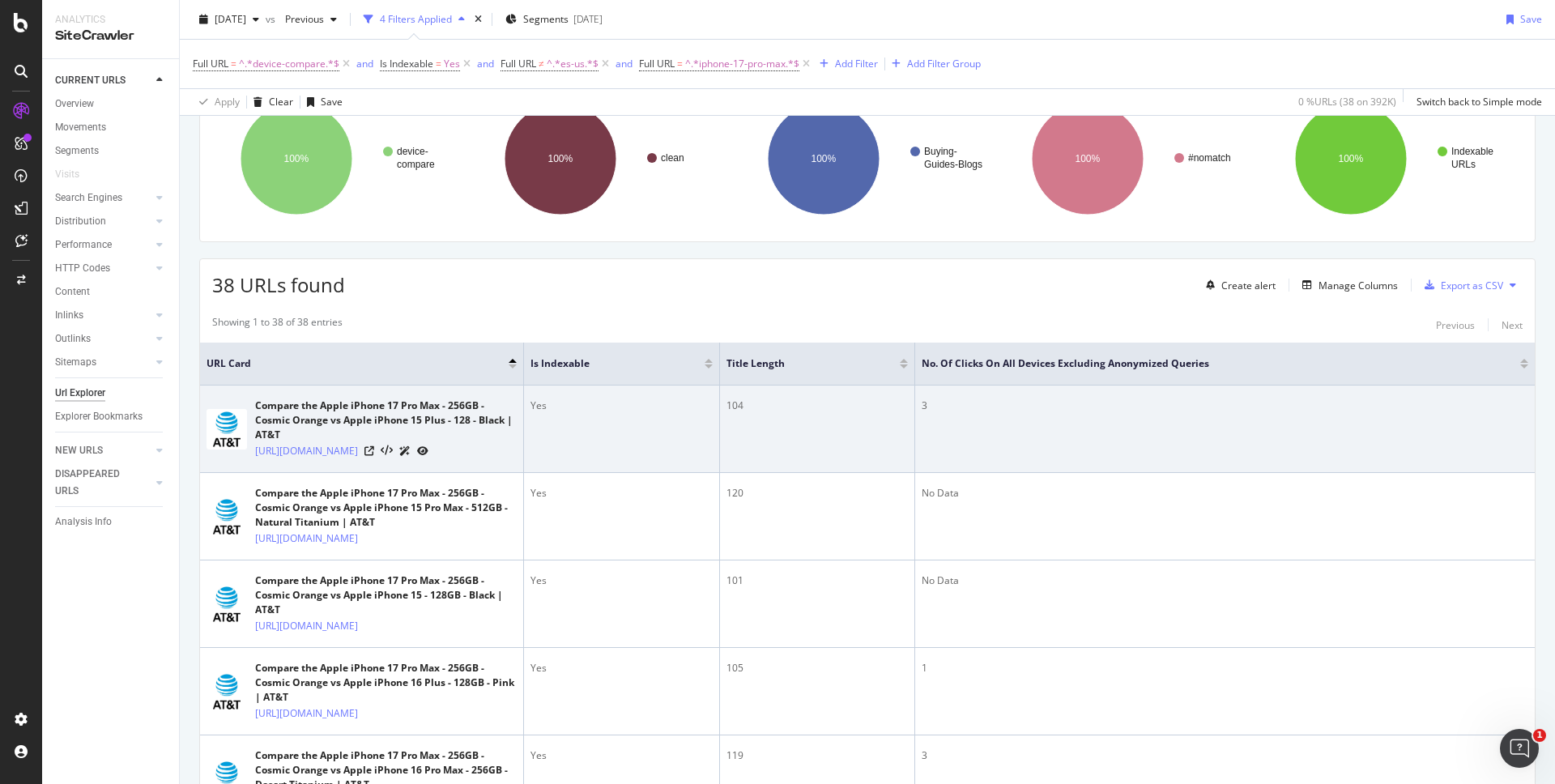
scroll to position [108, 0]
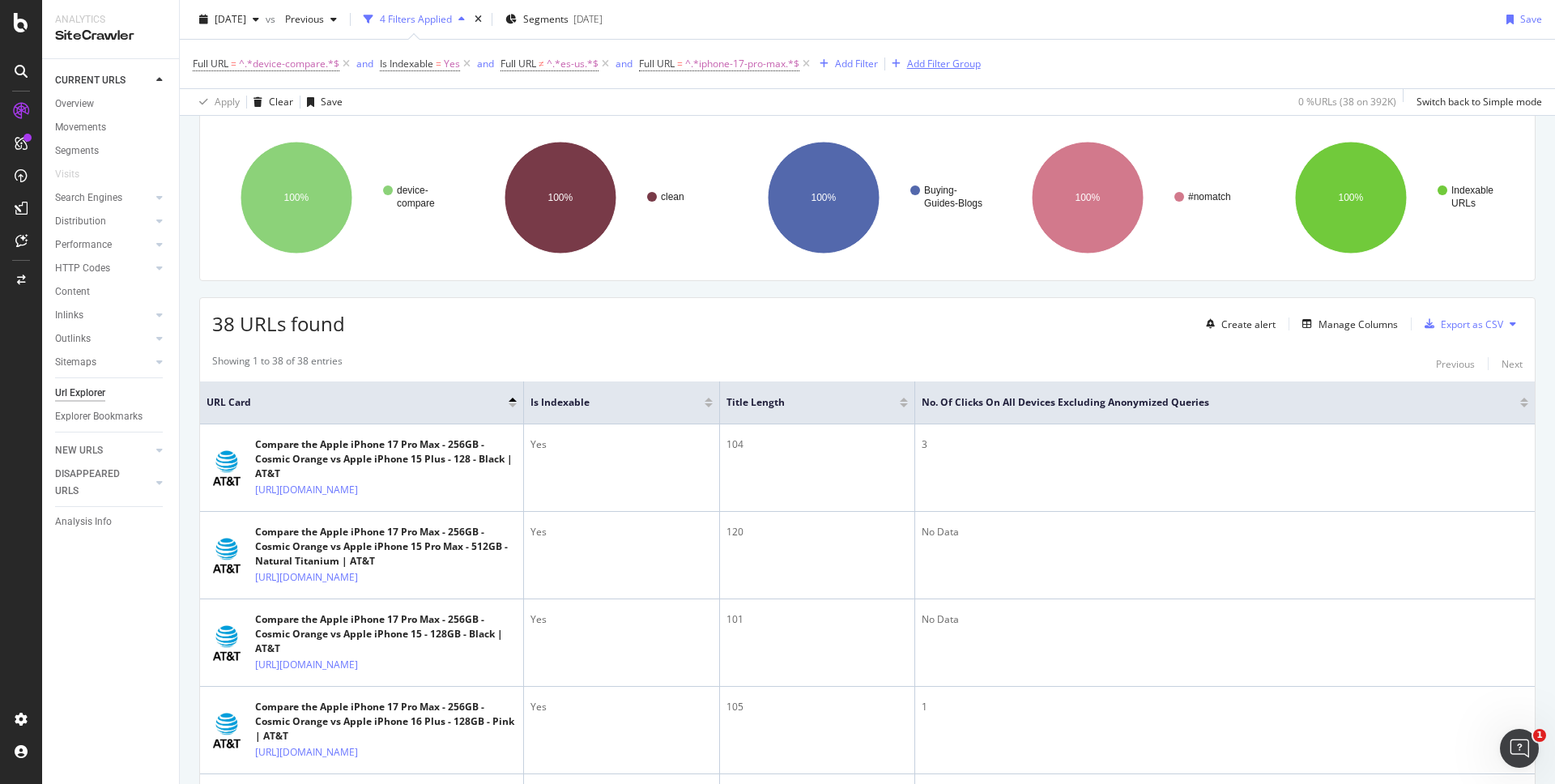
click at [918, 62] on div "Add Filter Group" at bounding box center [943, 63] width 74 height 14
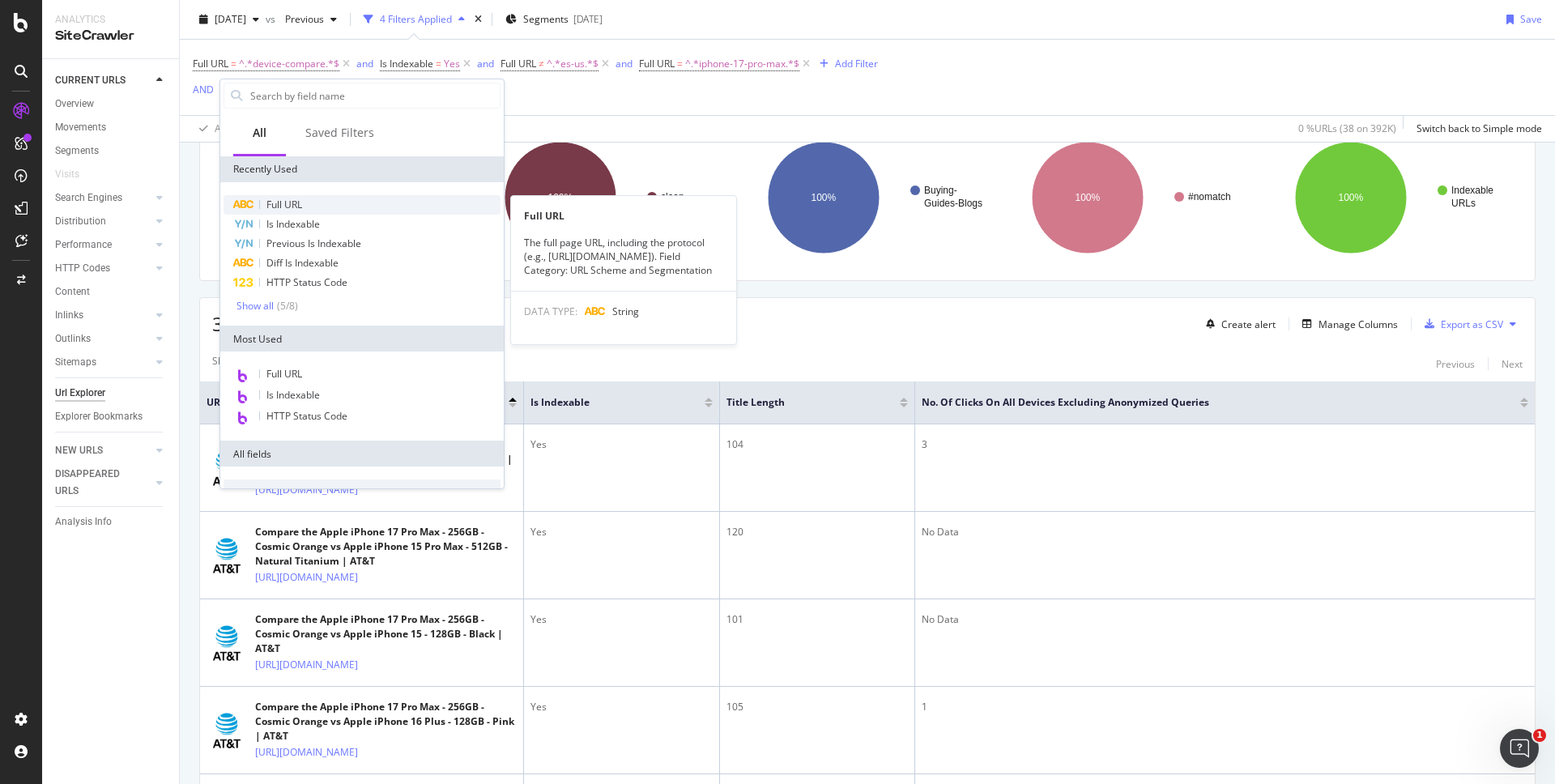
click at [314, 202] on div "Full URL" at bounding box center [362, 204] width 277 height 19
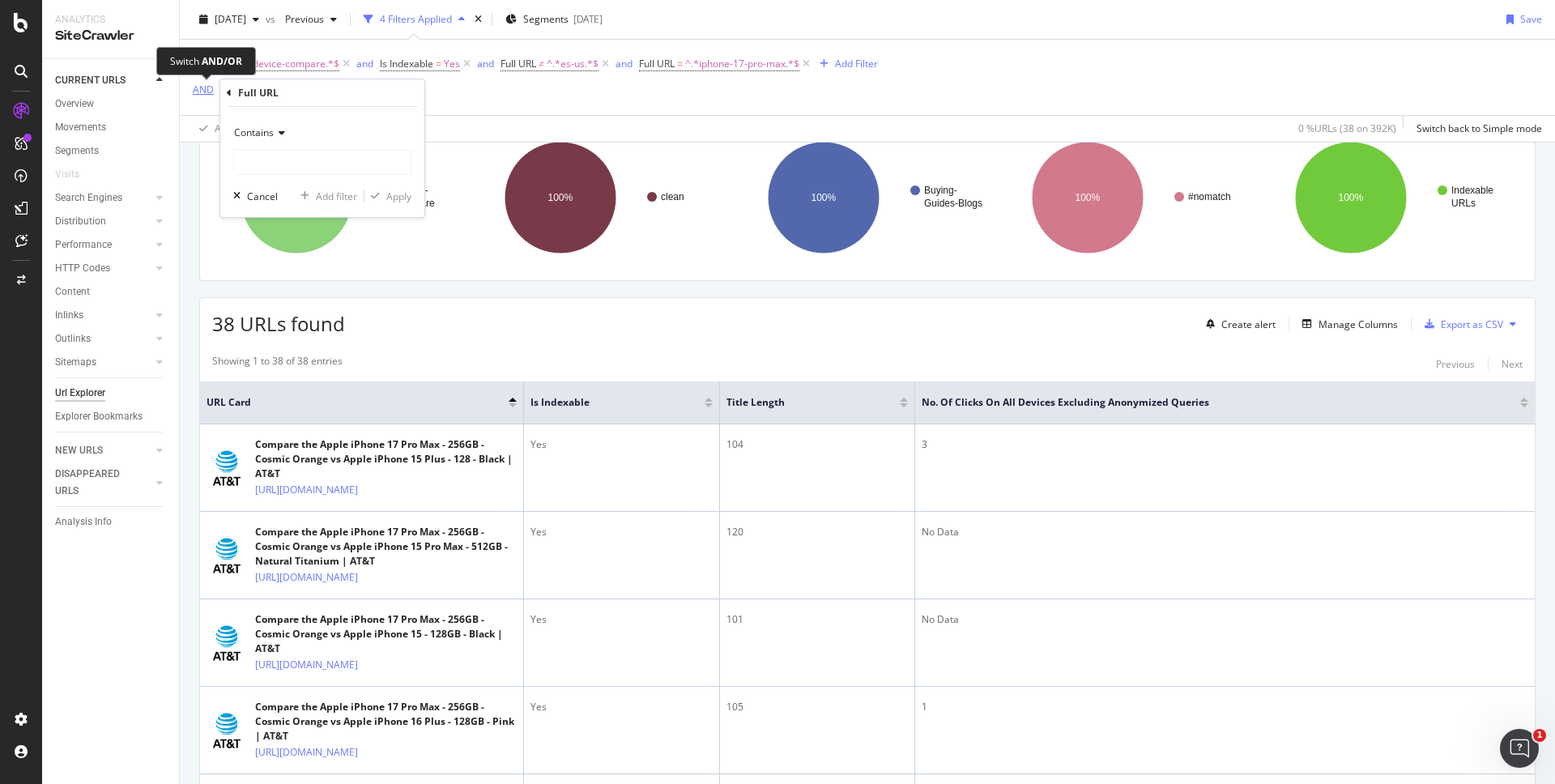
click at [208, 88] on div "AND" at bounding box center [202, 90] width 21 height 14
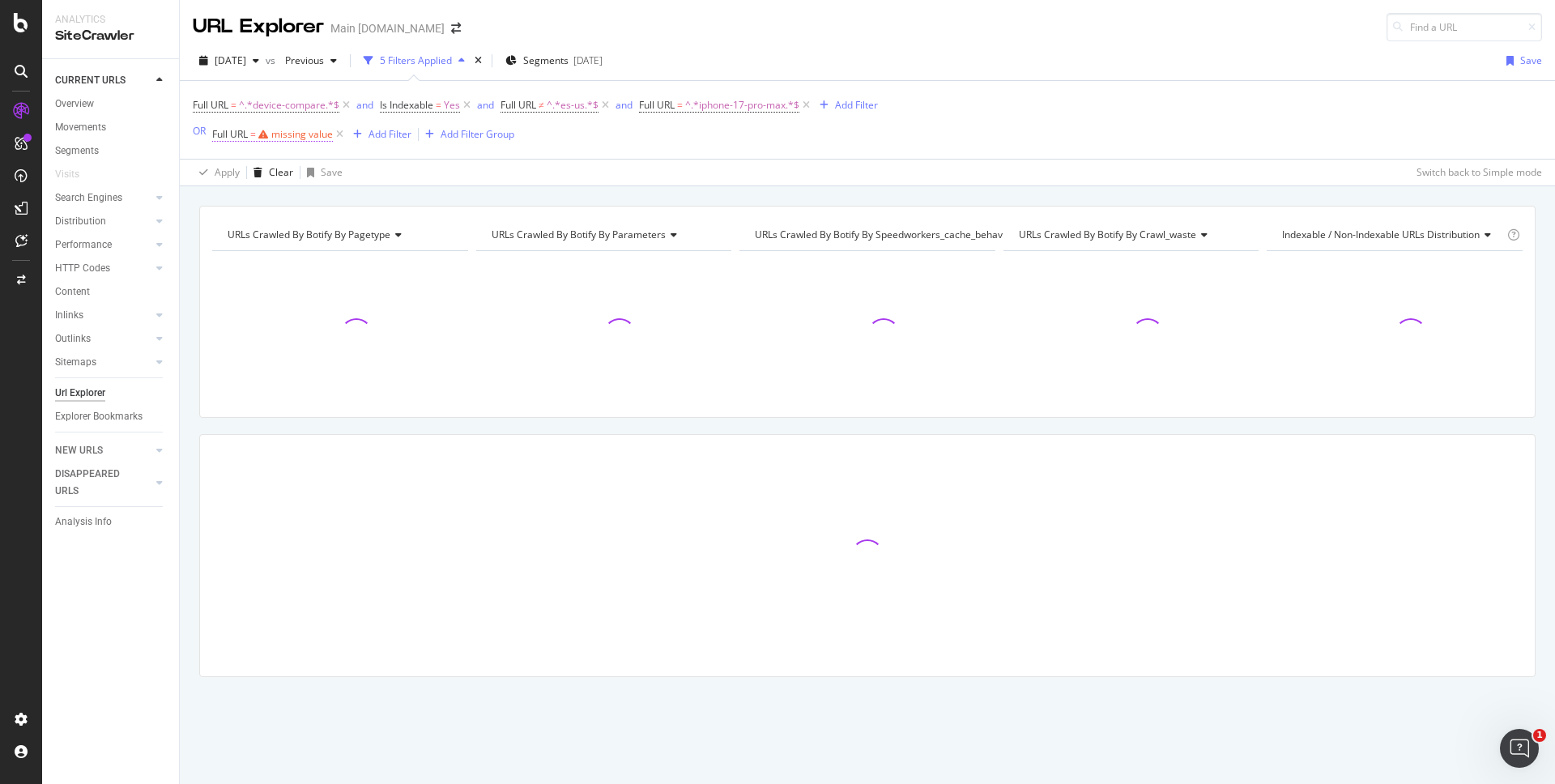
click at [290, 134] on div "missing value" at bounding box center [302, 134] width 61 height 14
click at [276, 197] on input "text" at bounding box center [315, 201] width 177 height 26
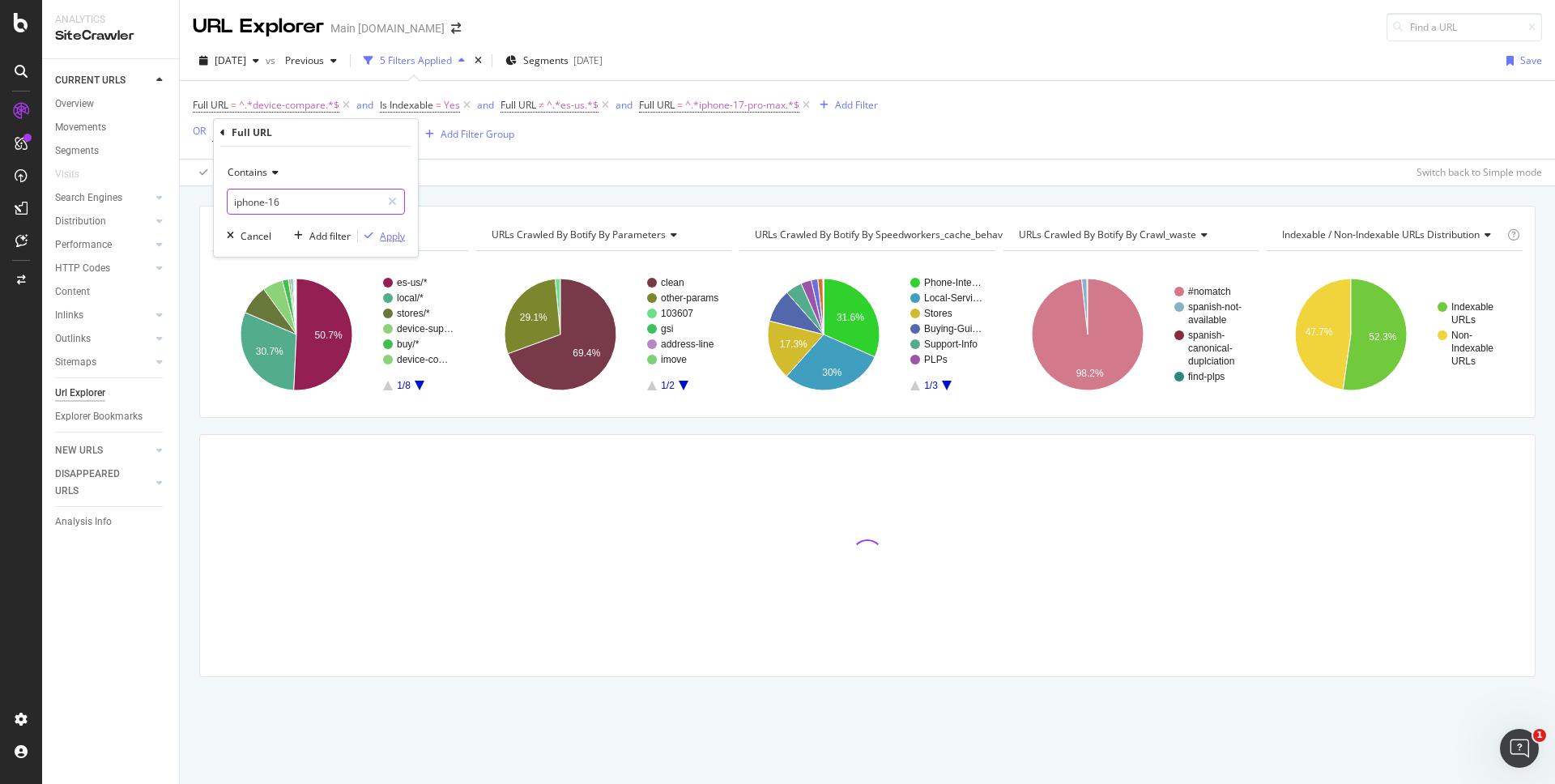
type input "iphone-16"
click at [382, 231] on div "Apply" at bounding box center [392, 236] width 25 height 14
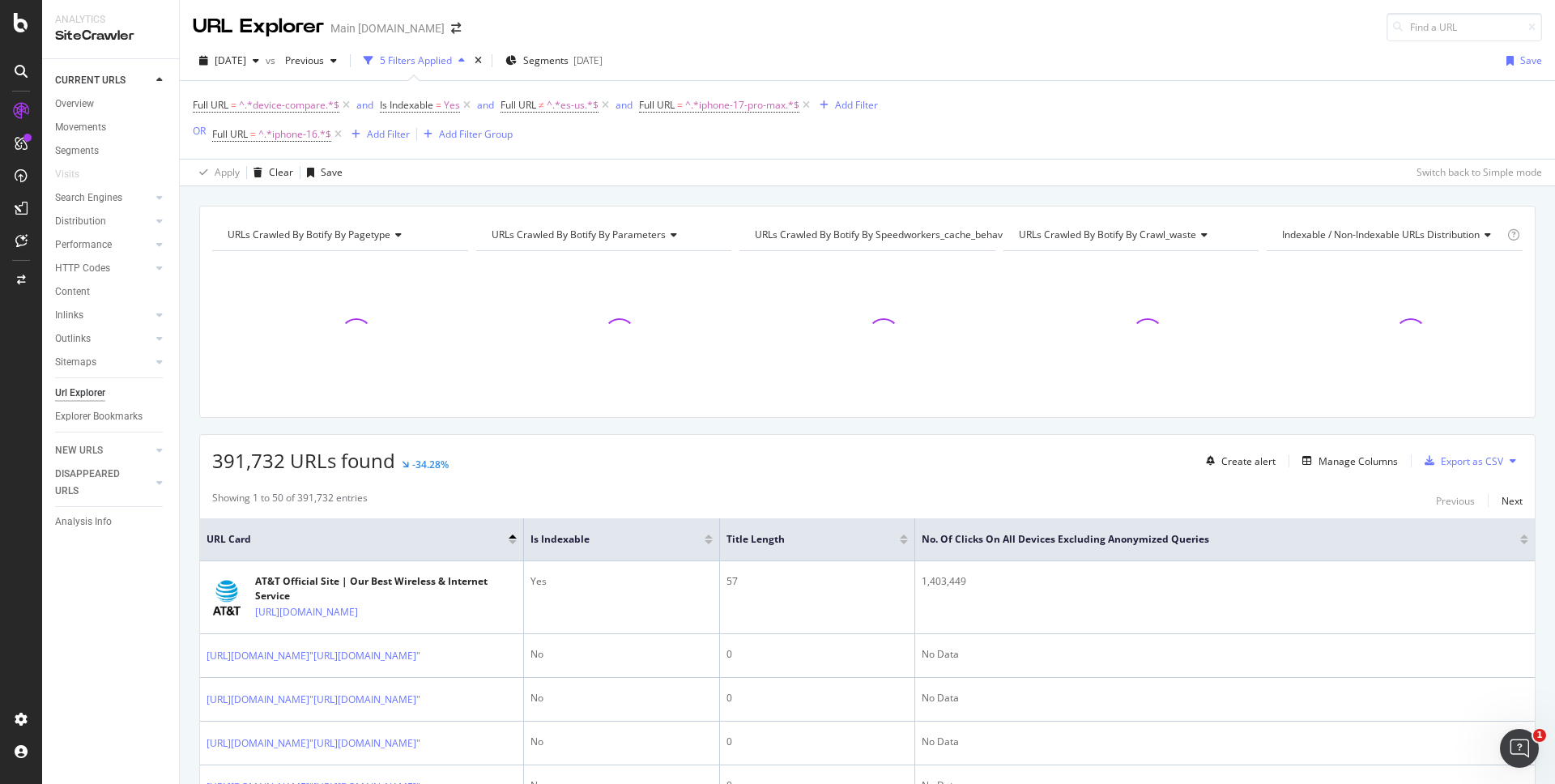
click at [916, 187] on div "URLs Crawled By Botify By pagetype Chart (by Value) Table Expand Export as CSV …" at bounding box center [868, 206] width 1376 height 39
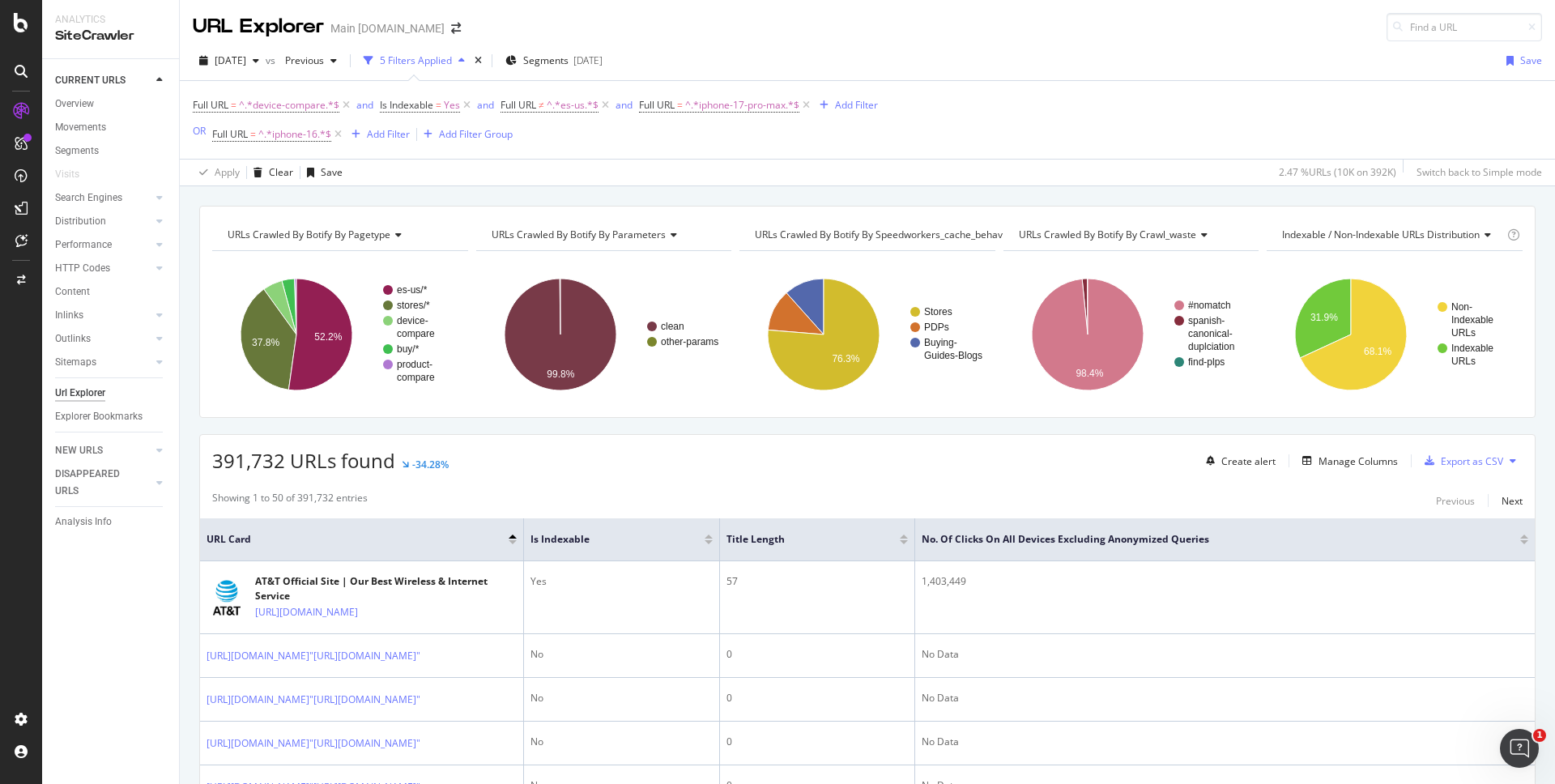
click at [954, 197] on div "URLs Crawled By Botify By pagetype Chart (by Value) Table Expand Export as CSV …" at bounding box center [868, 206] width 1376 height 39
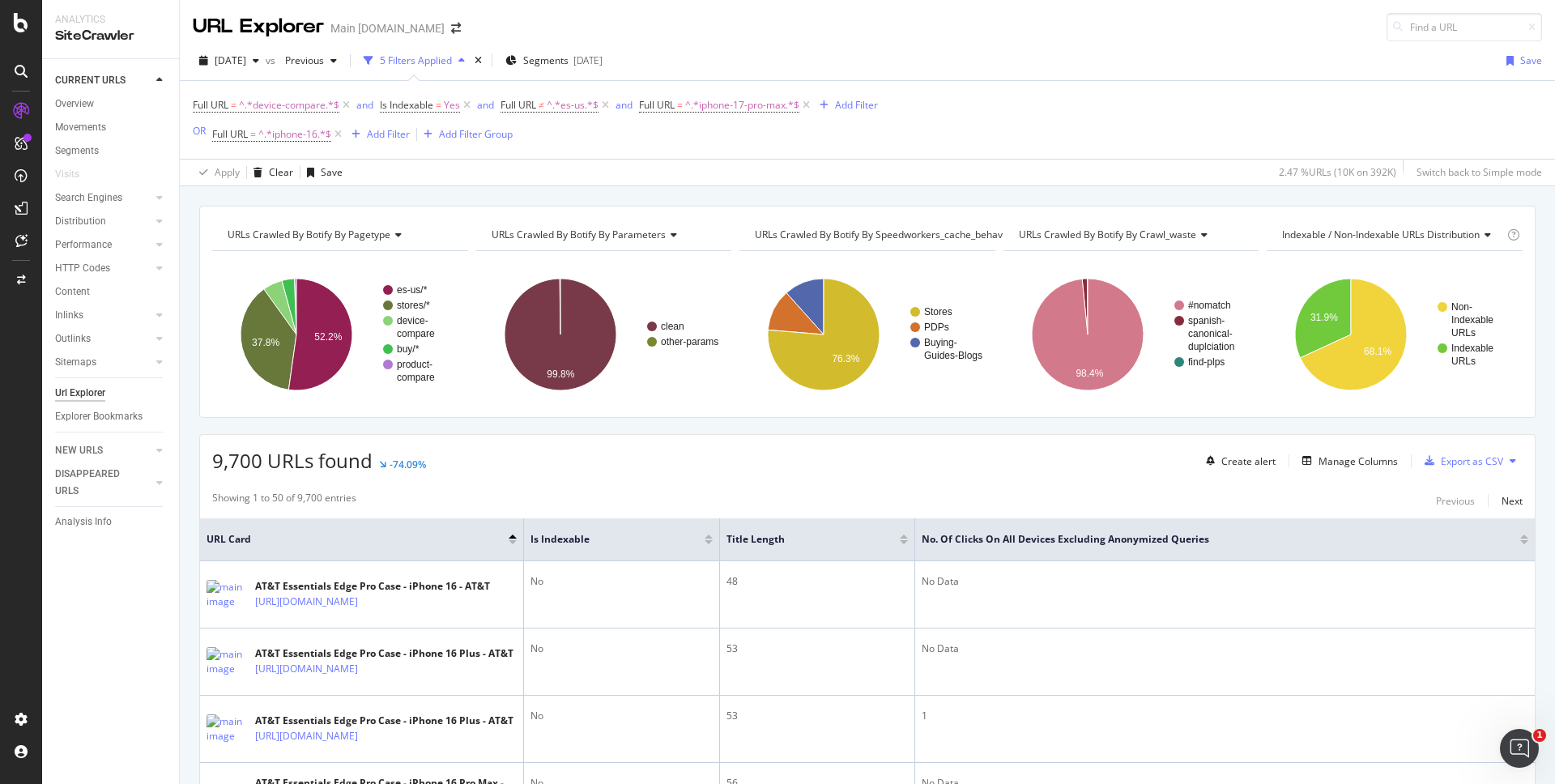
click at [948, 181] on div "Apply Clear Save 2.47 % URLs ( 10K on 392K ) Switch back to Simple mode" at bounding box center [868, 172] width 1376 height 27
click at [366, 134] on div "button" at bounding box center [356, 134] width 22 height 10
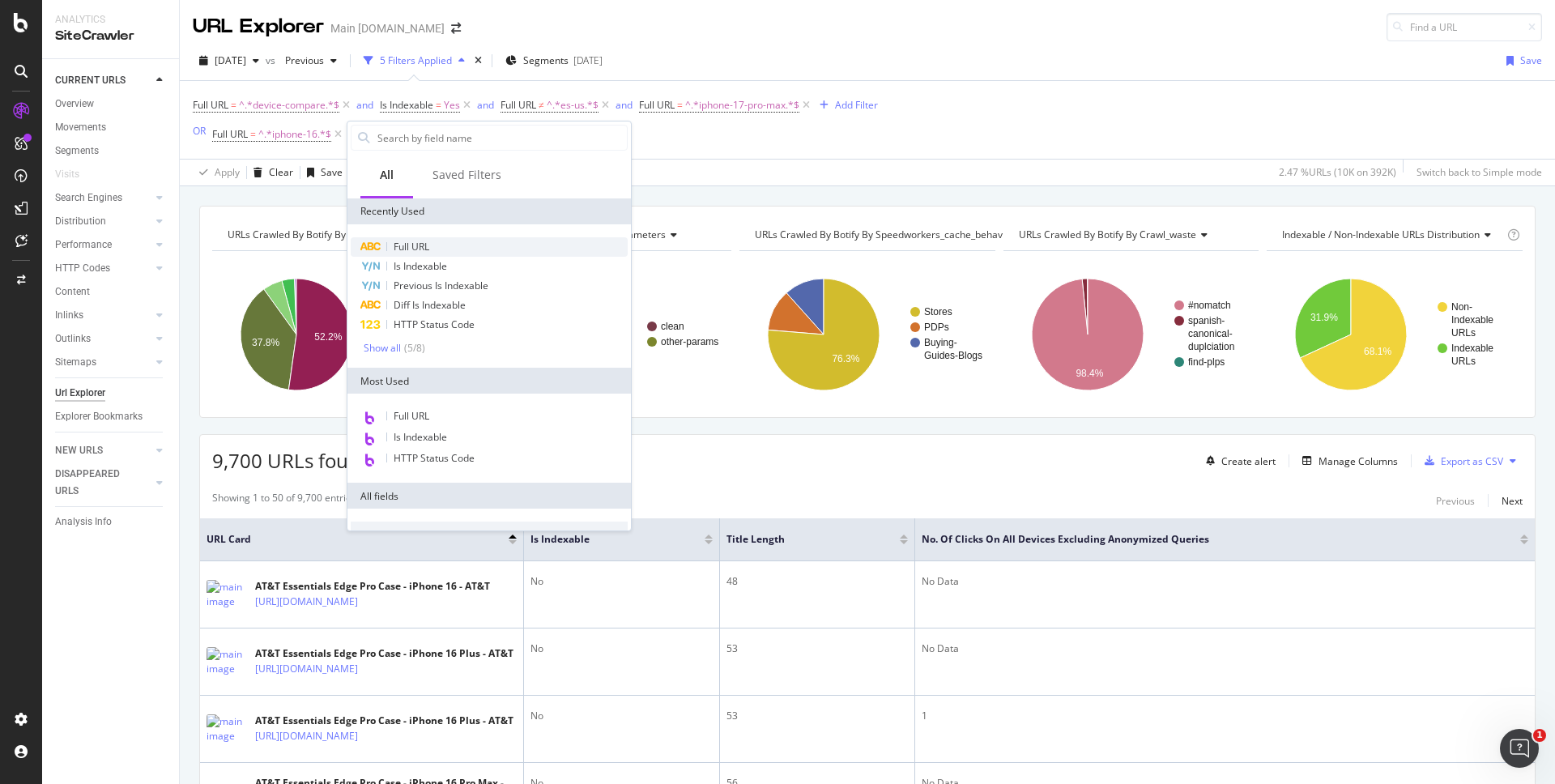
click at [404, 245] on span "Full URL" at bounding box center [411, 246] width 36 height 14
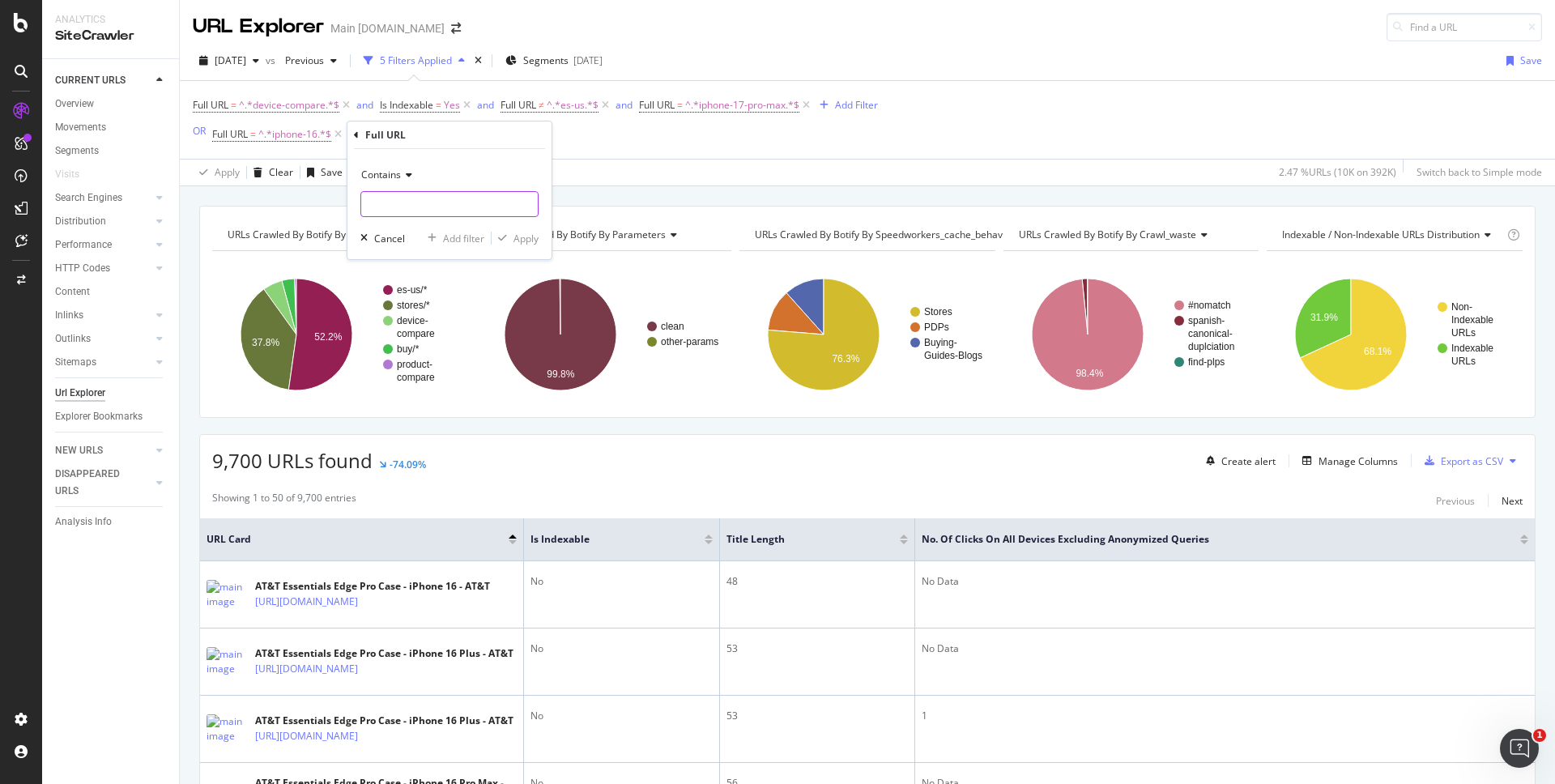
click at [415, 200] on input "text" at bounding box center [449, 203] width 177 height 26
type input "device-compare"
click at [523, 235] on div "Apply" at bounding box center [526, 238] width 25 height 14
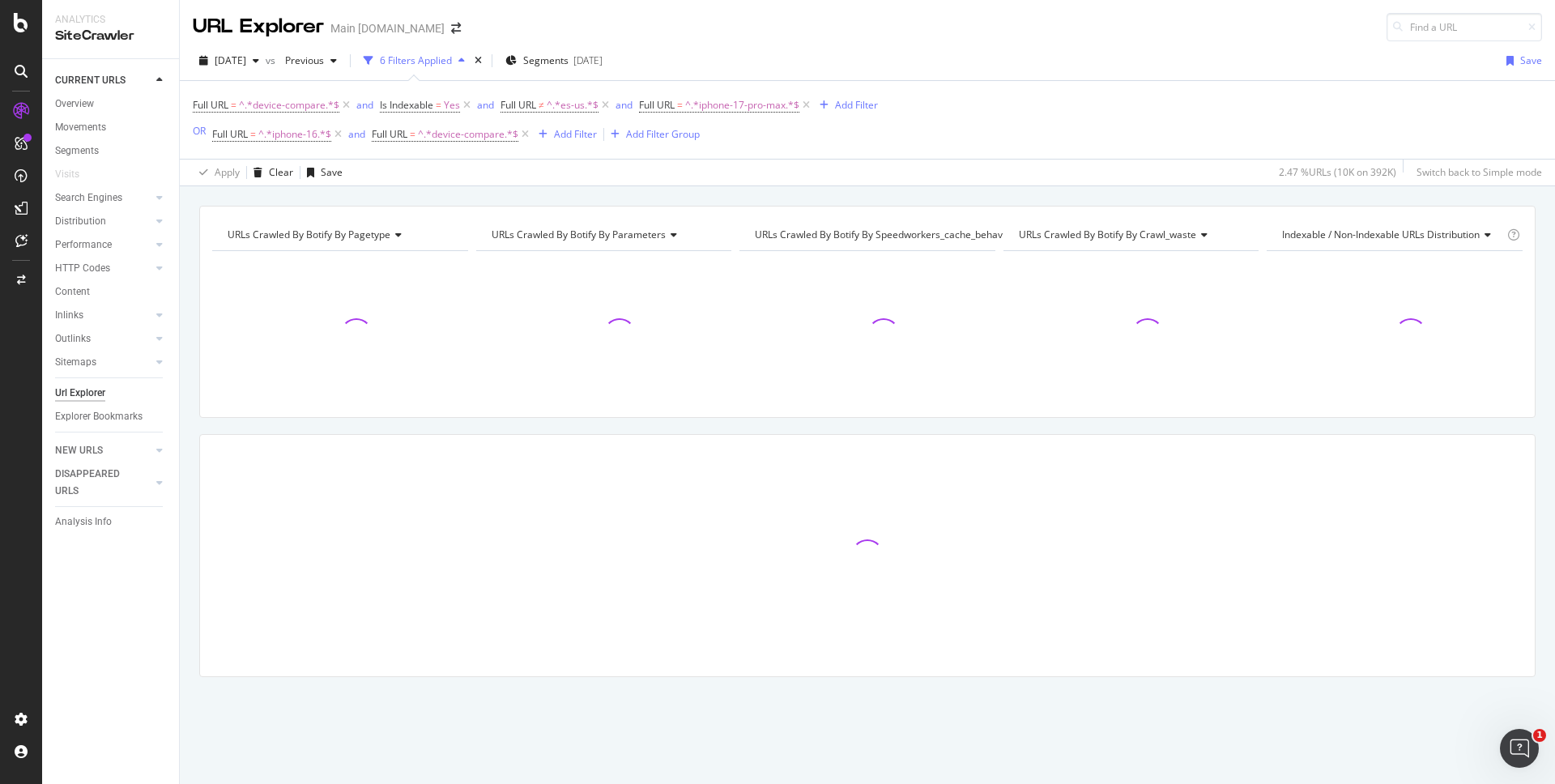
click at [1050, 191] on div "URLs Crawled By Botify By pagetype Chart (by Value) Table Expand Export as CSV …" at bounding box center [868, 206] width 1376 height 39
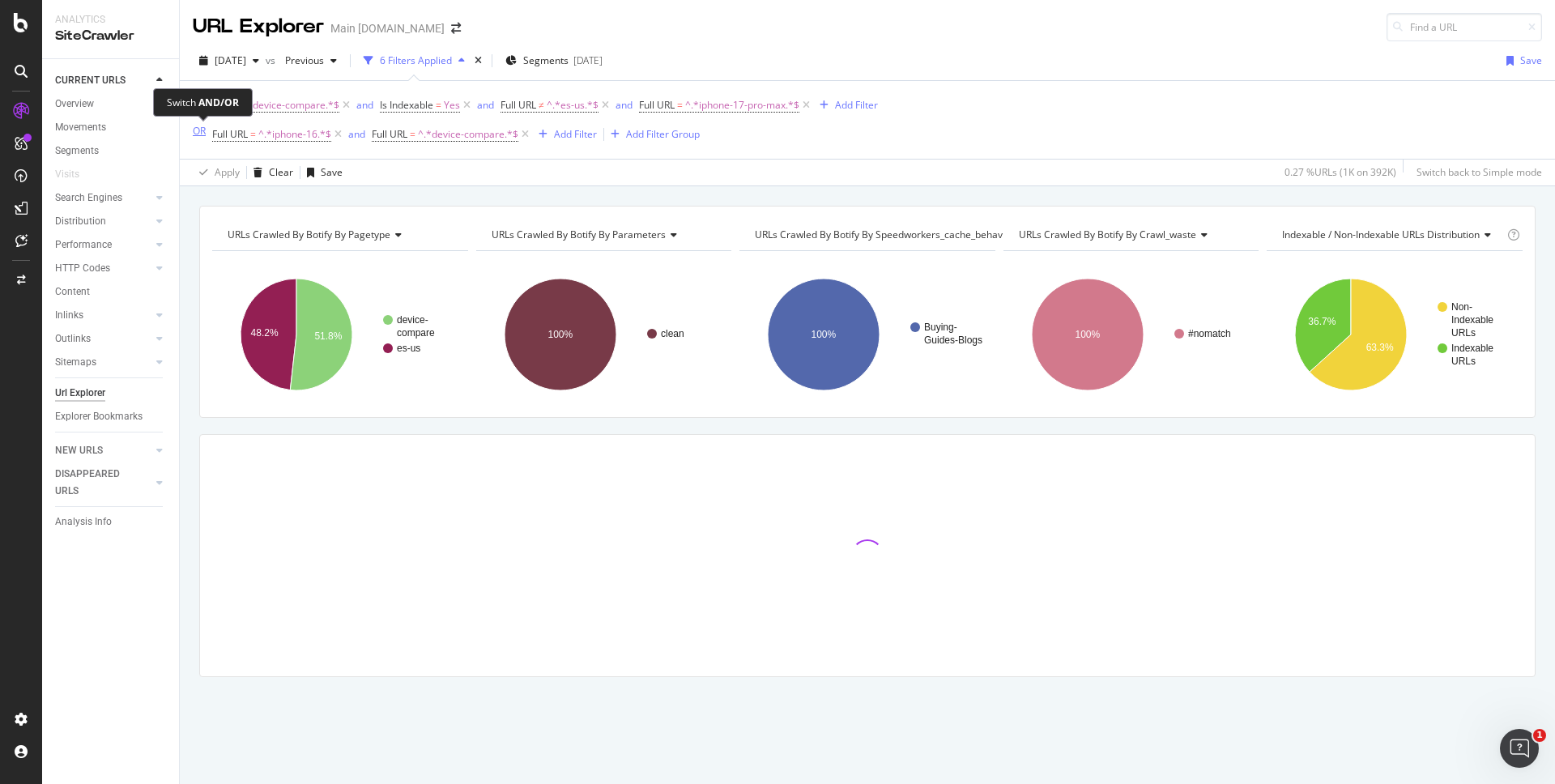
click at [193, 127] on div "OR" at bounding box center [199, 130] width 13 height 14
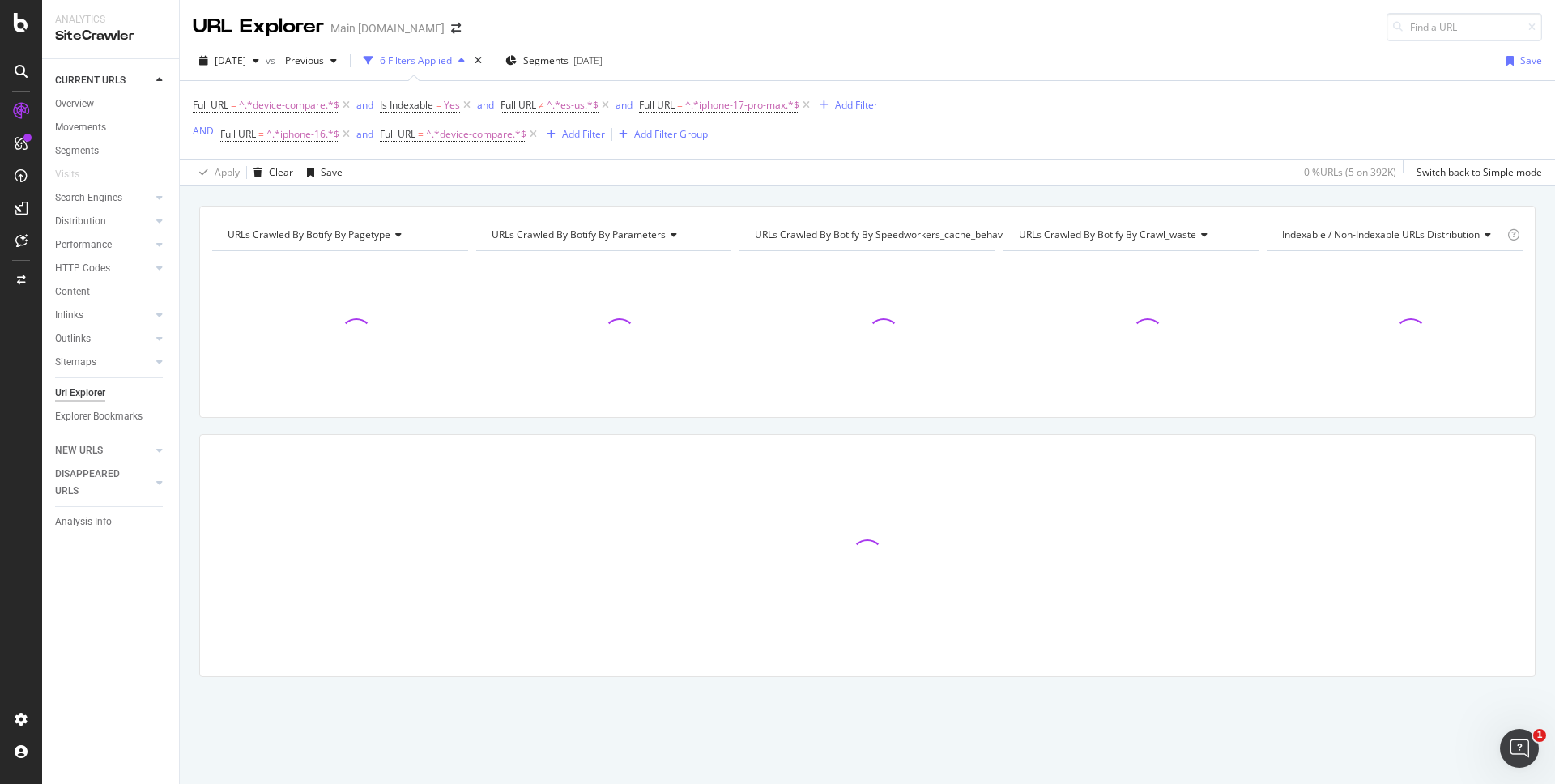
click at [880, 189] on div "URLs Crawled By Botify By pagetype Chart (by Value) Table Expand Export as CSV …" at bounding box center [868, 206] width 1376 height 39
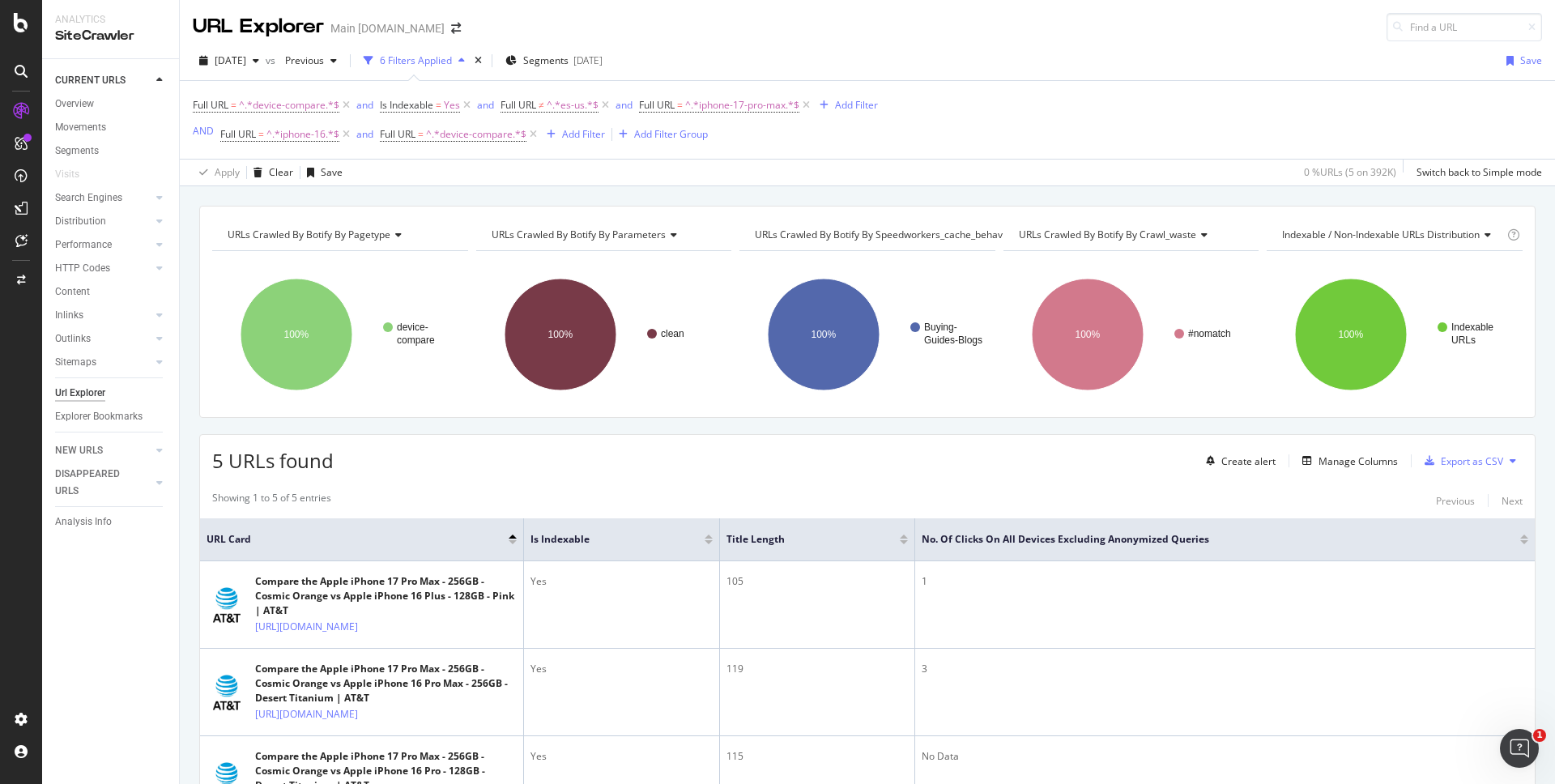
click at [1054, 166] on div "Apply Clear Save 0 % URLs ( 5 on 392K ) Switch back to Simple mode" at bounding box center [868, 172] width 1376 height 27
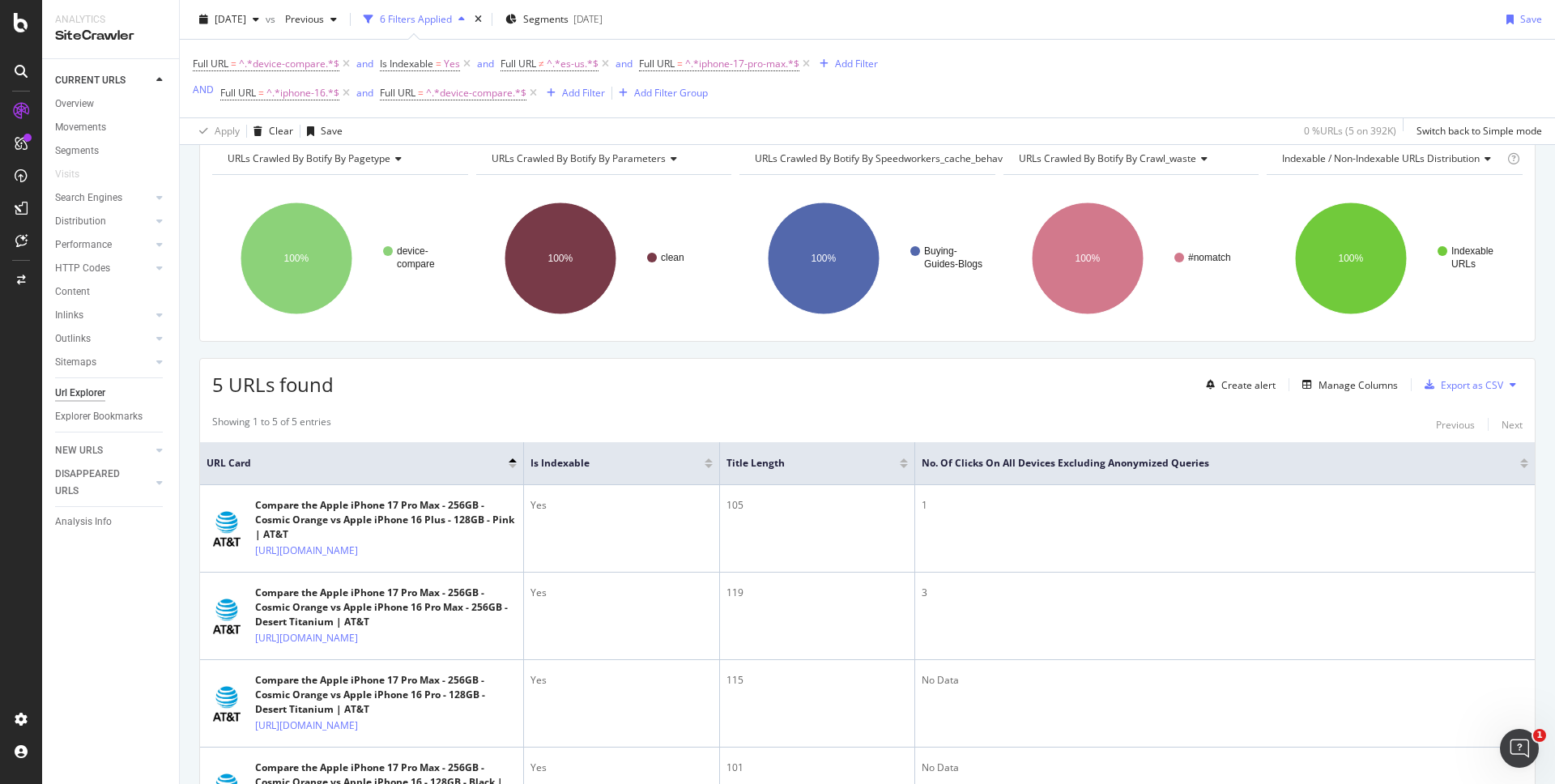
scroll to position [69, 0]
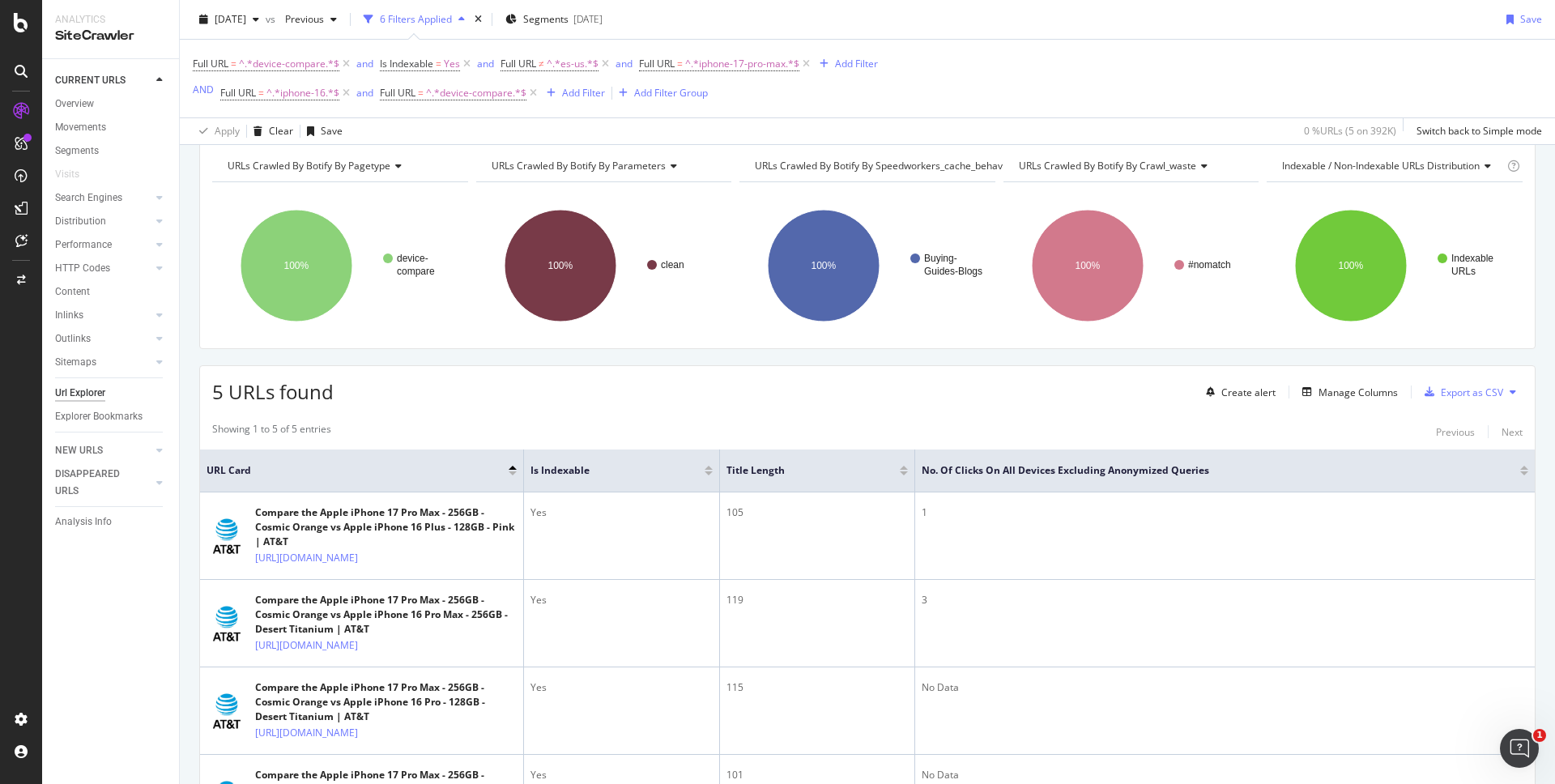
click at [1060, 394] on div "5 URLs found Create alert Manage Columns Export as CSV" at bounding box center [867, 386] width 1335 height 40
click at [1033, 389] on div "5 URLs found Create alert Manage Columns Export as CSV" at bounding box center [867, 386] width 1335 height 40
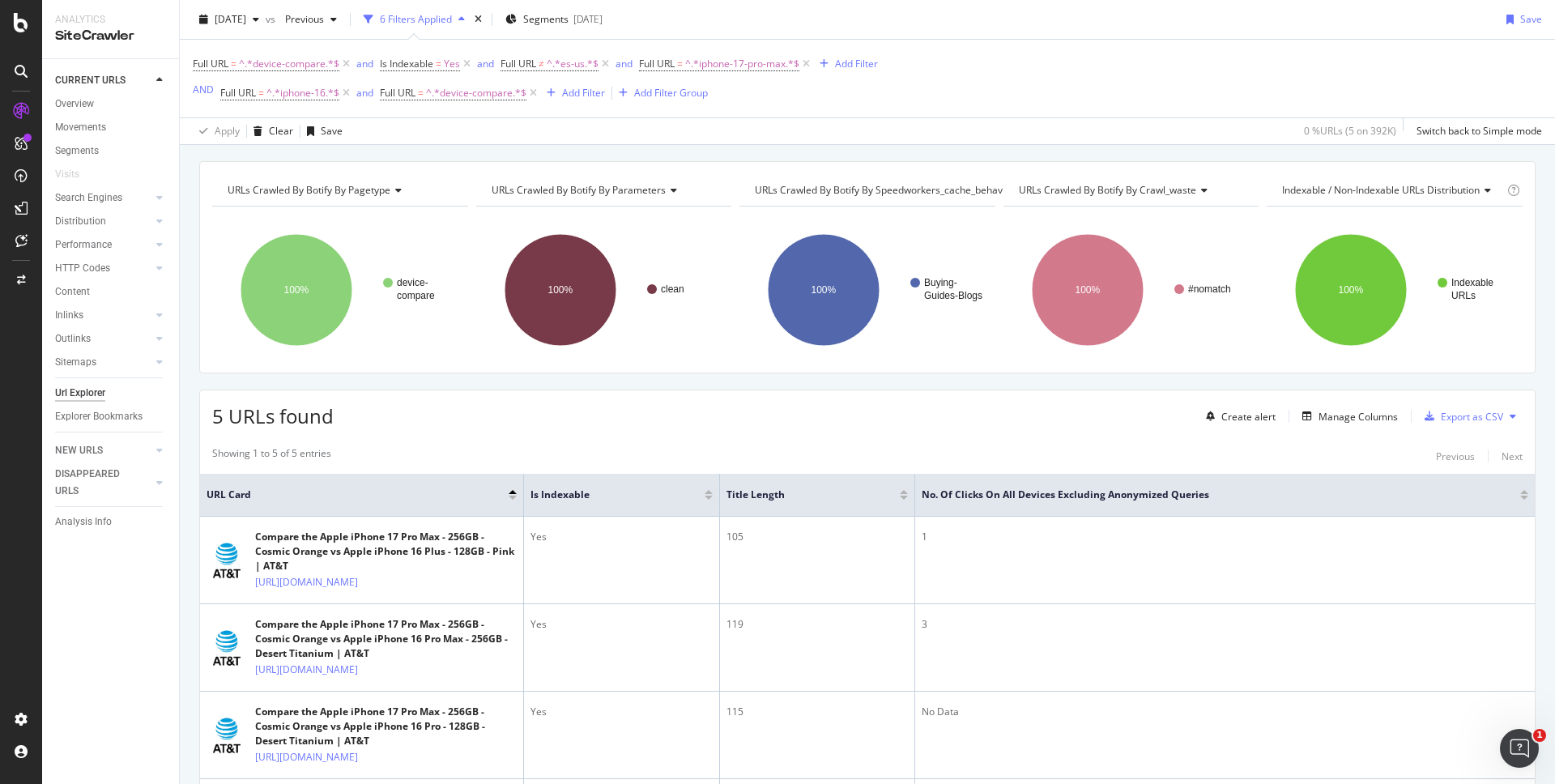
scroll to position [42, 0]
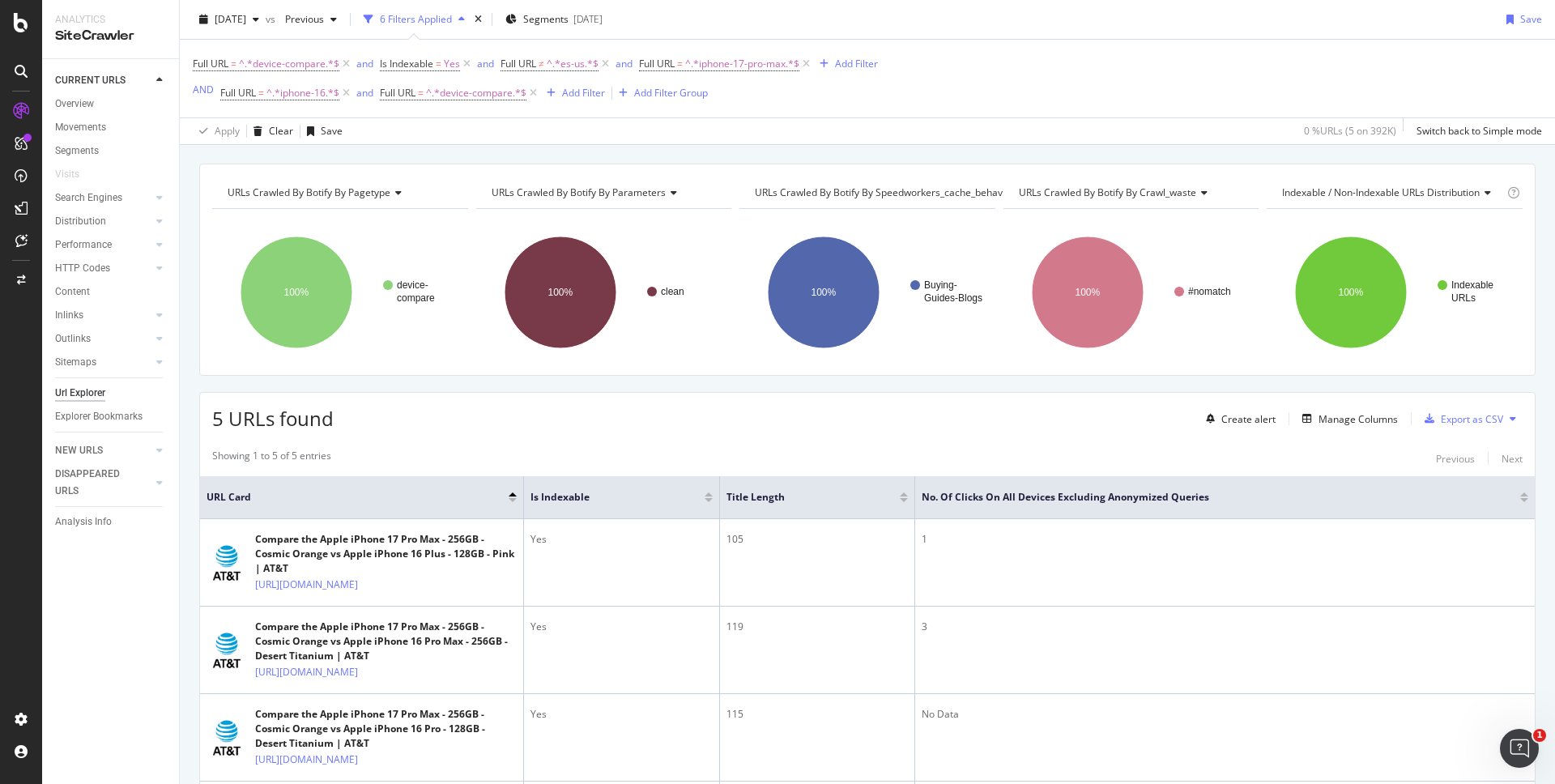
click at [1105, 415] on div "5 URLs found Create alert Manage Columns Export as CSV" at bounding box center [867, 412] width 1335 height 40
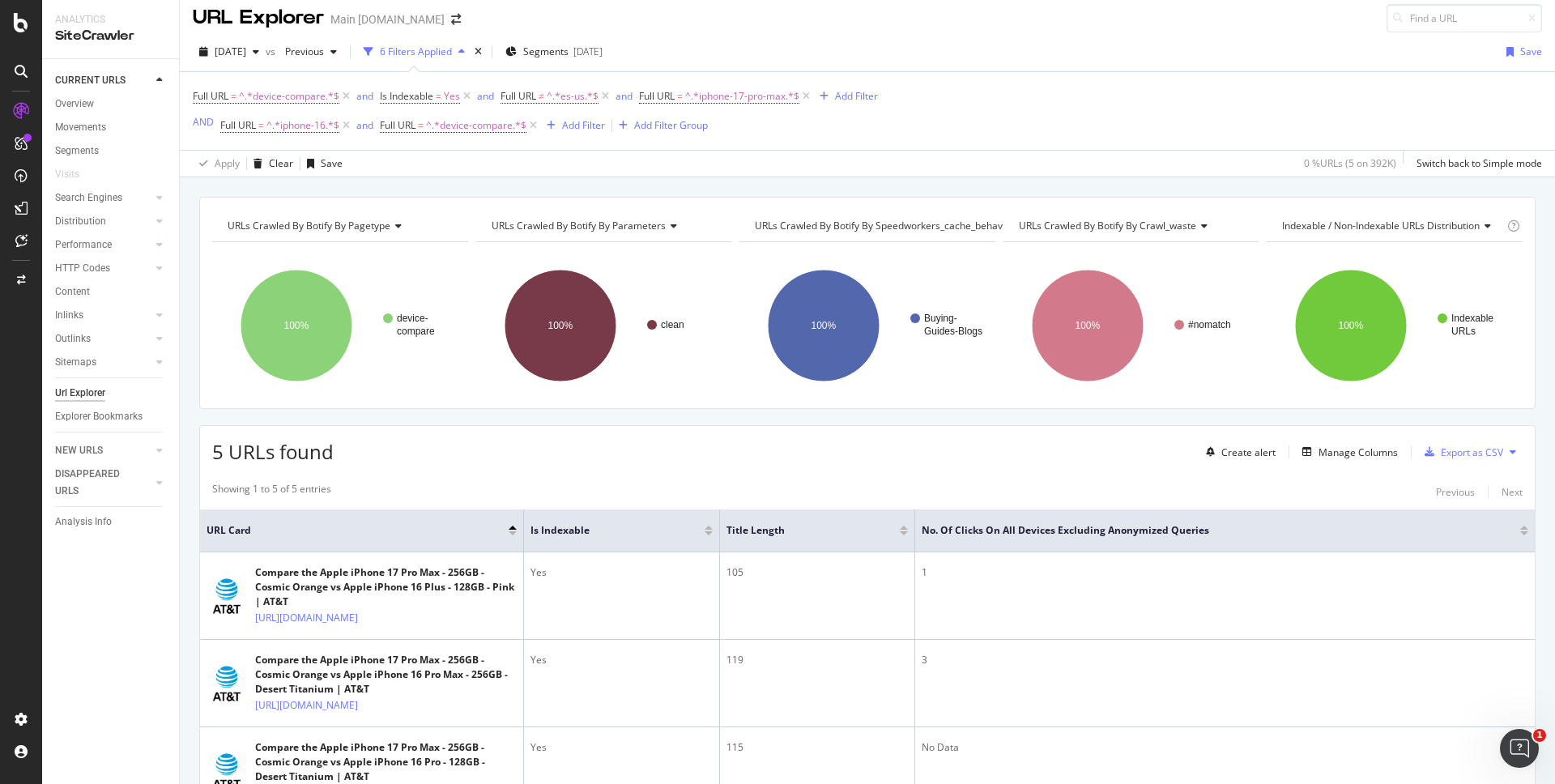
scroll to position [0, 0]
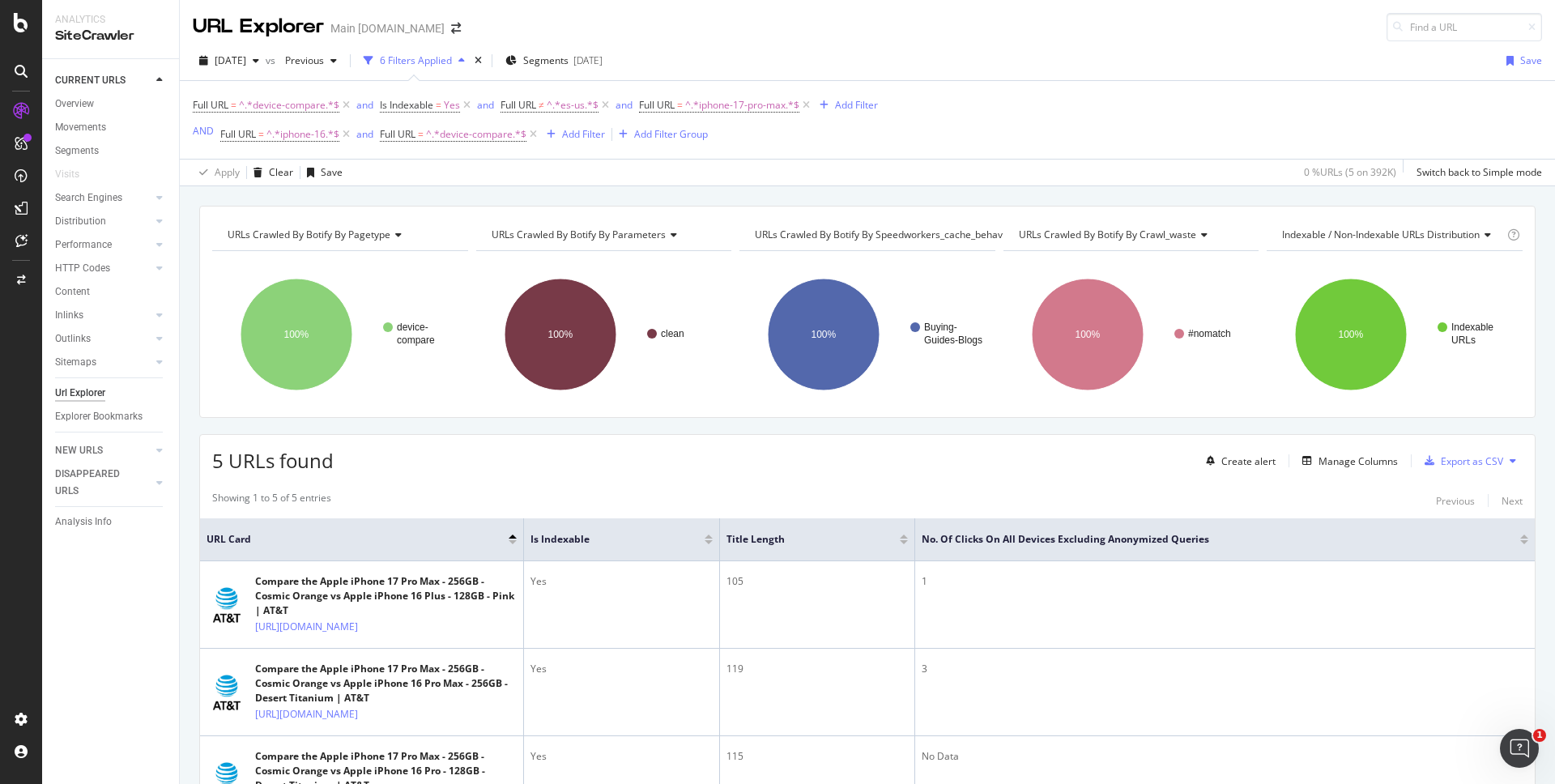
click at [1109, 188] on div "URLs Crawled By Botify By pagetype Chart (by Value) Table Expand Export as CSV …" at bounding box center [868, 206] width 1376 height 39
